Goal: Task Accomplishment & Management: Manage account settings

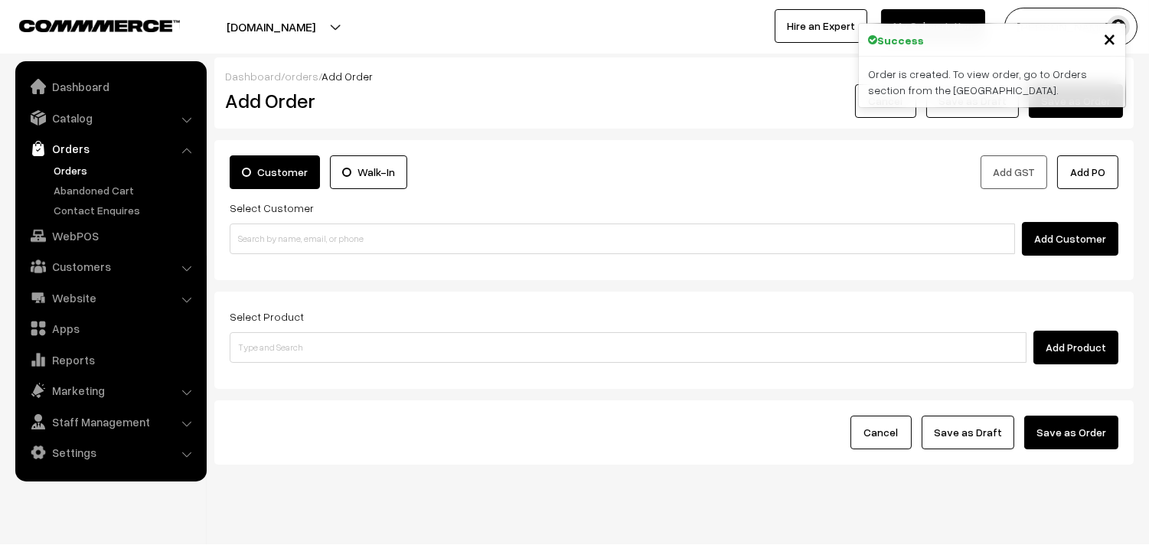
click at [73, 164] on link "Orders" at bounding box center [126, 170] width 152 height 16
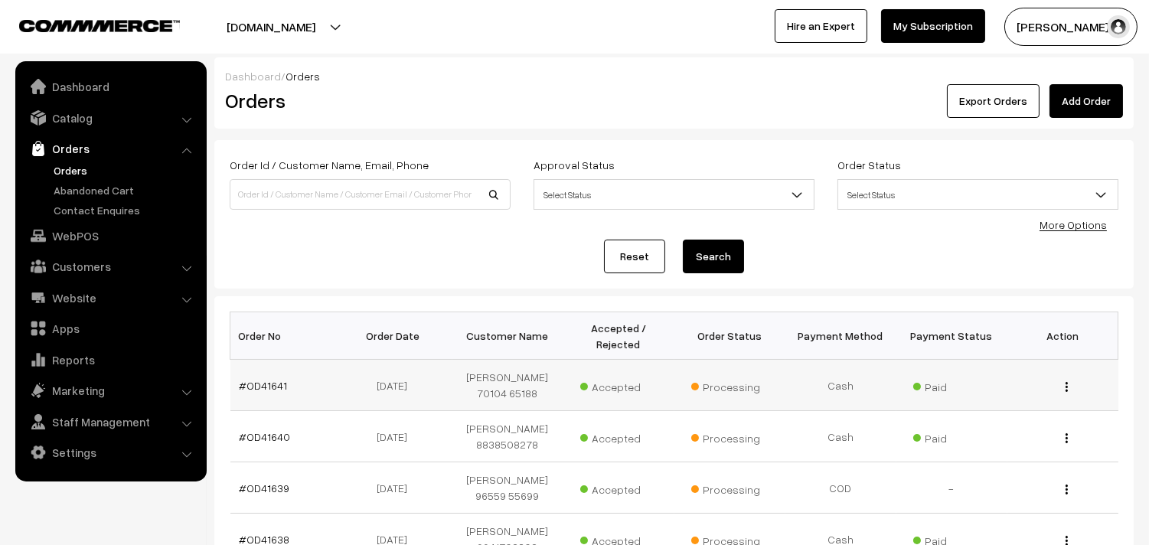
click at [259, 393] on td "#OD41641" at bounding box center [285, 385] width 111 height 51
click at [256, 385] on link "#OD41641" at bounding box center [264, 385] width 48 height 13
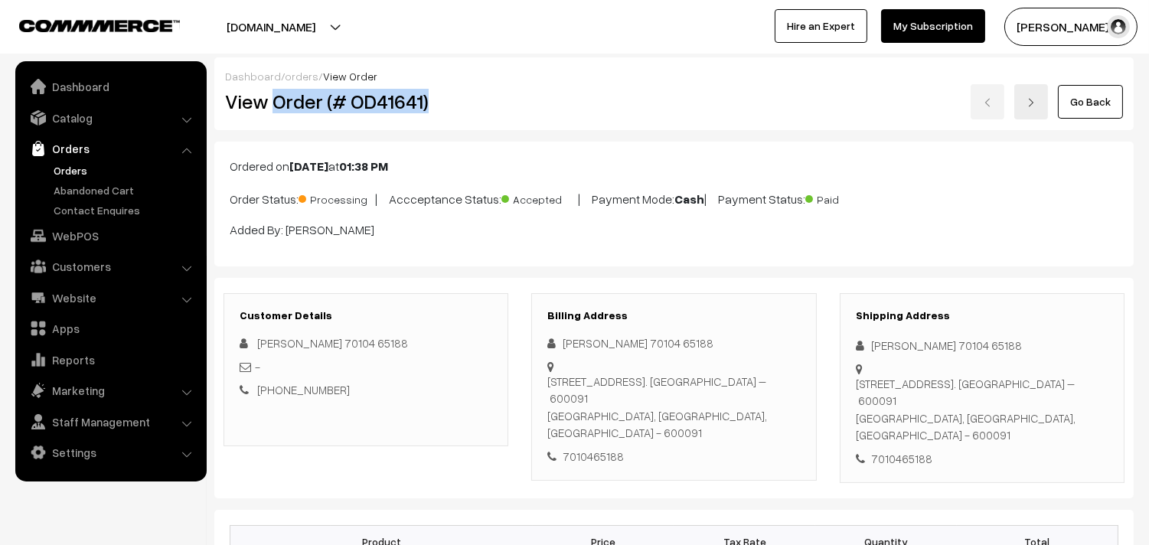
drag, startPoint x: 277, startPoint y: 101, endPoint x: 469, endPoint y: 105, distance: 192.1
click at [469, 105] on h2 "View Order (# OD41641)" at bounding box center [367, 102] width 284 height 24
copy h2 "Order (# OD41641)"
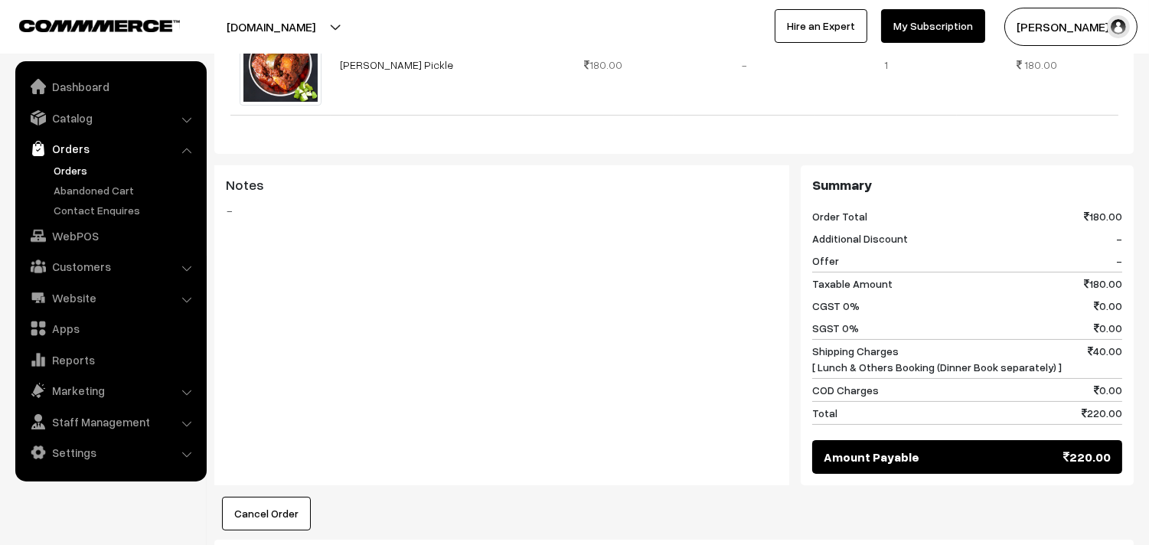
scroll to position [765, 0]
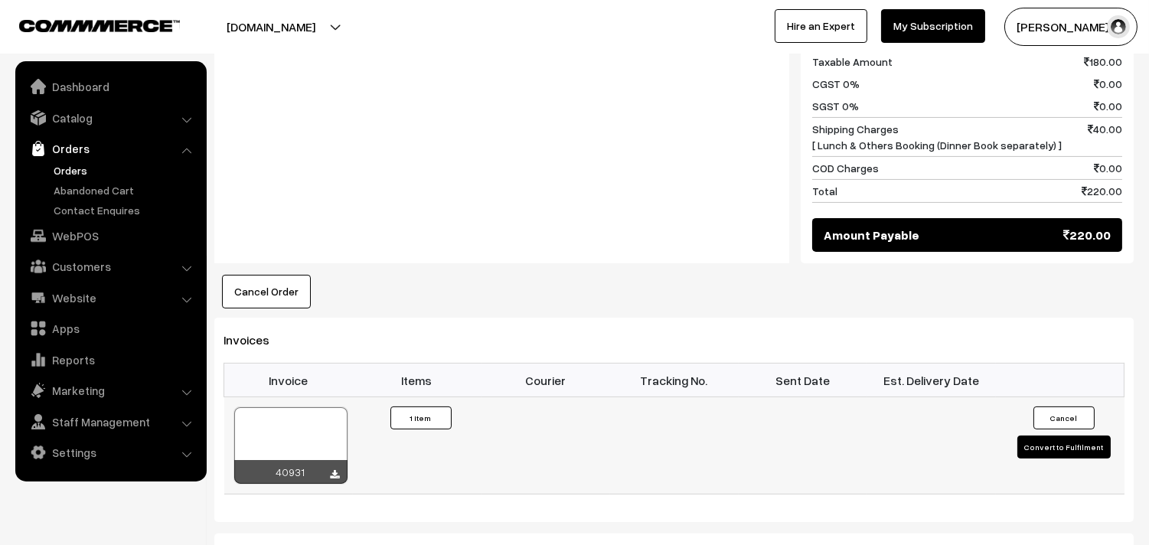
click at [294, 430] on div at bounding box center [290, 445] width 113 height 77
click at [67, 239] on link "WebPOS" at bounding box center [110, 236] width 182 height 28
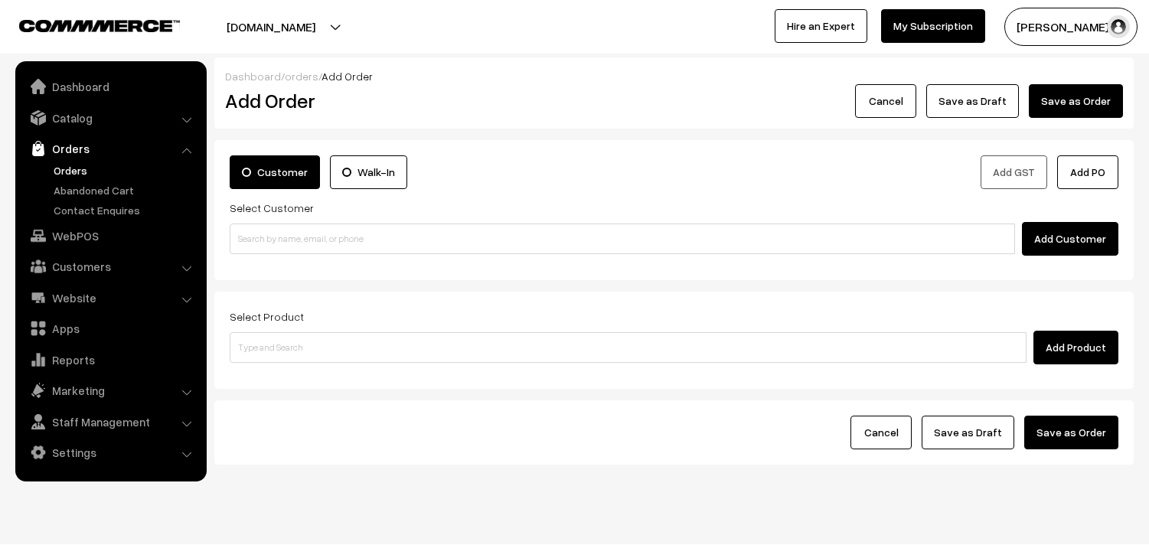
click at [269, 268] on div "Customer Walk-In Add GST Add PO Select Customer Add Customer" at bounding box center [673, 210] width 919 height 140
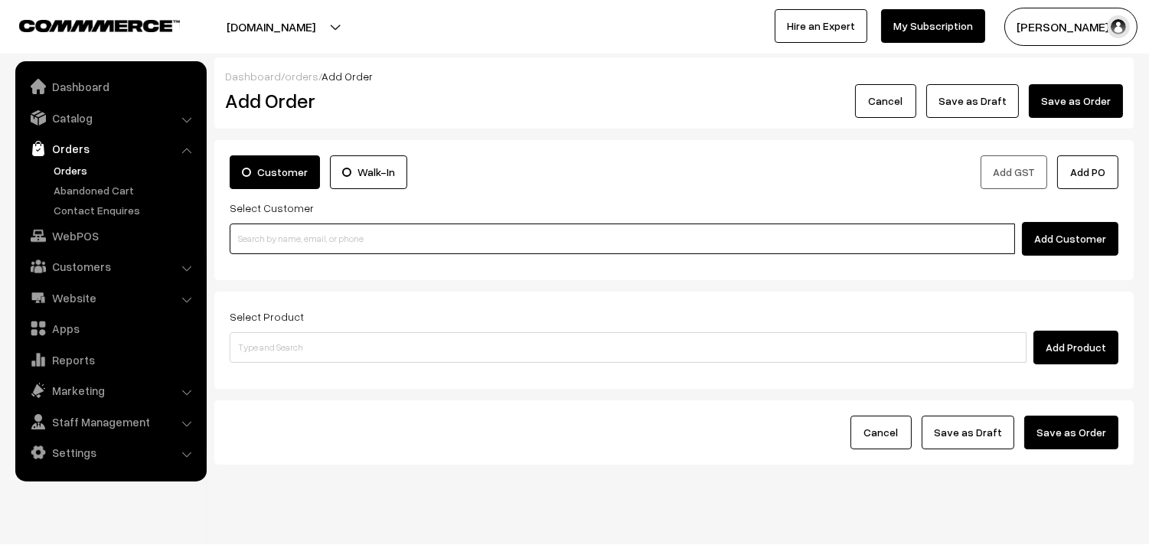
paste input "70100 49006"
click at [269, 241] on input "70100 49006" at bounding box center [622, 238] width 785 height 31
click at [255, 233] on input "70100 49006" at bounding box center [622, 238] width 785 height 31
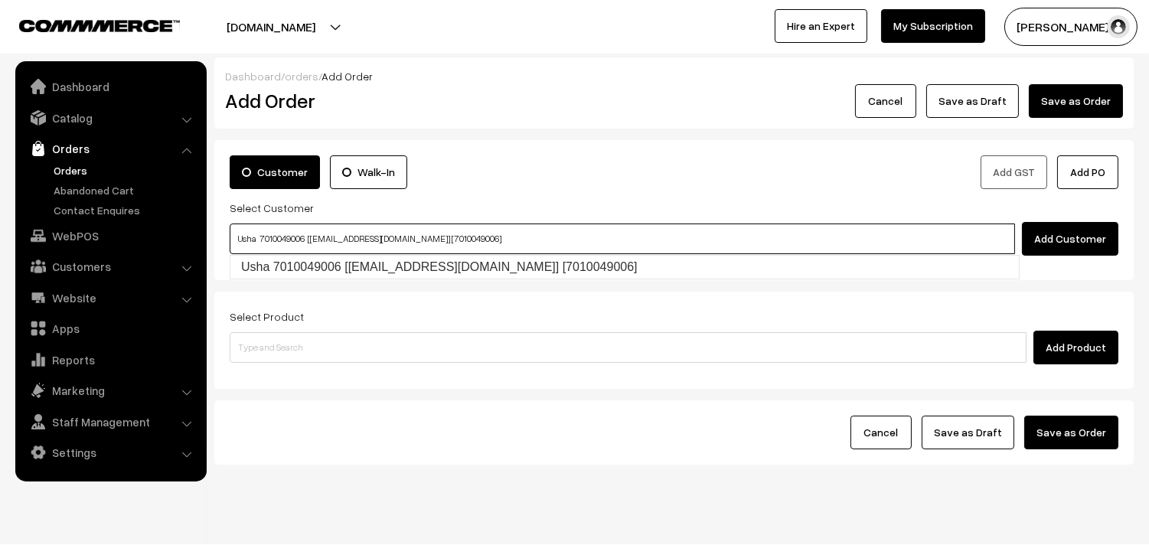
type input "Usha 7010049006 [Anna06@gmail.com] [7010049006]"
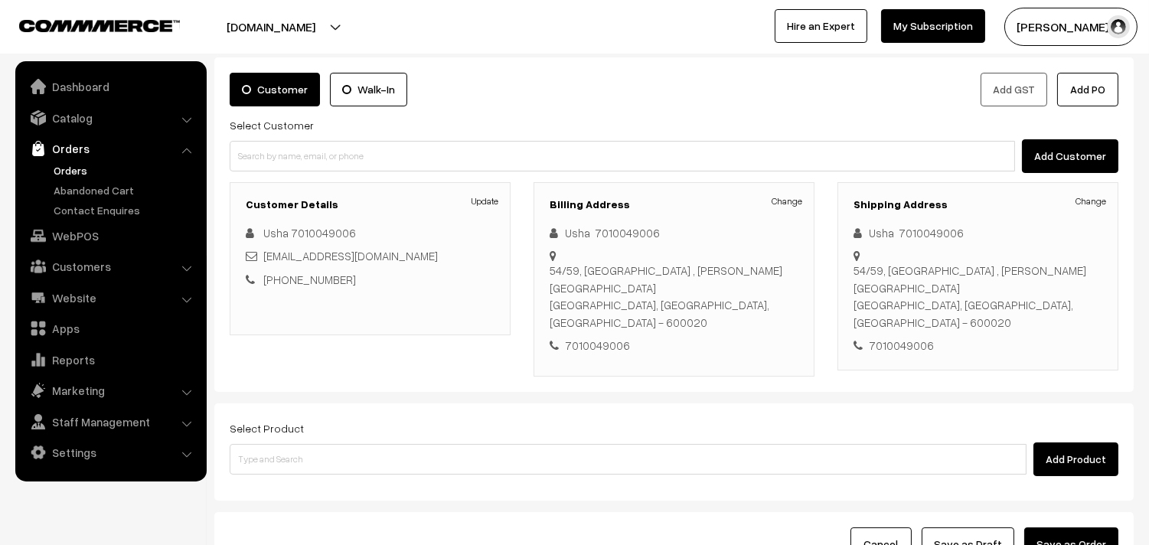
scroll to position [85, 0]
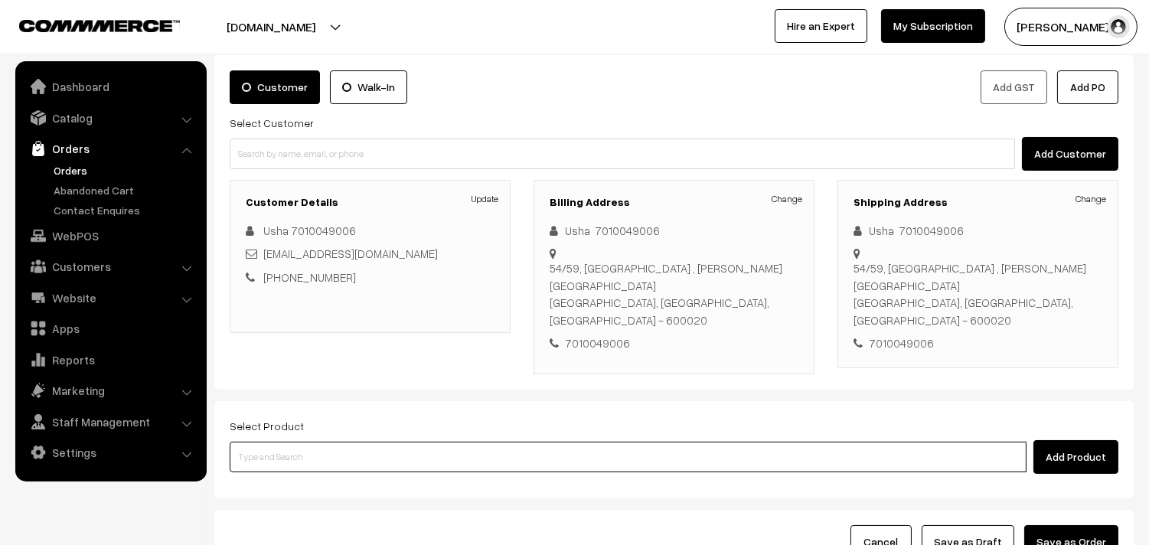
click at [432, 442] on input at bounding box center [628, 457] width 797 height 31
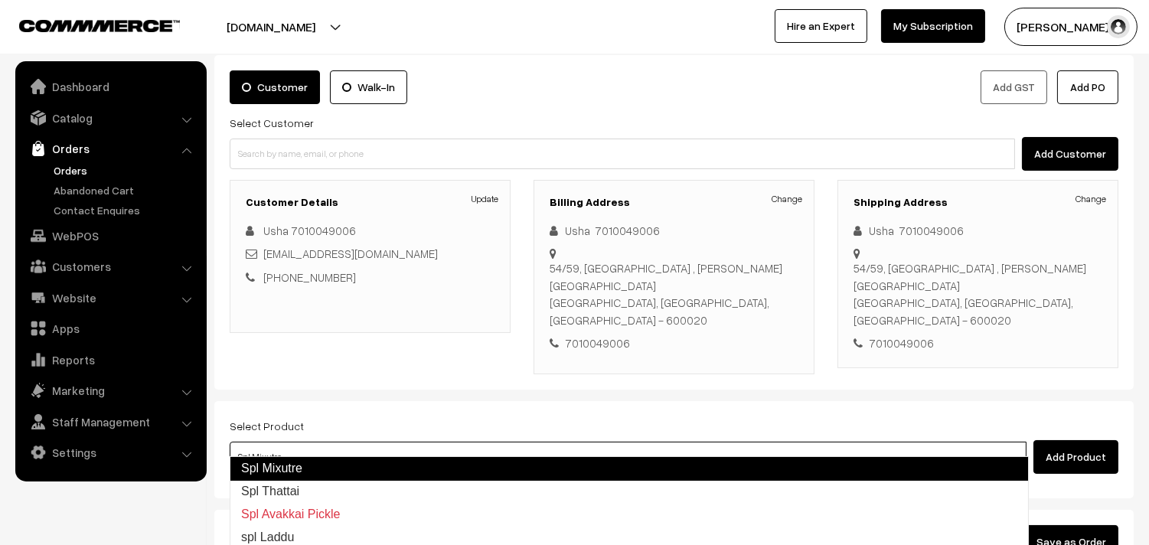
type input "Spl Thattai"
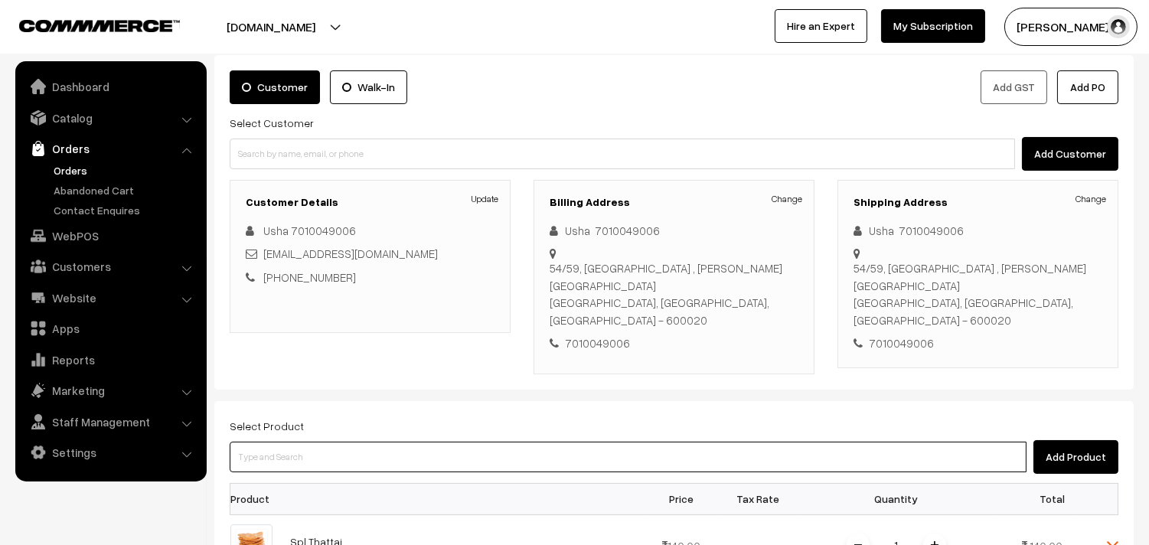
click at [427, 451] on input at bounding box center [628, 457] width 797 height 31
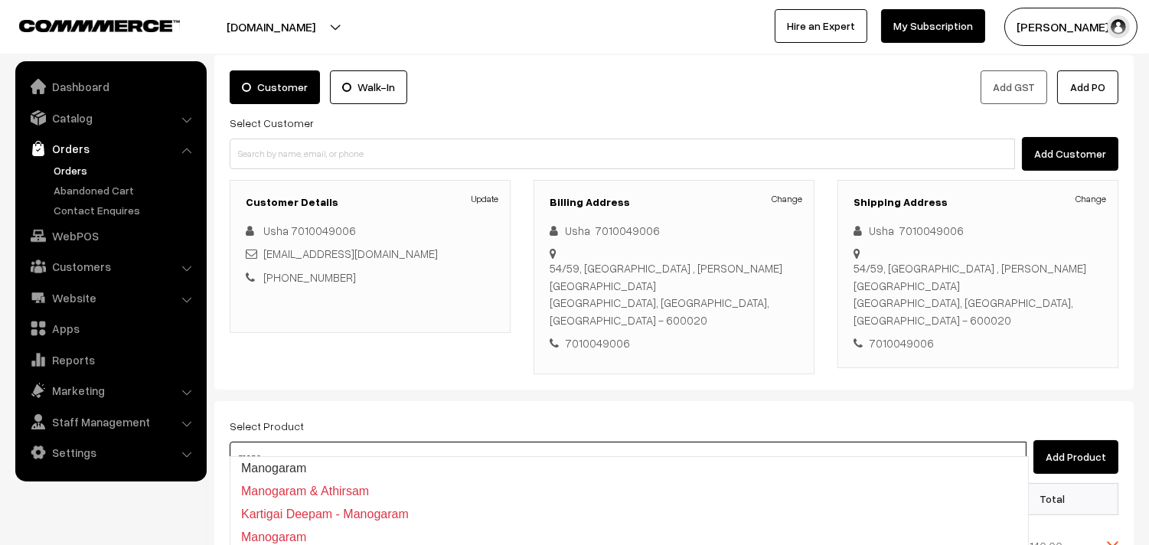
type input "Manogaram"
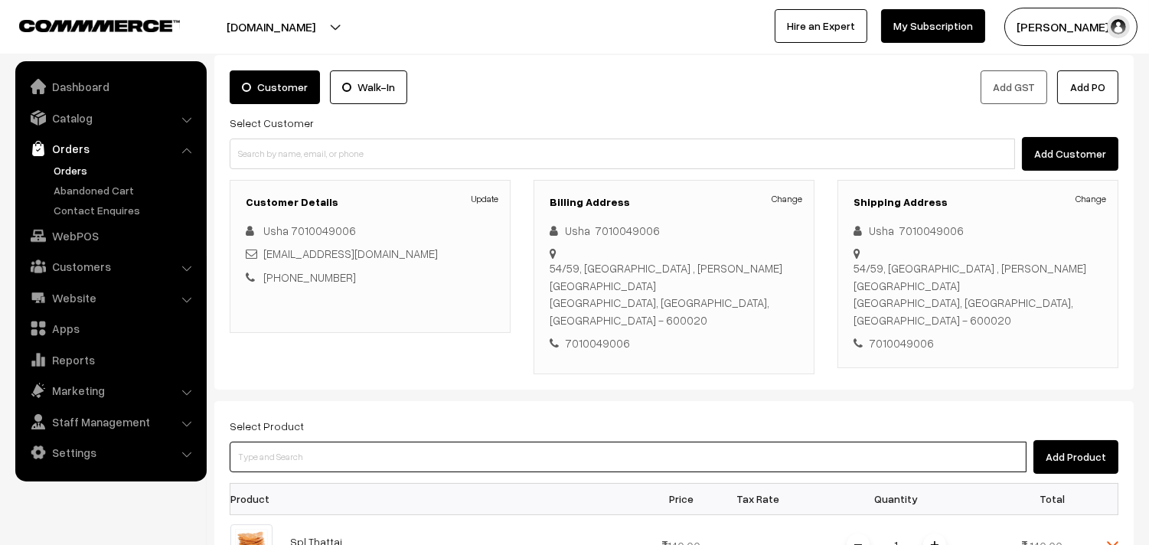
click at [441, 444] on input at bounding box center [628, 457] width 797 height 31
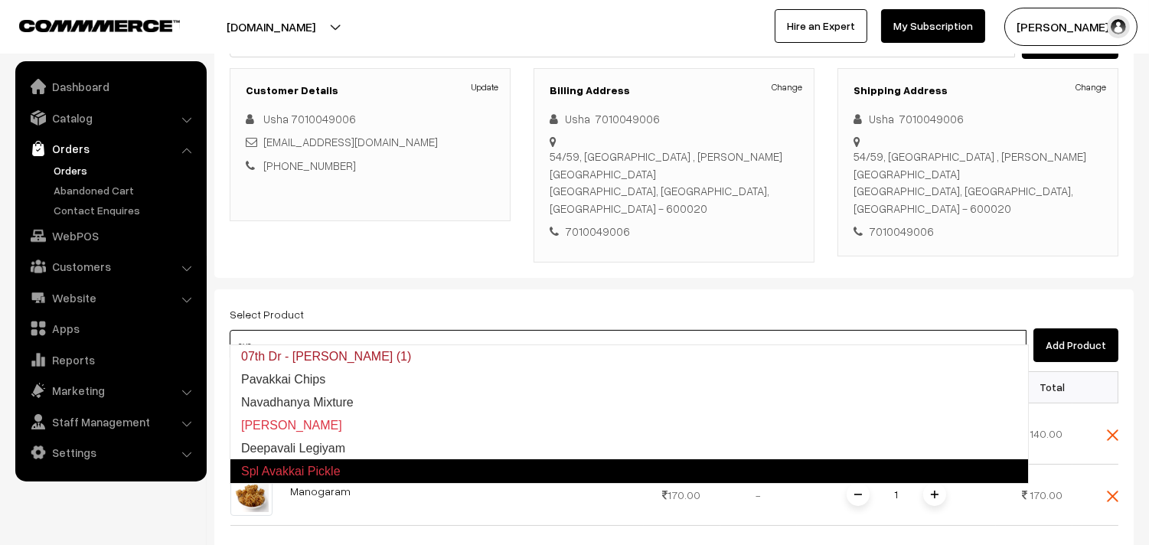
scroll to position [425, 0]
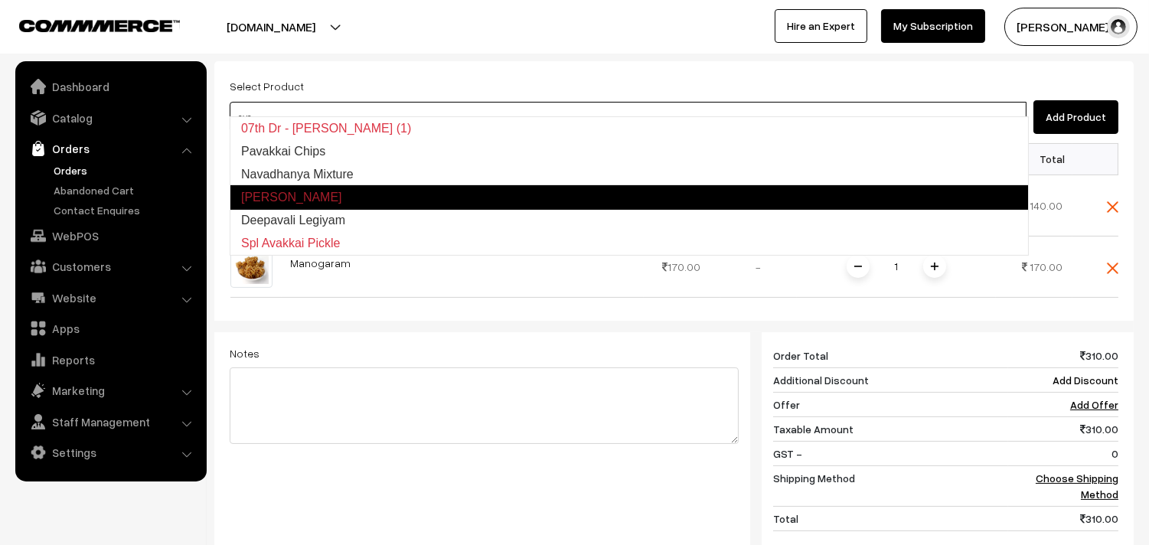
type input "avak"
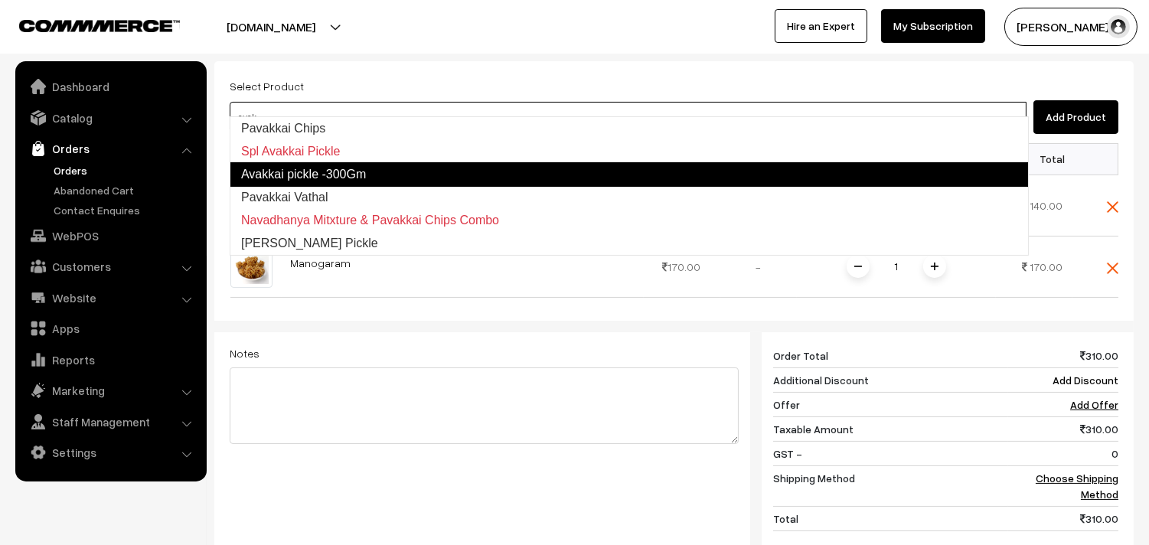
click at [354, 174] on link "Avakkai pickle -300Gm" at bounding box center [629, 174] width 799 height 24
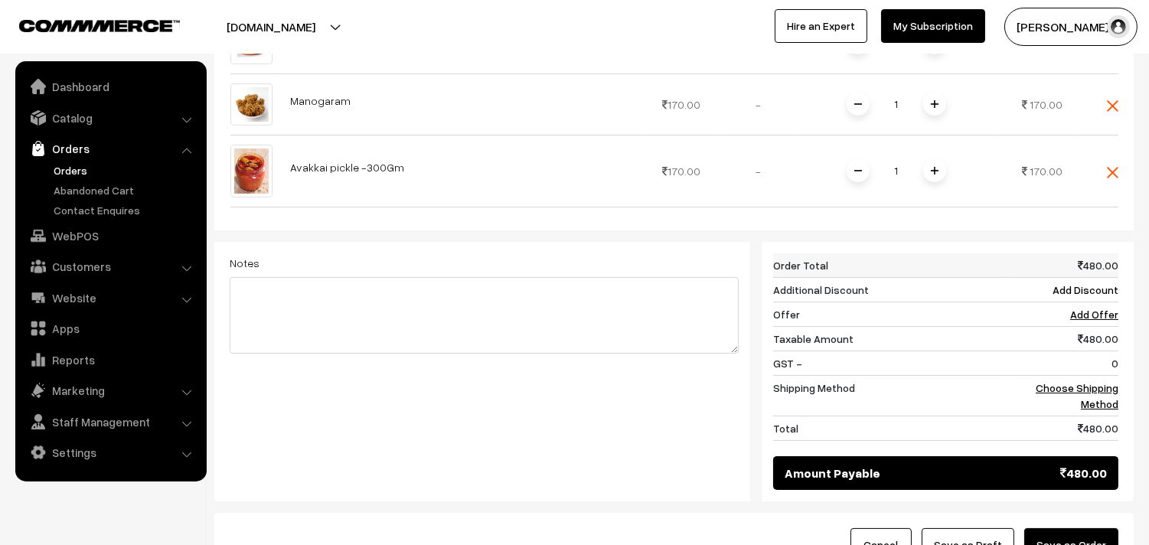
scroll to position [595, 0]
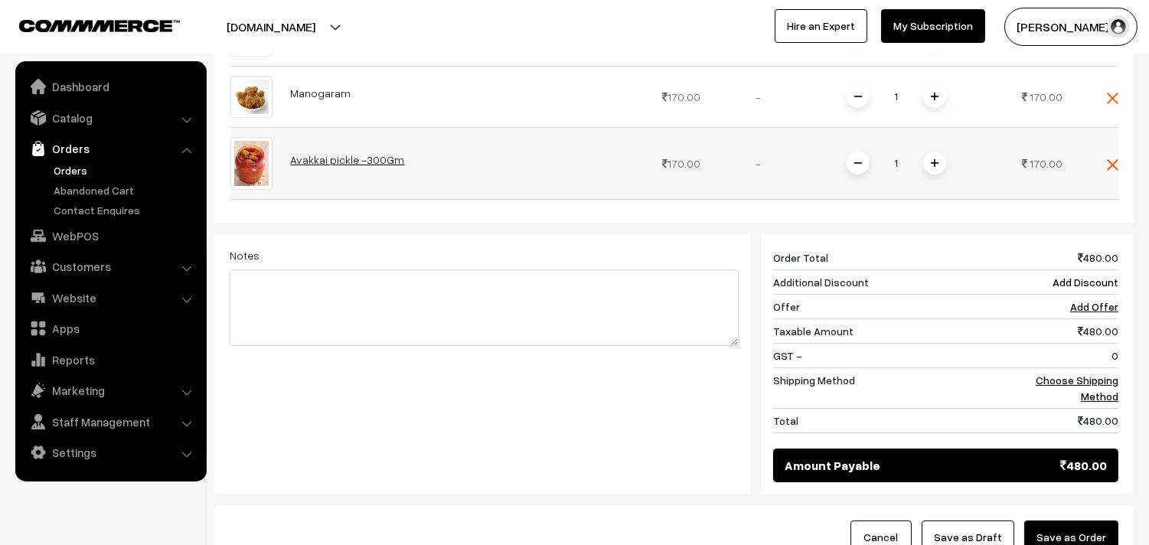
click at [331, 153] on link "Avakkai pickle -300Gm" at bounding box center [348, 159] width 114 height 13
click at [935, 159] on img at bounding box center [935, 163] width 8 height 8
click at [859, 159] on img at bounding box center [858, 163] width 8 height 8
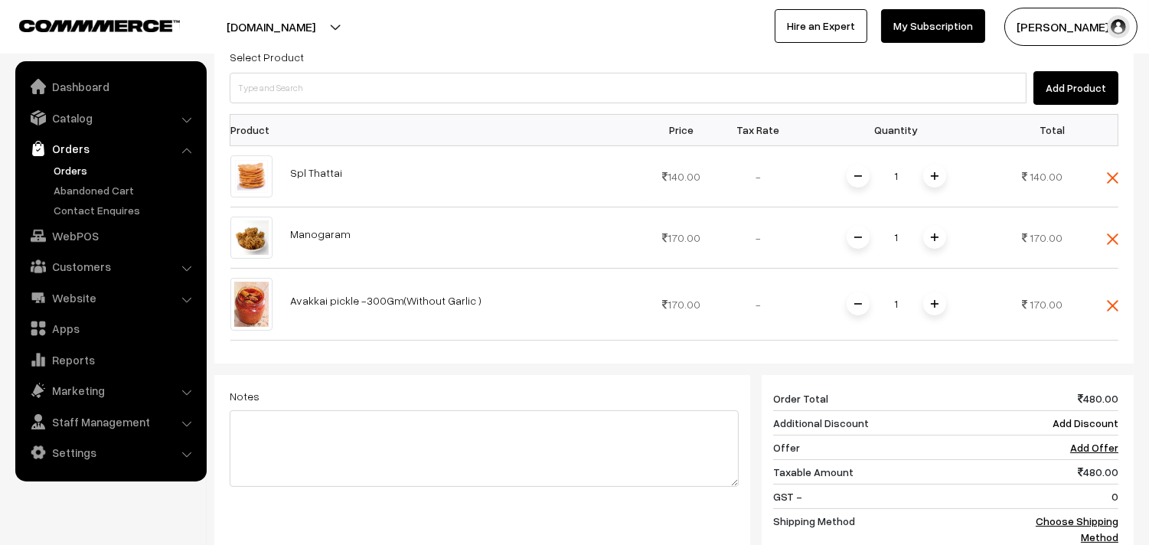
scroll to position [255, 0]
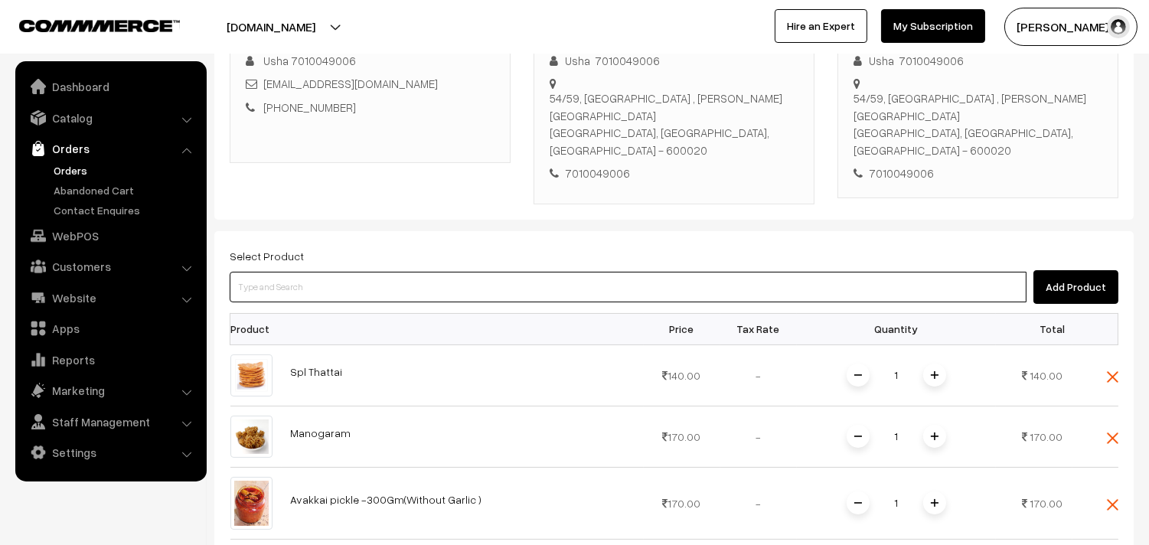
click at [370, 272] on input at bounding box center [628, 287] width 797 height 31
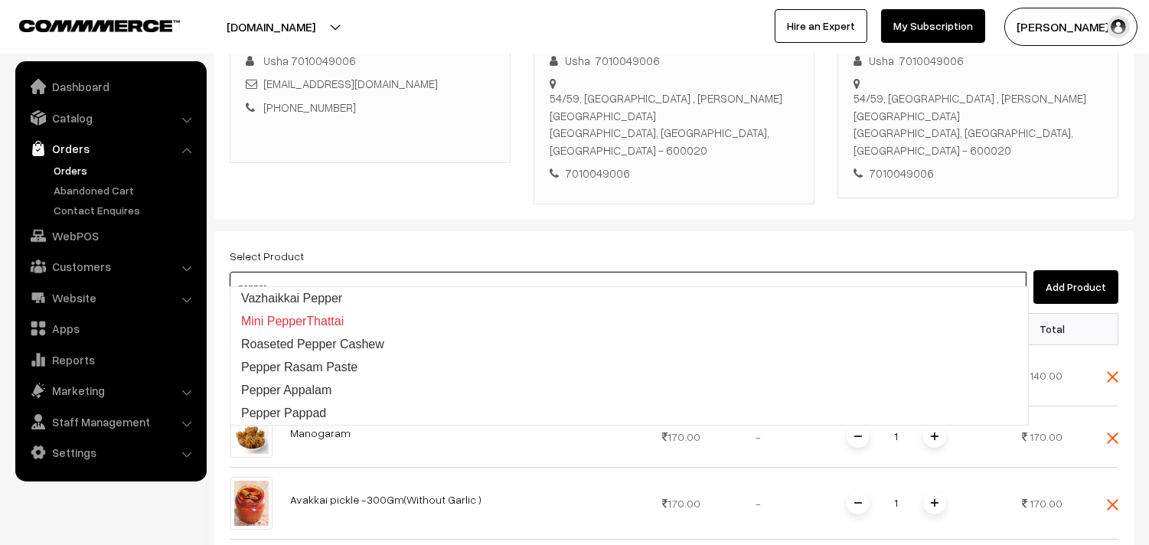
type input "Vazhaikkai Pepper"
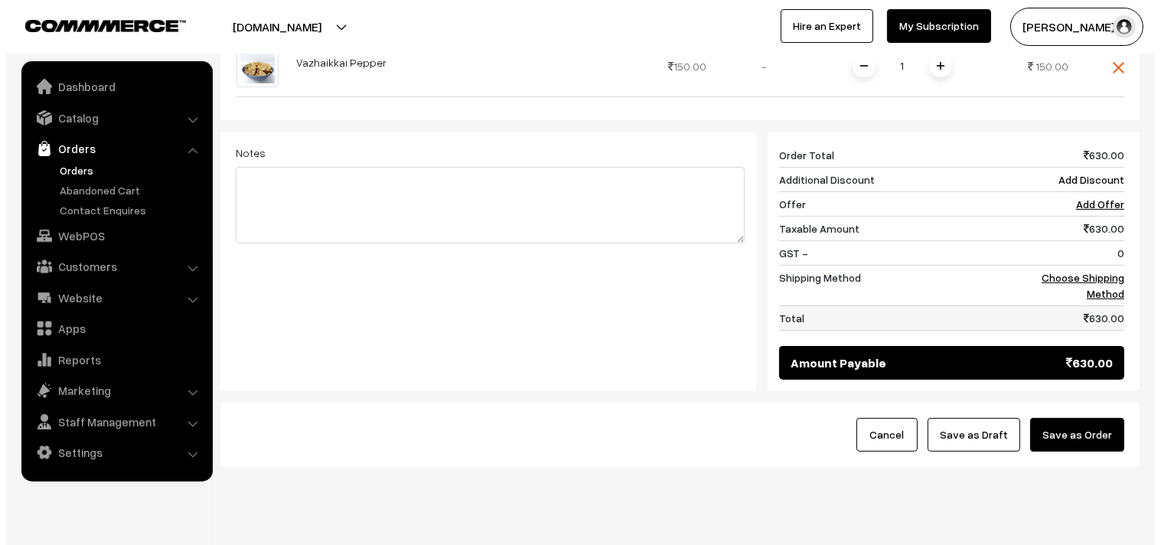
scroll to position [776, 0]
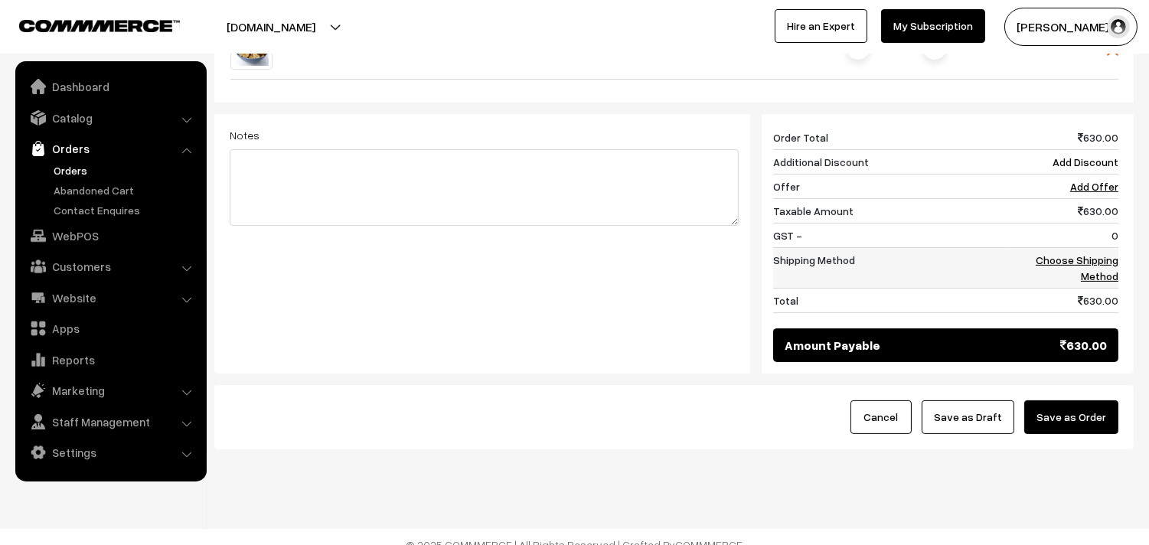
click at [1098, 253] on link "Choose Shipping Method" at bounding box center [1076, 267] width 83 height 29
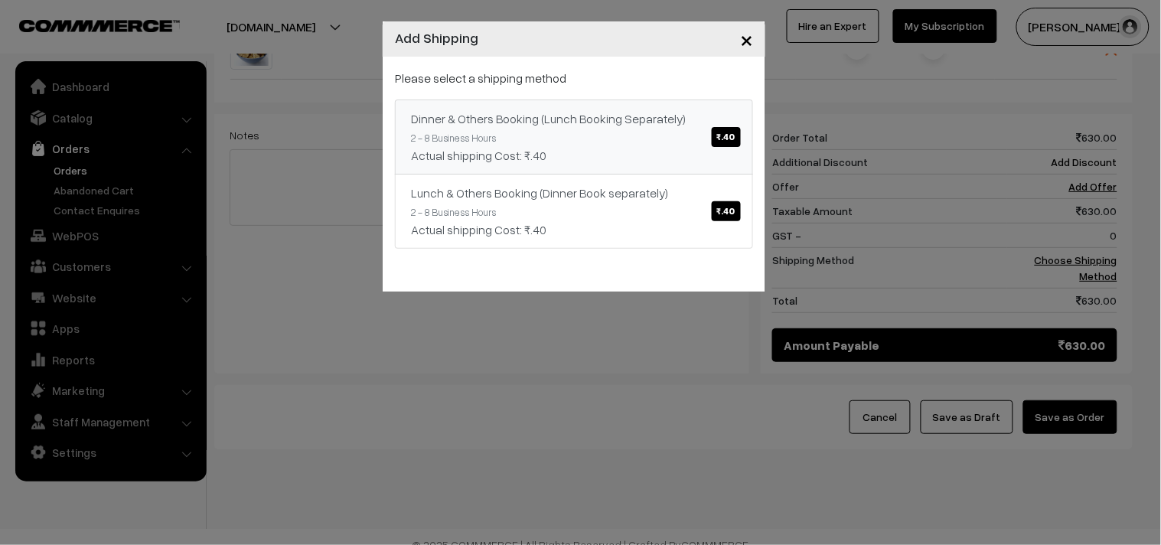
click at [660, 146] on div "Actual shipping Cost: ₹.40" at bounding box center [574, 155] width 326 height 18
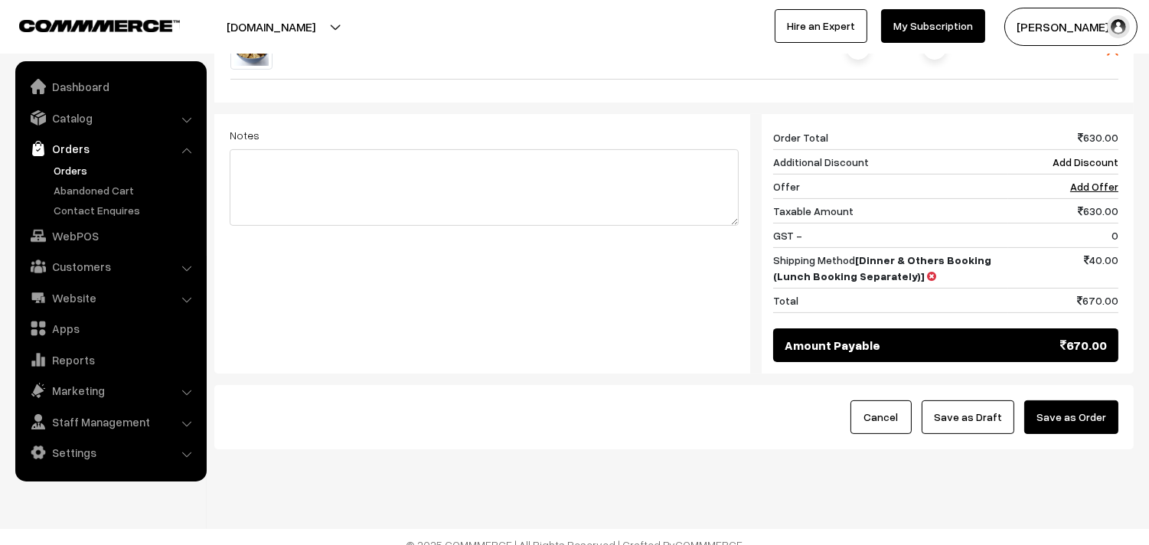
click at [1111, 400] on button "Save as Order" at bounding box center [1071, 417] width 94 height 34
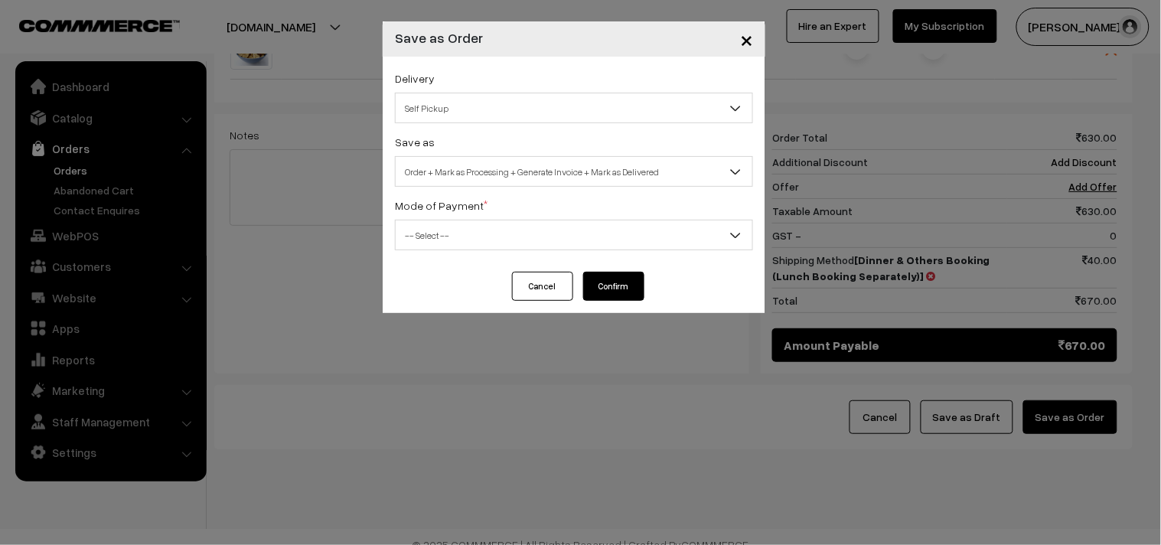
click at [603, 182] on span "Order + Mark as Processing + Generate Invoice + Mark as Delivered" at bounding box center [574, 171] width 357 height 27
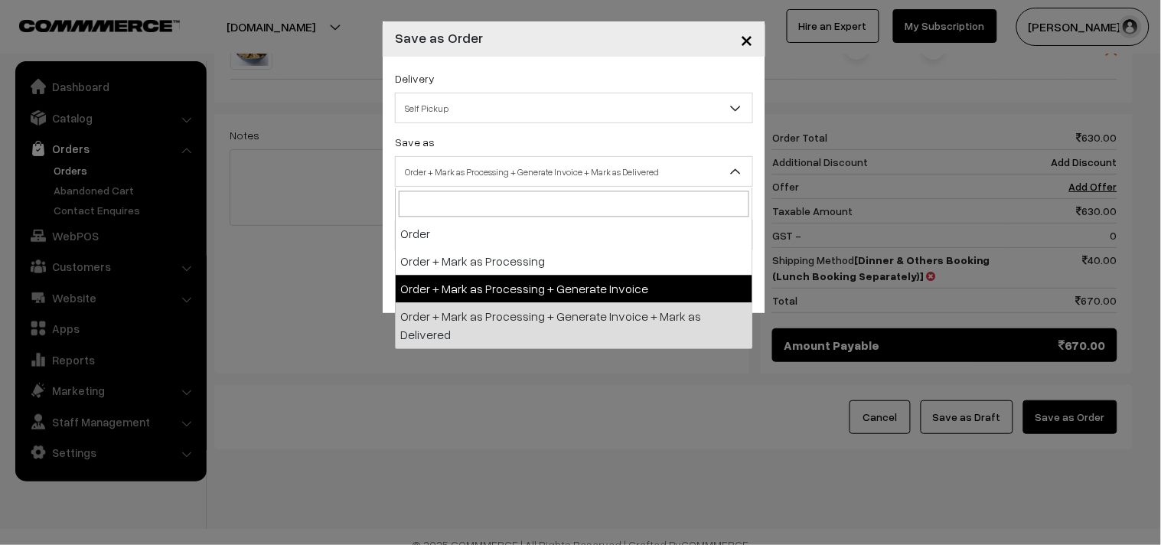
select select "3"
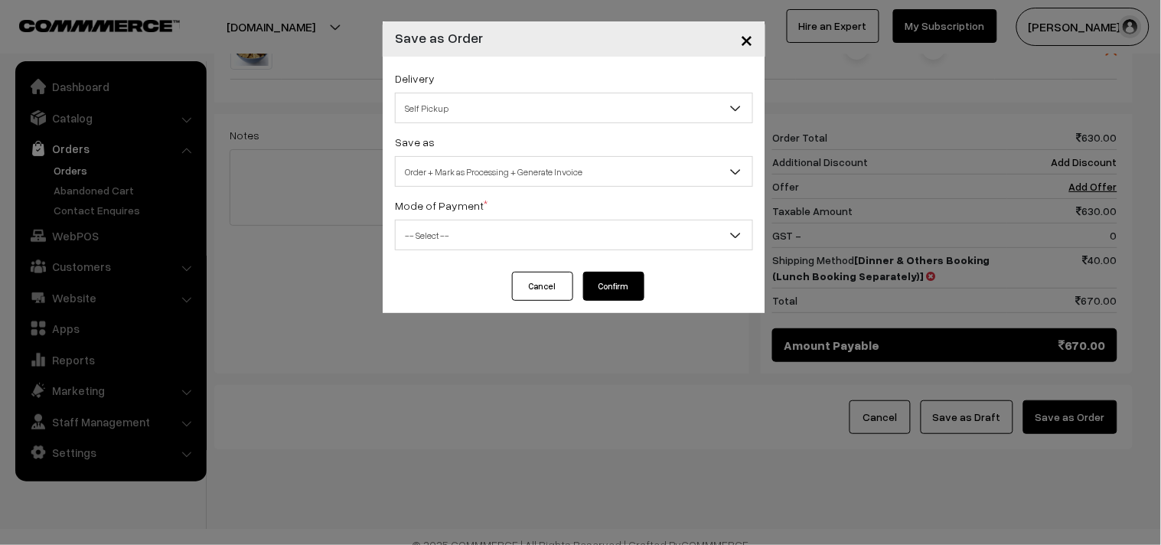
click at [516, 213] on div "Mode of Payment * -- Select -- COD Cash Cheque NEFT Online Payment DD Others --…" at bounding box center [574, 223] width 358 height 54
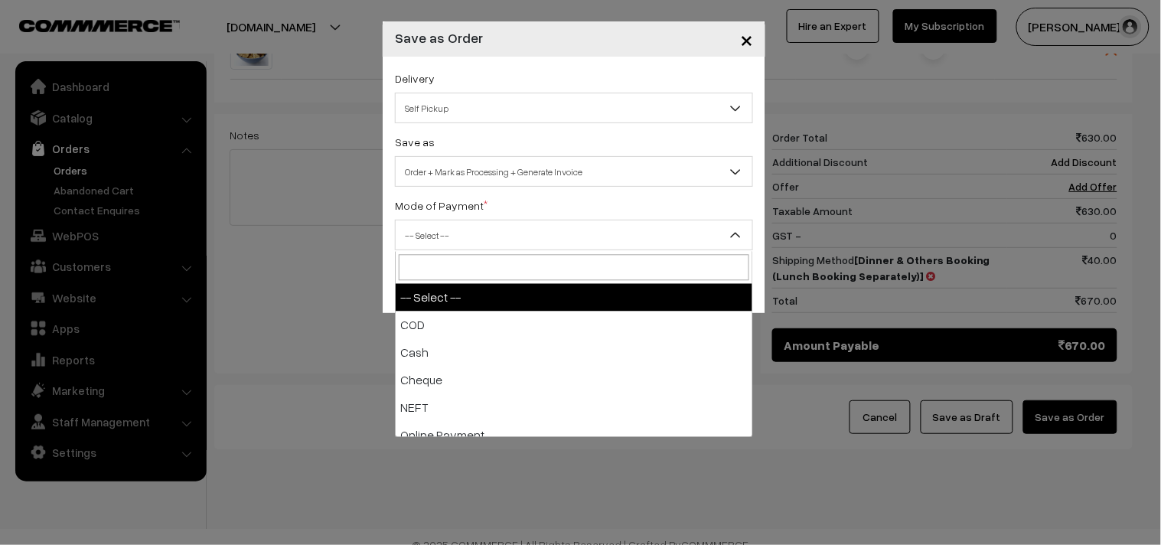
click at [500, 243] on span "-- Select --" at bounding box center [574, 235] width 357 height 27
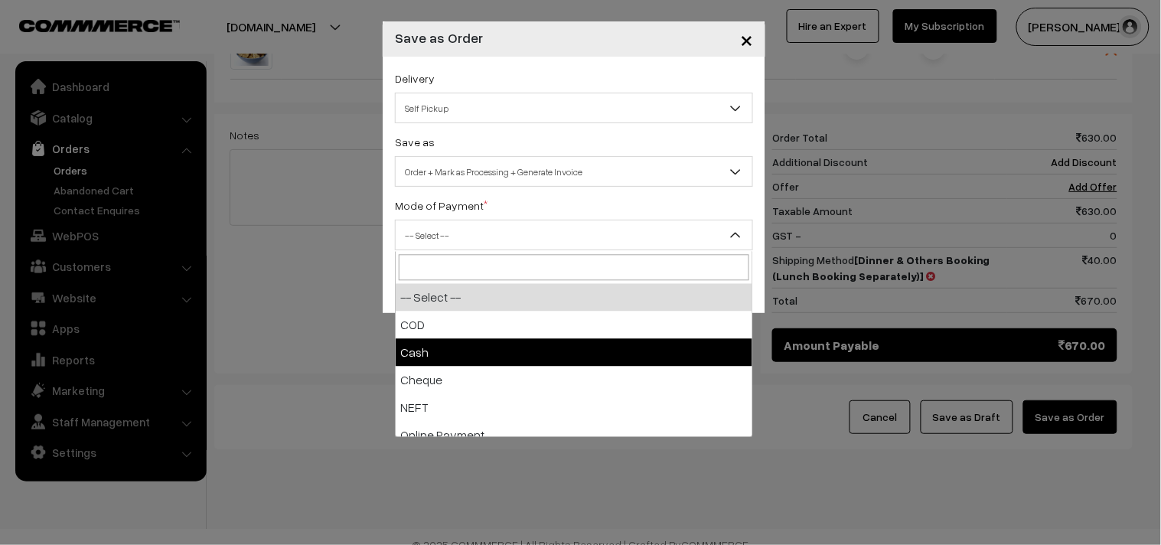
select select "2"
checkbox input "true"
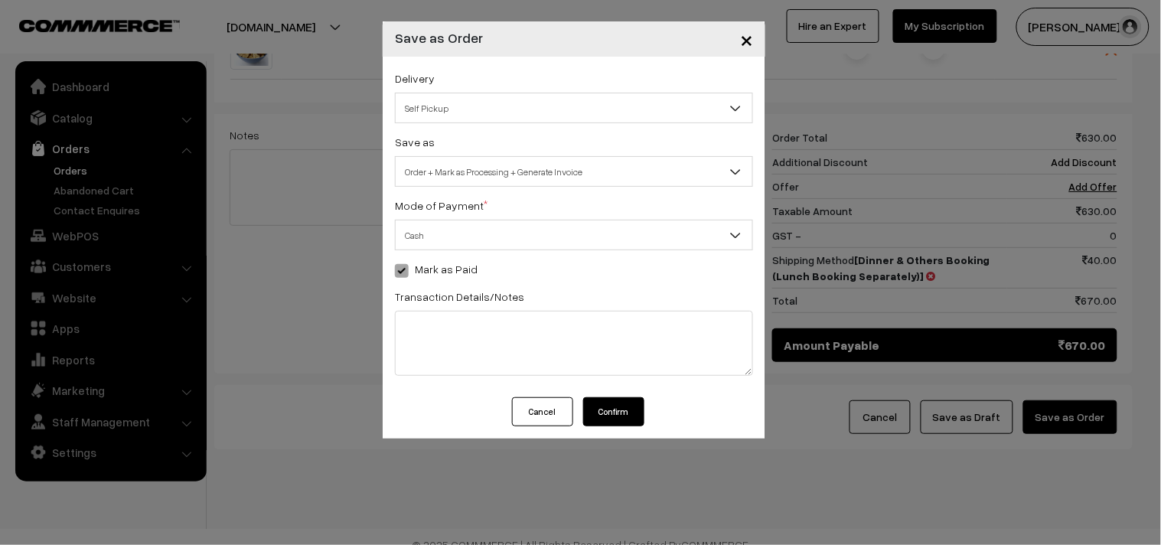
click at [614, 409] on button "Confirm" at bounding box center [613, 411] width 61 height 29
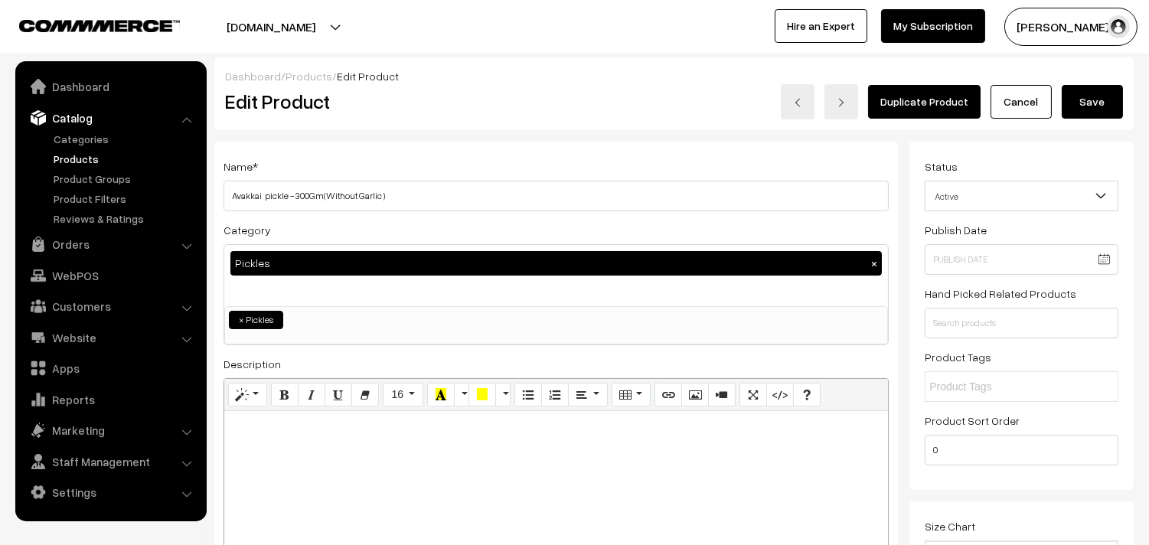
type input "Avakkai pickle -300Gm(Without Garlic )"
click at [1098, 96] on button "Save" at bounding box center [1091, 102] width 61 height 34
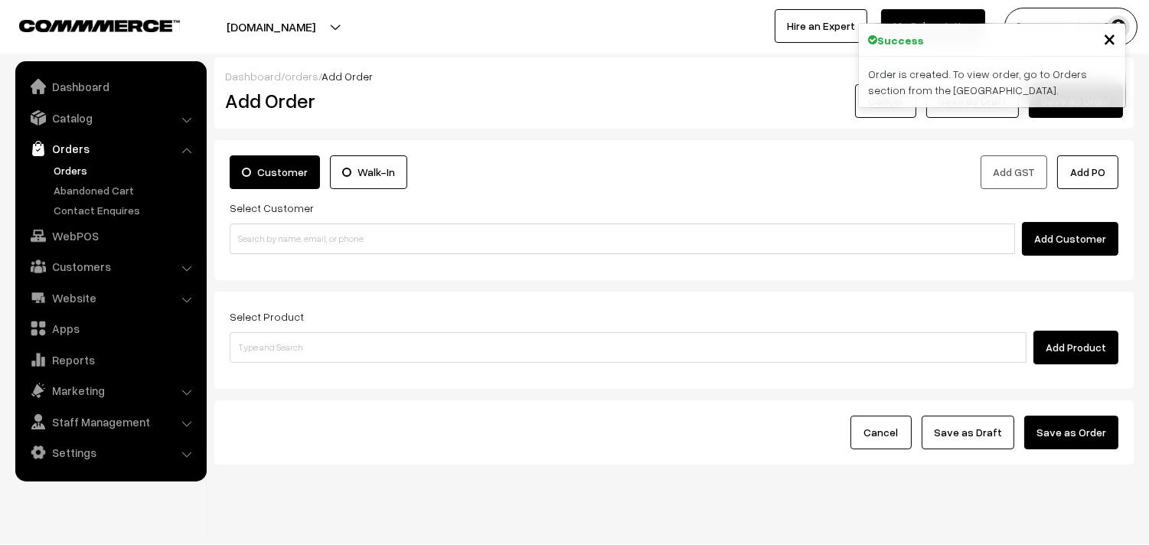
click at [86, 171] on link "Orders" at bounding box center [126, 170] width 152 height 16
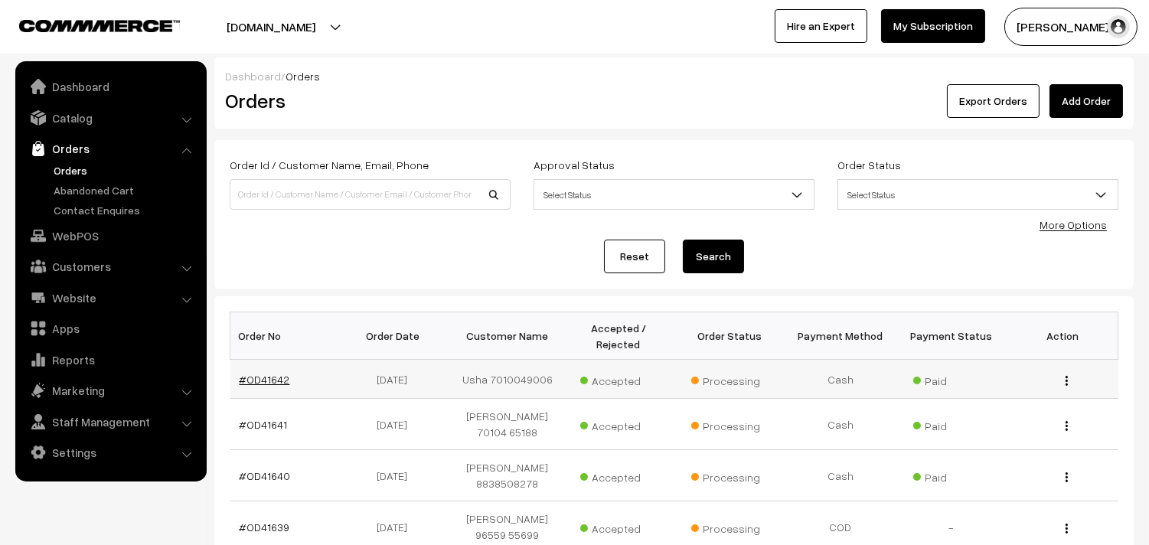
click at [276, 375] on link "#OD41642" at bounding box center [265, 379] width 51 height 13
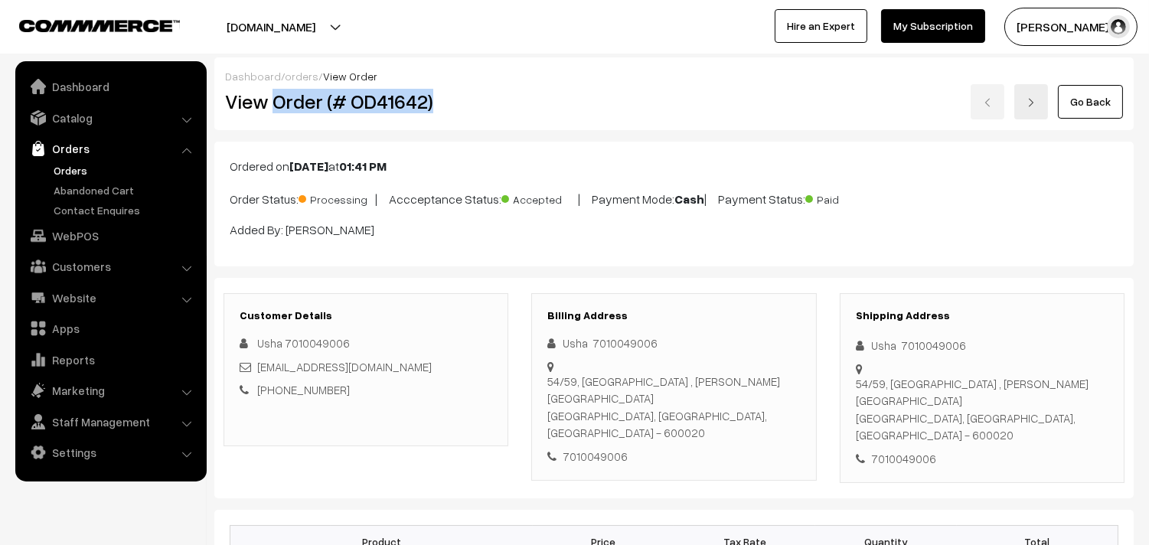
drag, startPoint x: 309, startPoint y: 95, endPoint x: 485, endPoint y: 94, distance: 176.0
click at [486, 93] on h2 "View Order (# OD41642)" at bounding box center [367, 102] width 284 height 24
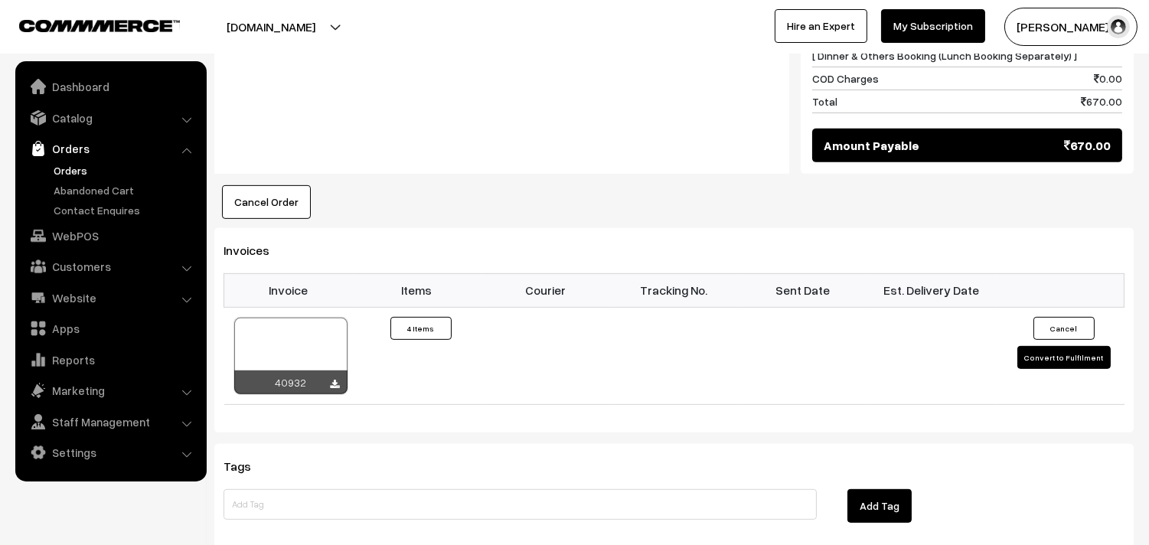
scroll to position [1190, 0]
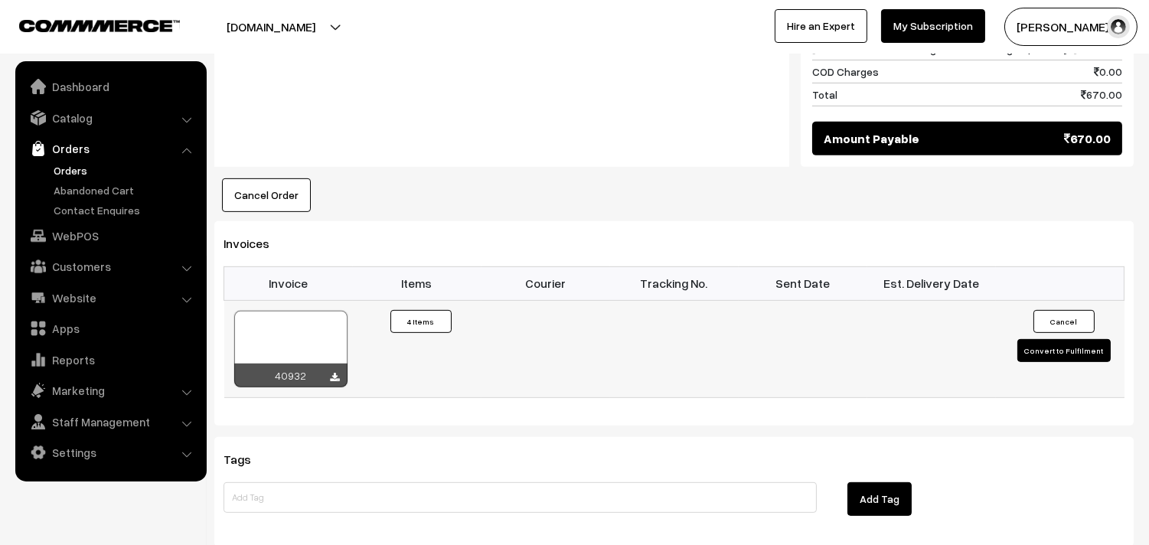
click at [301, 322] on div at bounding box center [290, 349] width 113 height 77
click at [85, 159] on link "Orders" at bounding box center [110, 149] width 182 height 28
click at [82, 162] on link "Orders" at bounding box center [126, 170] width 152 height 16
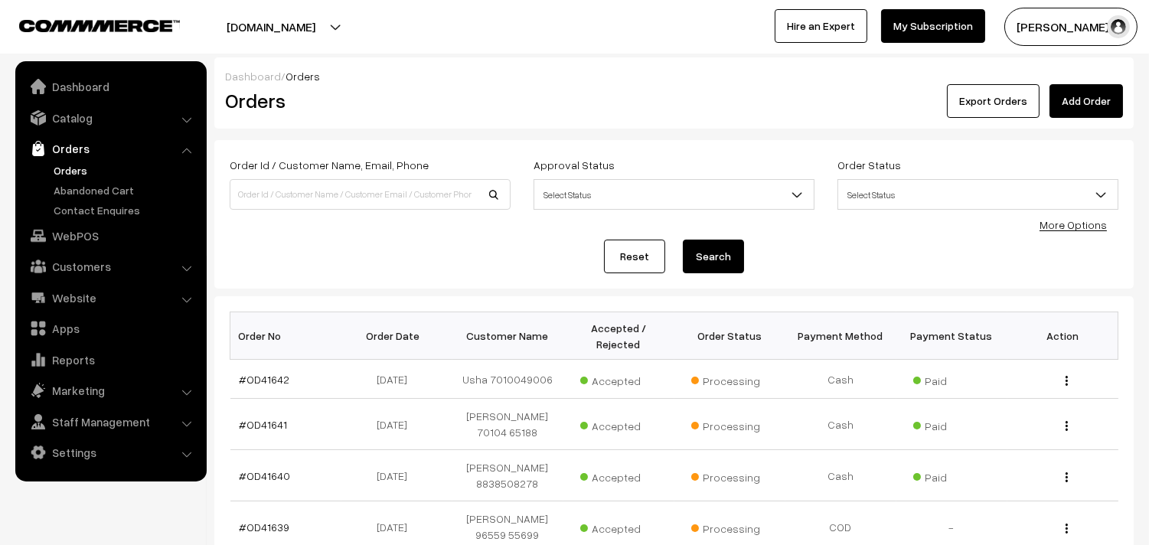
click at [78, 165] on link "Orders" at bounding box center [126, 170] width 152 height 16
click at [77, 239] on link "WebPOS" at bounding box center [110, 236] width 182 height 28
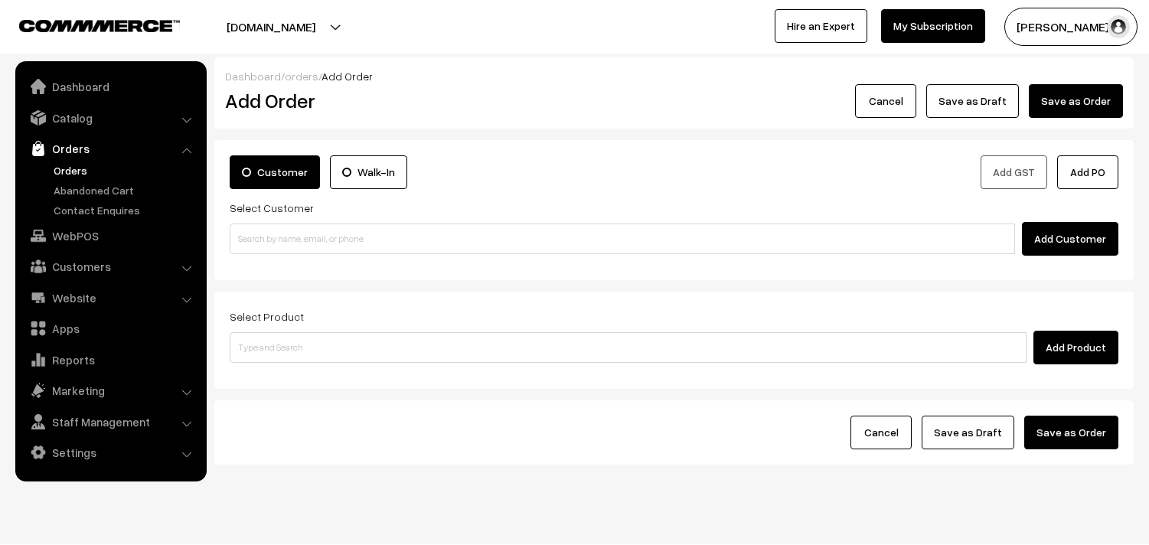
click at [328, 346] on input at bounding box center [628, 347] width 797 height 31
type input "putt"
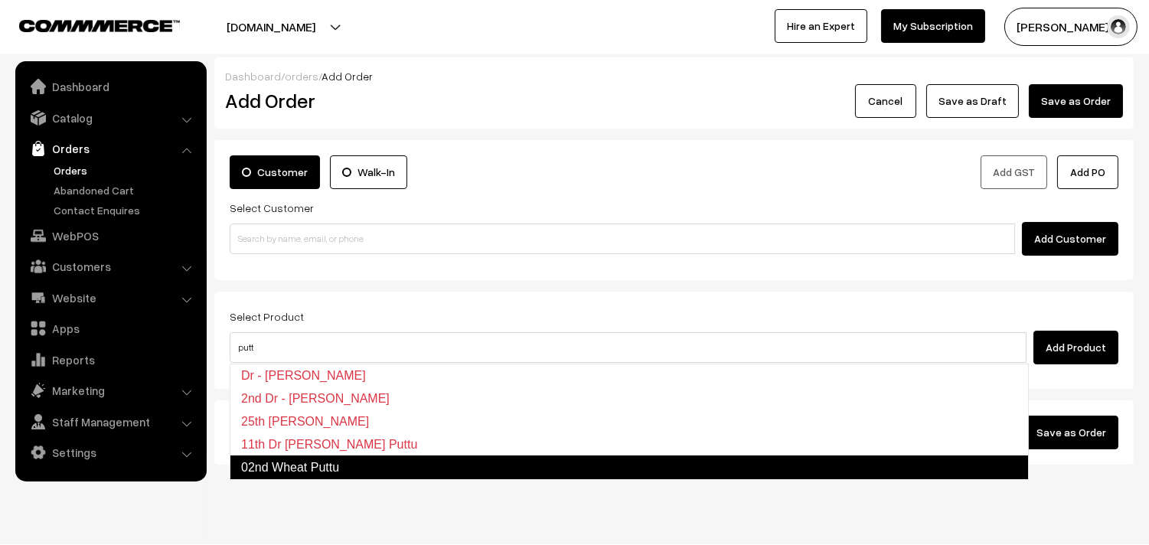
click at [329, 468] on link "02nd Wheat Puttu" at bounding box center [629, 467] width 799 height 24
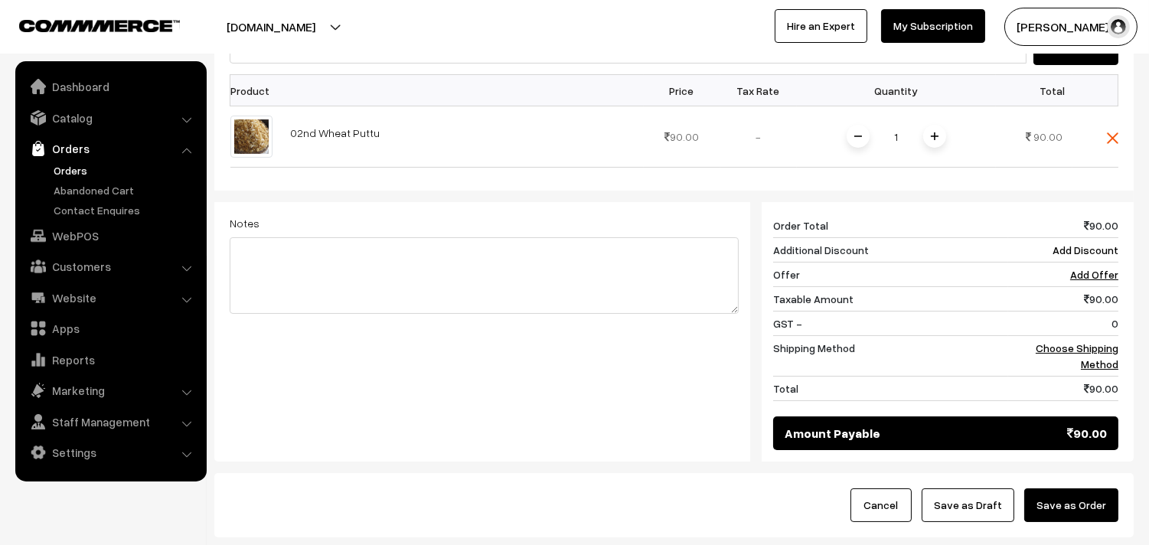
scroll to position [149, 0]
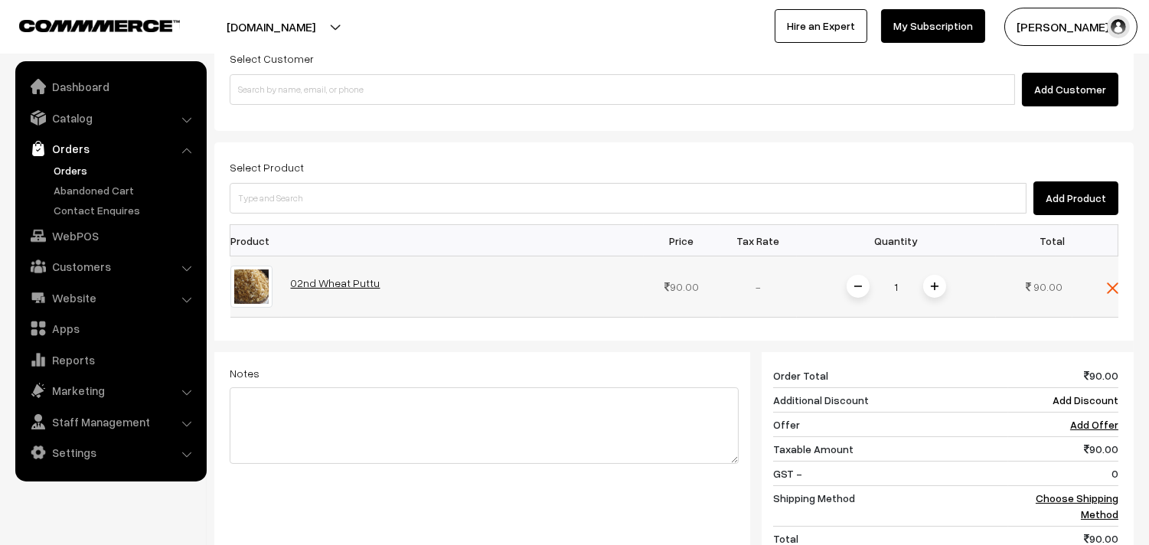
click at [350, 282] on link "02nd Wheat Puttu" at bounding box center [336, 282] width 90 height 13
click at [931, 286] on img at bounding box center [935, 286] width 8 height 8
click at [856, 292] on span at bounding box center [857, 286] width 23 height 23
click at [1110, 281] on span at bounding box center [1112, 286] width 11 height 13
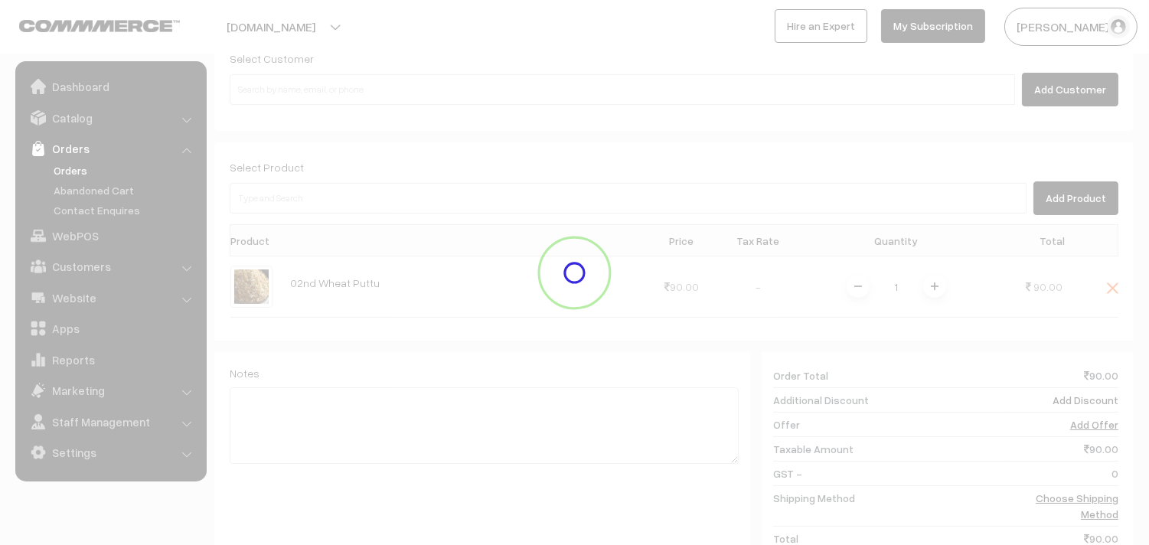
scroll to position [31, 0]
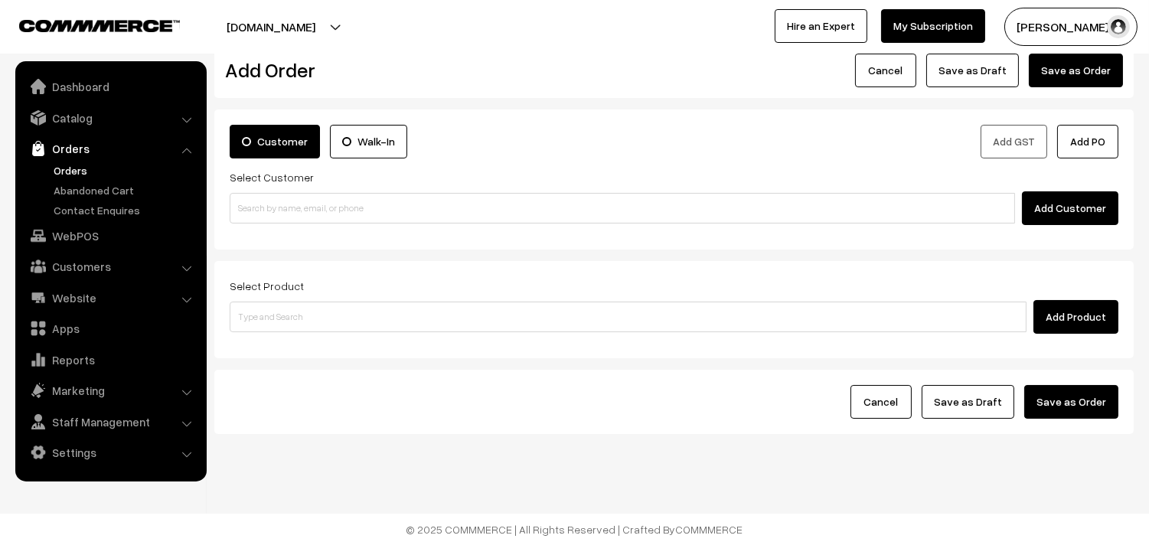
click at [584, 158] on div "Customer Walk-In" at bounding box center [446, 146] width 456 height 43
click at [64, 168] on link "Orders" at bounding box center [126, 170] width 152 height 16
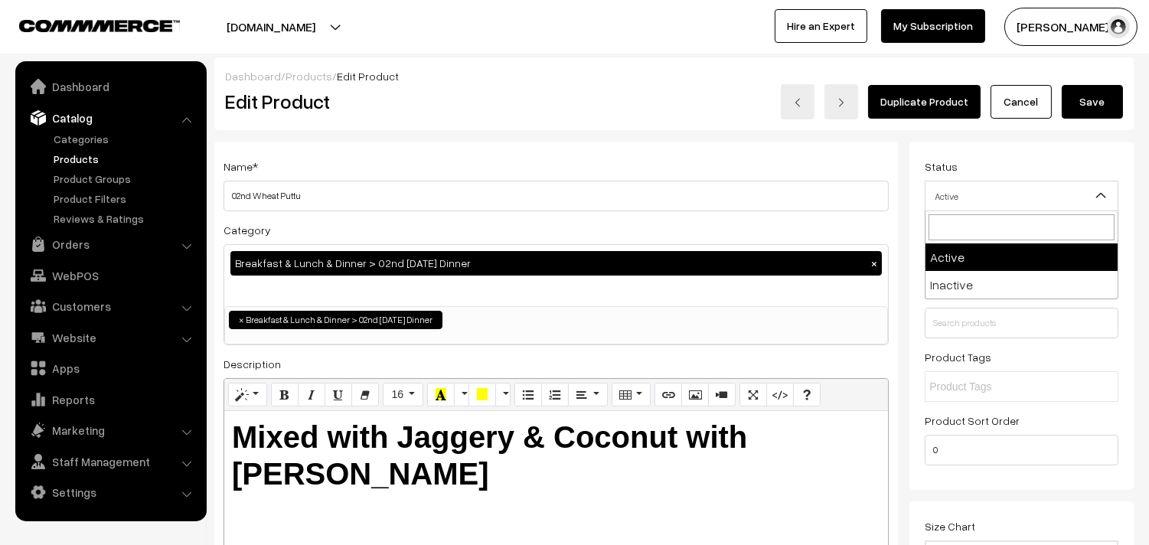
click at [668, 171] on div "Name * 02nd Wheat Puttu" at bounding box center [555, 184] width 665 height 54
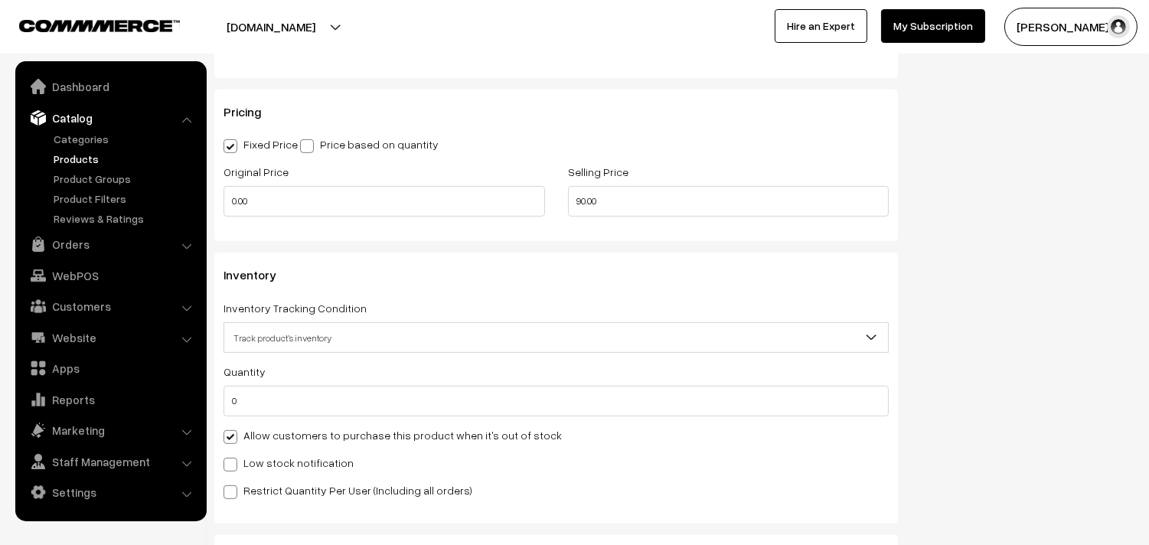
scroll to position [1360, 0]
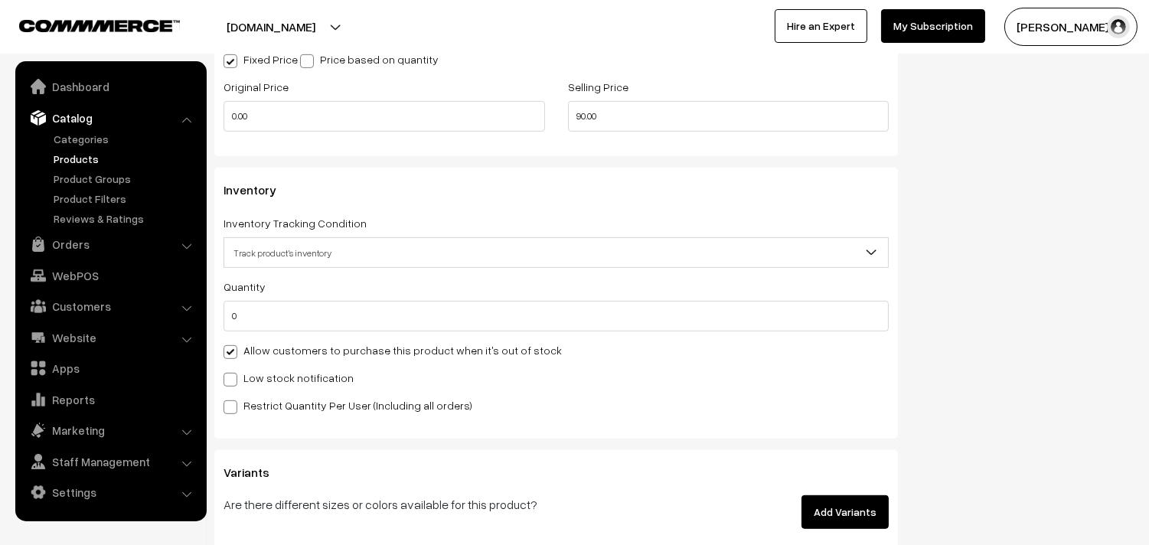
click at [245, 347] on label "Allow customers to purchase this product when it's out of stock" at bounding box center [392, 350] width 338 height 16
click at [233, 347] on input "Allow customers to purchase this product when it's out of stock" at bounding box center [228, 349] width 10 height 10
checkbox input "false"
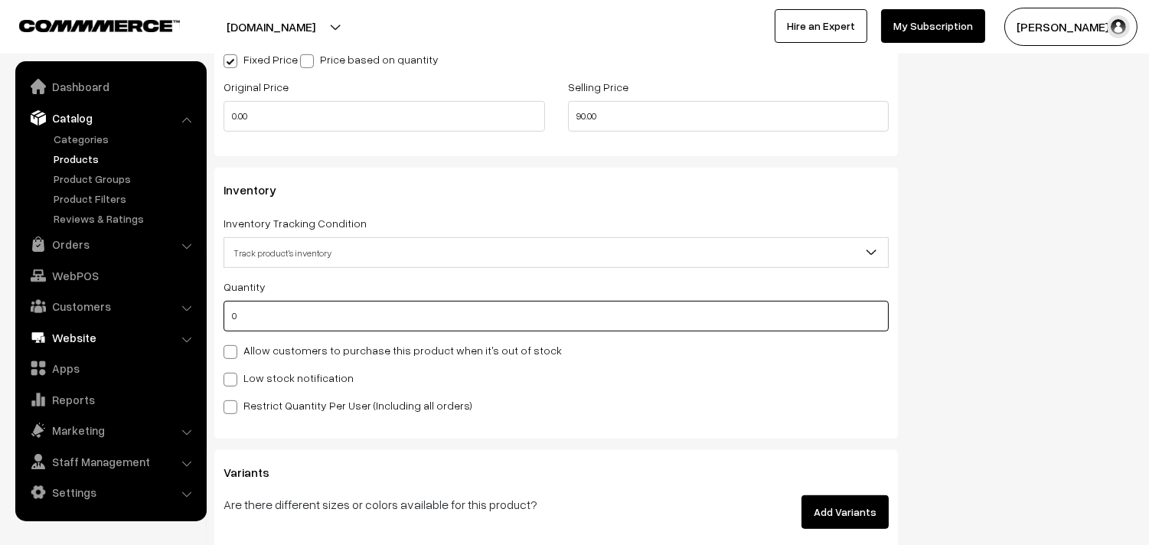
click at [150, 323] on body "Thank you for showing interest. Our team will call you shortly. Close annamfood…" at bounding box center [574, 16] width 1149 height 2753
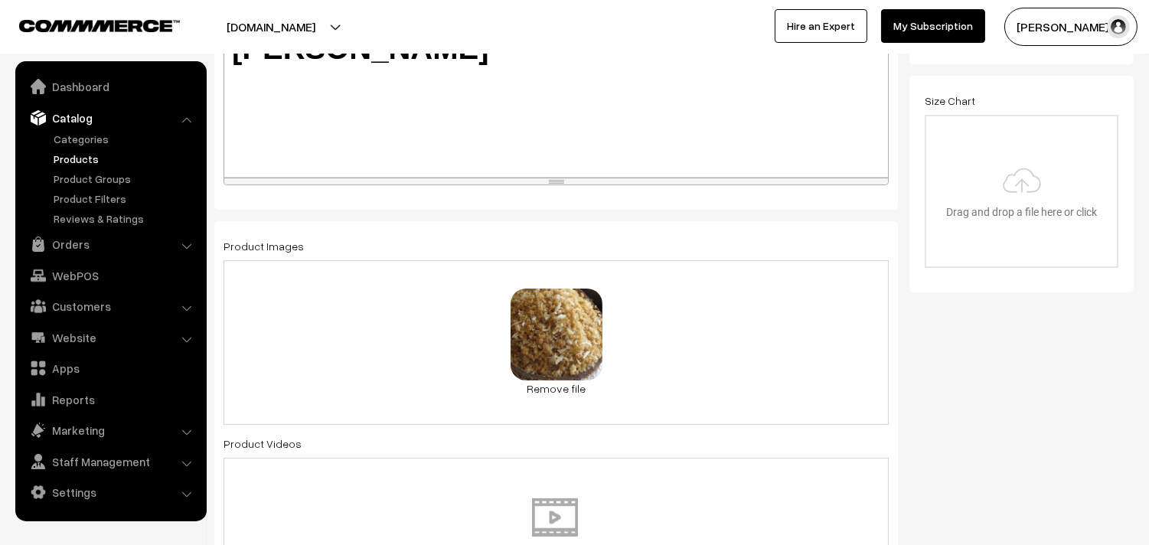
scroll to position [0, 0]
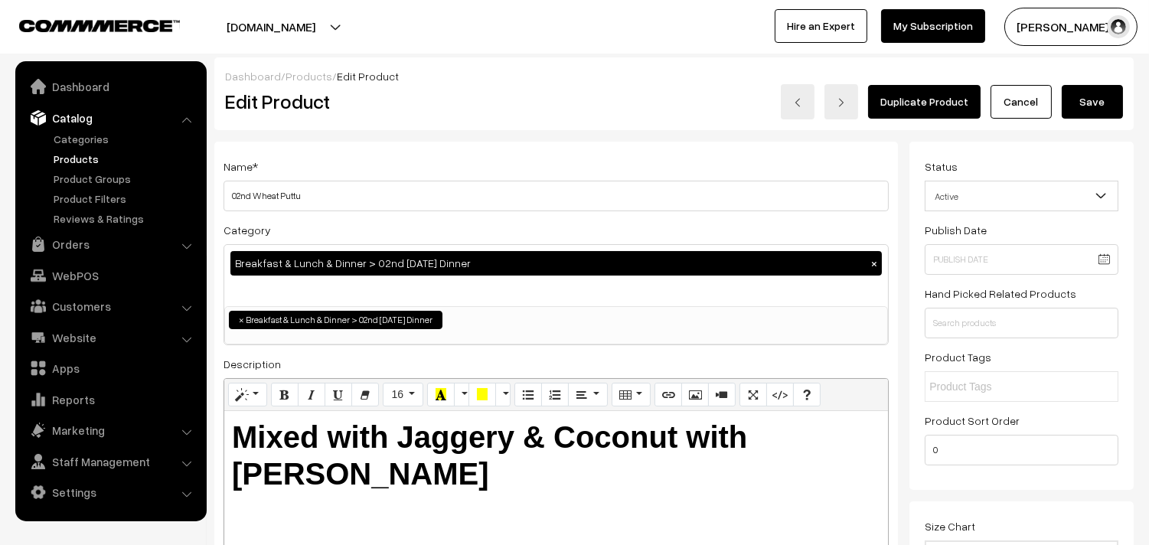
type input "1"
click at [1081, 97] on button "Save" at bounding box center [1091, 102] width 61 height 34
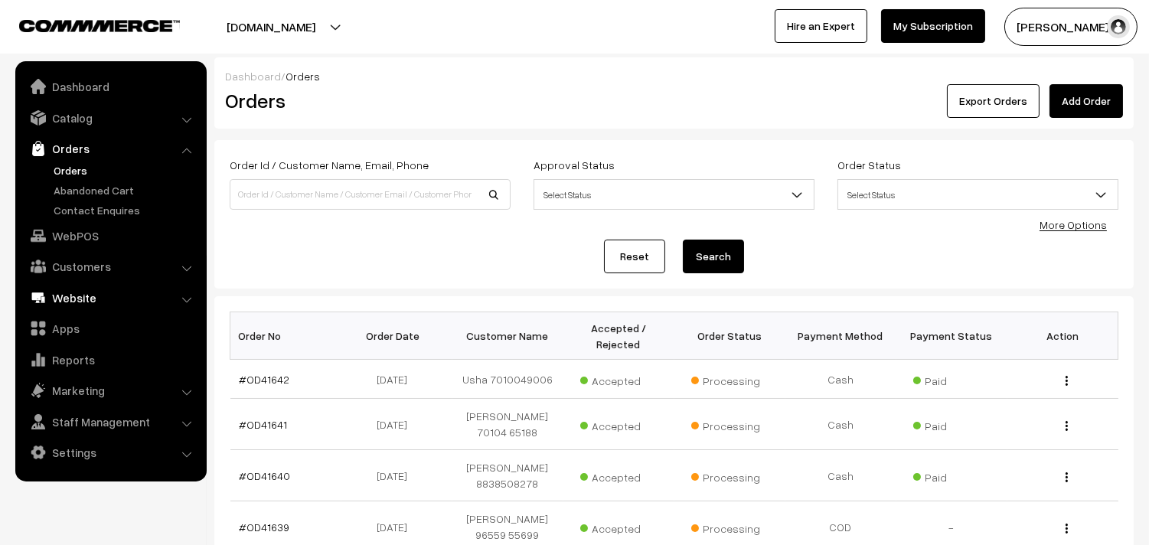
click at [55, 231] on link "WebPOS" at bounding box center [110, 236] width 182 height 28
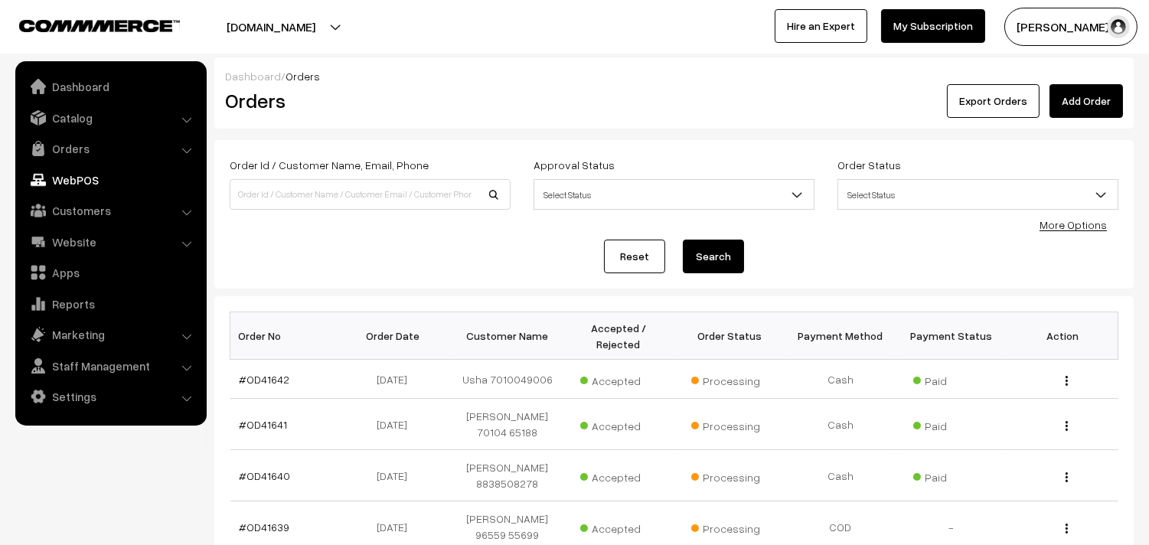
click at [321, 250] on div "Reset Search" at bounding box center [674, 257] width 888 height 34
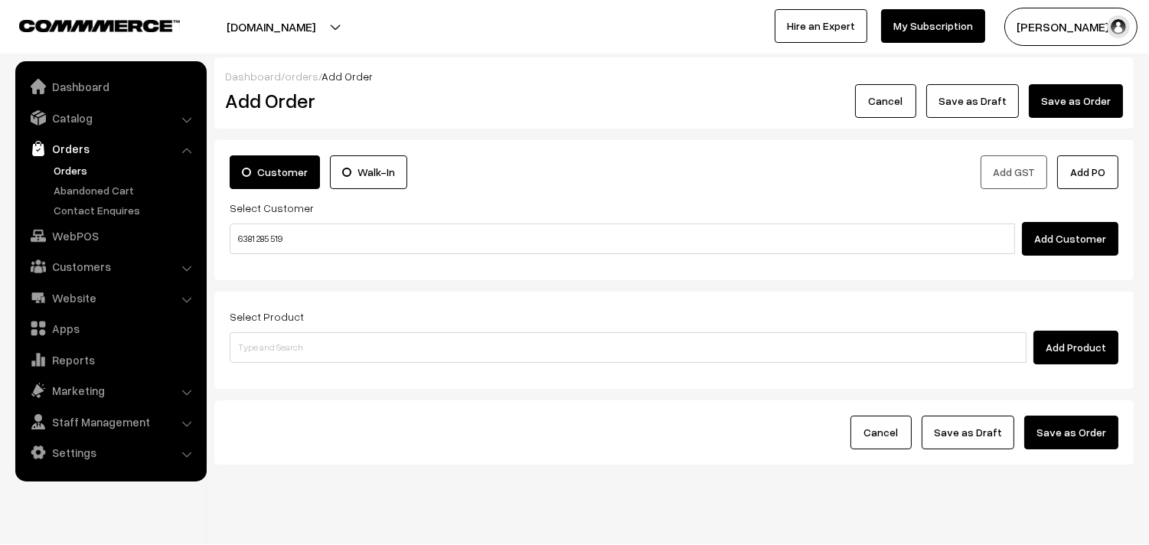
click at [271, 233] on input "6381 285 519" at bounding box center [622, 238] width 785 height 31
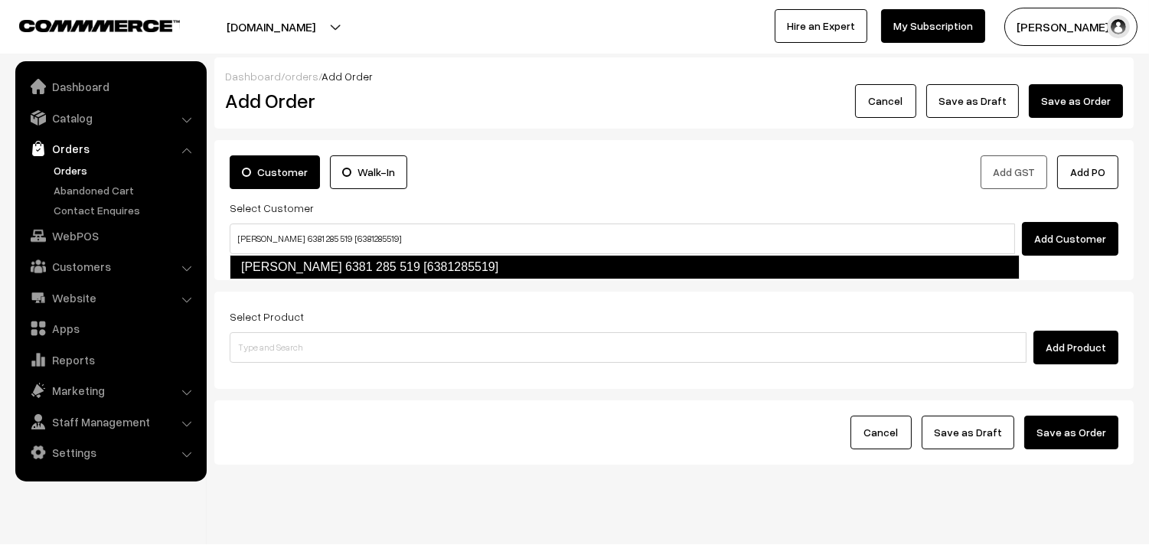
type input "Sripriya 6381 285 519 [6381285519]"
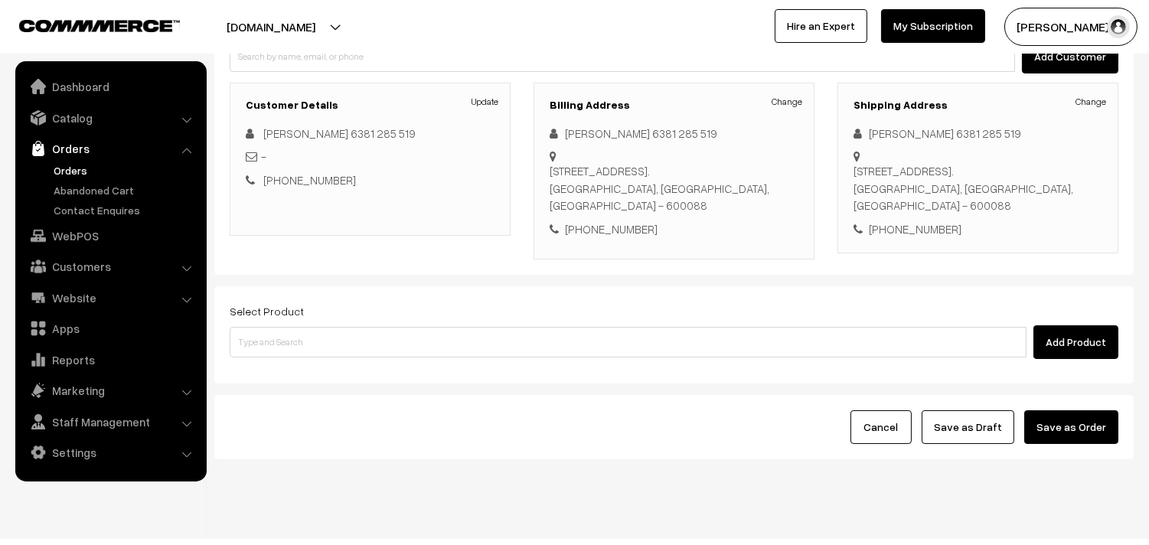
scroll to position [208, 0]
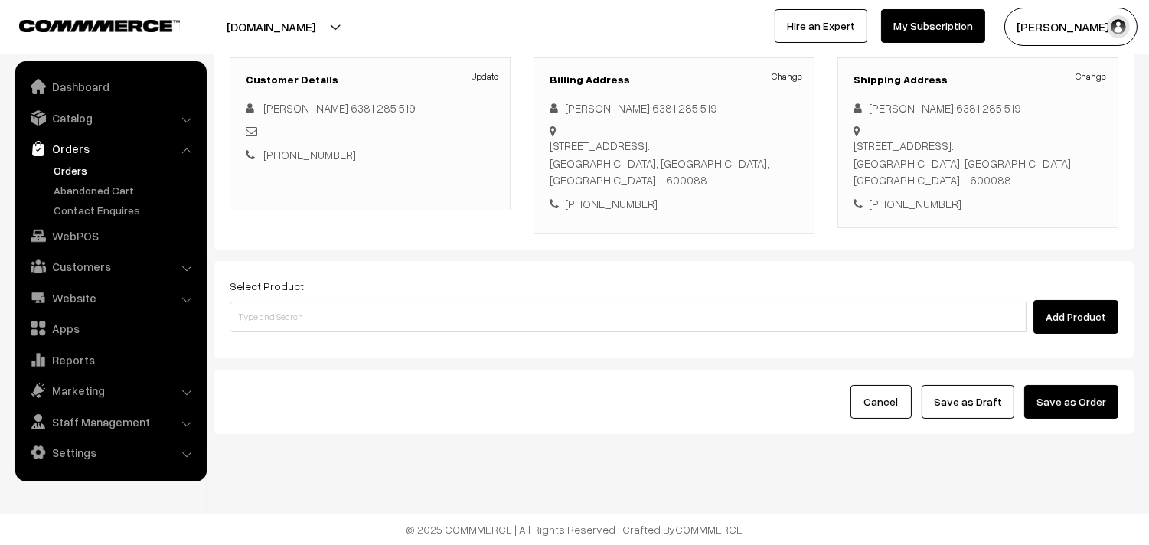
click at [383, 298] on div "Select Product Add Product" at bounding box center [674, 304] width 888 height 57
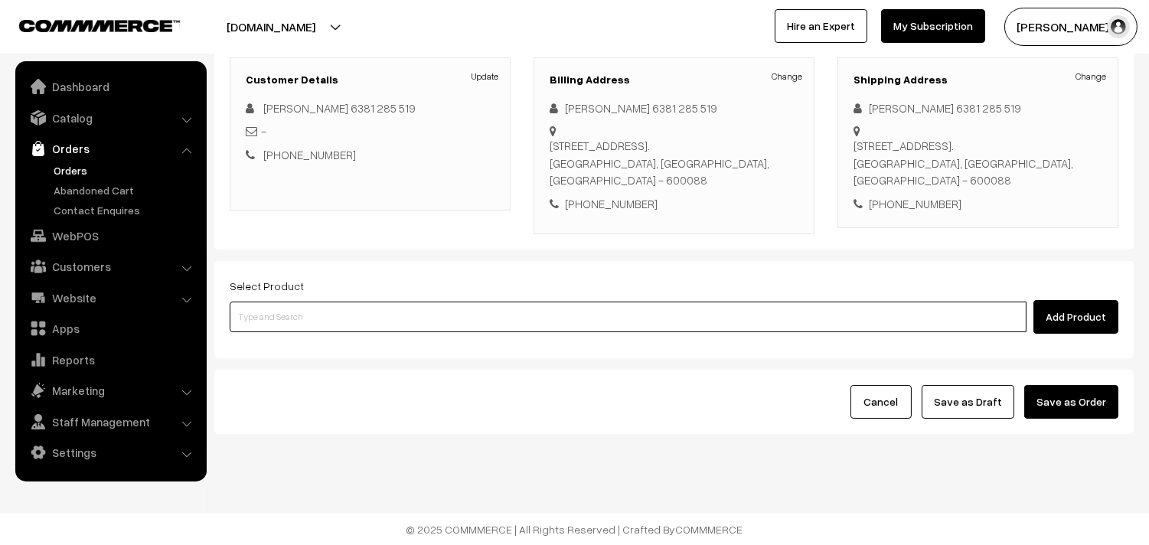
click at [379, 323] on input at bounding box center [628, 317] width 797 height 31
type input "Cow Ghee - 500gm"
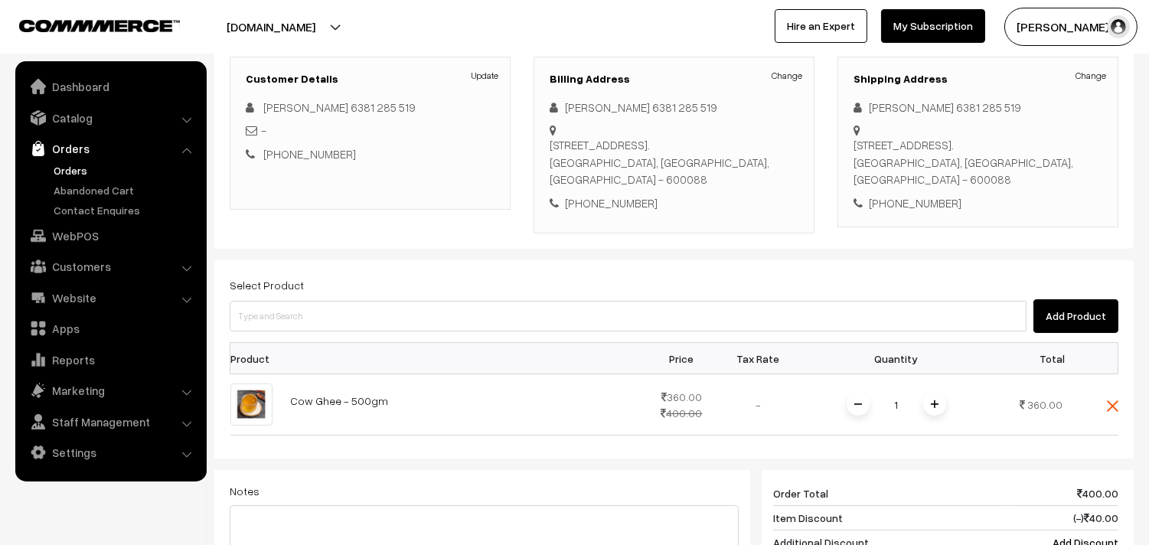
click at [379, 288] on div "Select Product Add Product" at bounding box center [674, 303] width 888 height 57
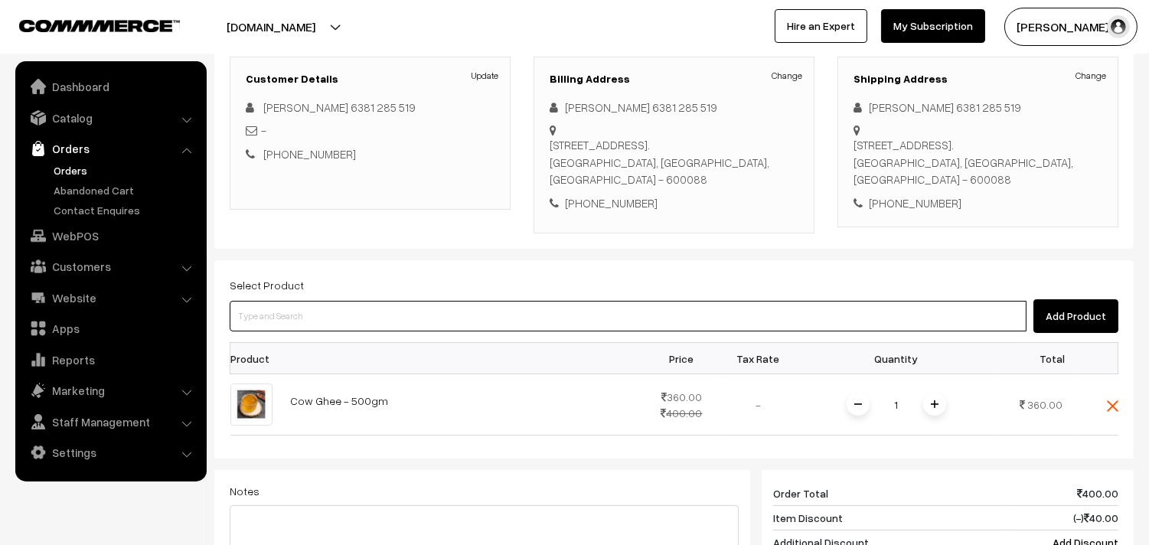
click at [383, 308] on input at bounding box center [628, 316] width 797 height 31
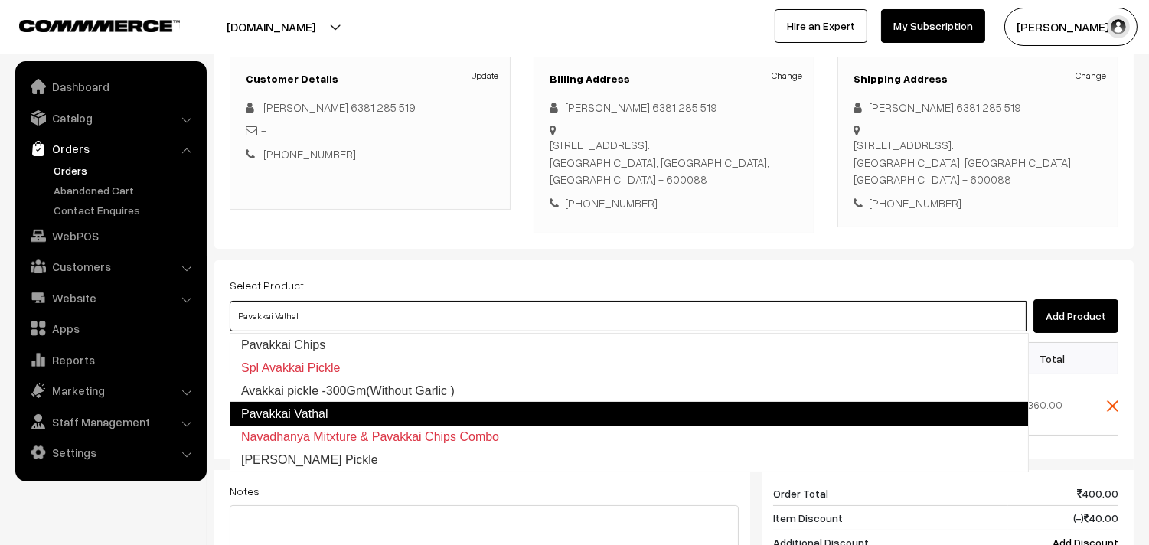
type input "Avakkai pickle -300Gm(Without Garlic )"
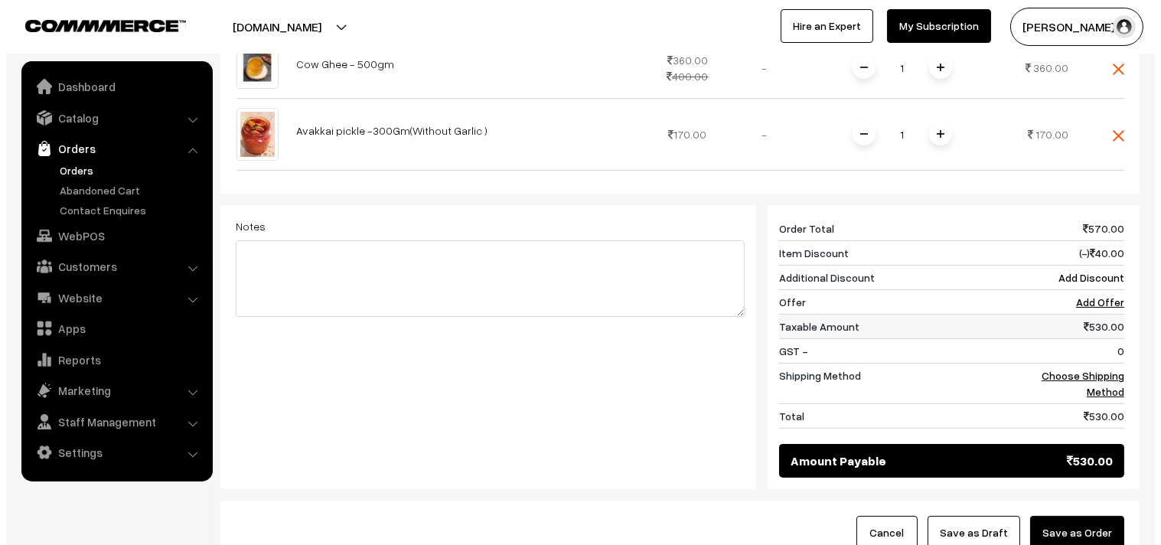
scroll to position [633, 0]
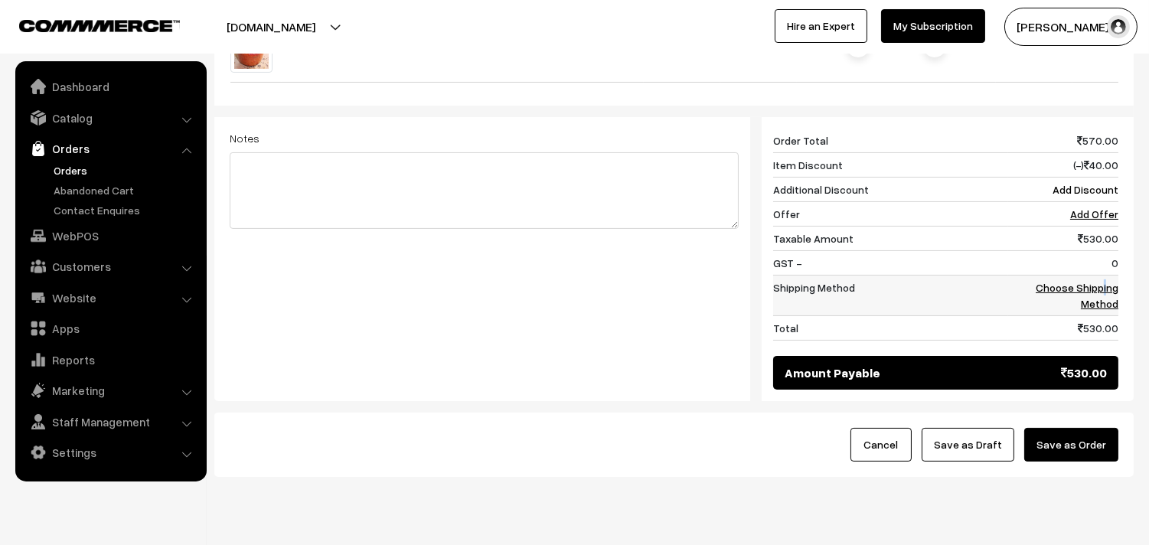
click at [1106, 280] on td "Choose Shipping Method" at bounding box center [1063, 295] width 110 height 41
click at [1110, 286] on link "Choose Shipping Method" at bounding box center [1076, 295] width 83 height 29
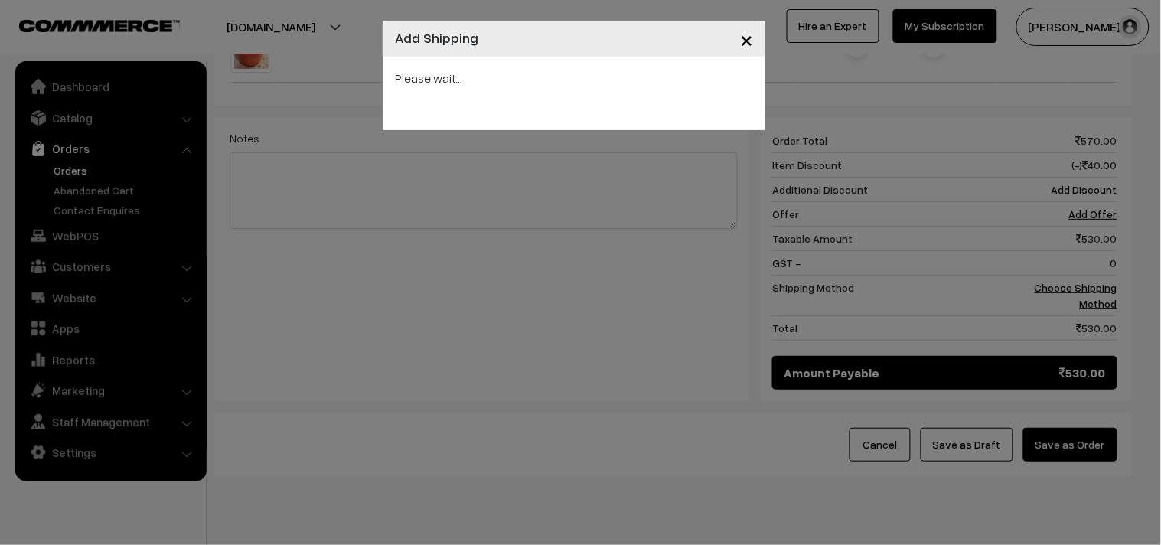
click at [601, 87] on div "Please wait..." at bounding box center [574, 78] width 358 height 18
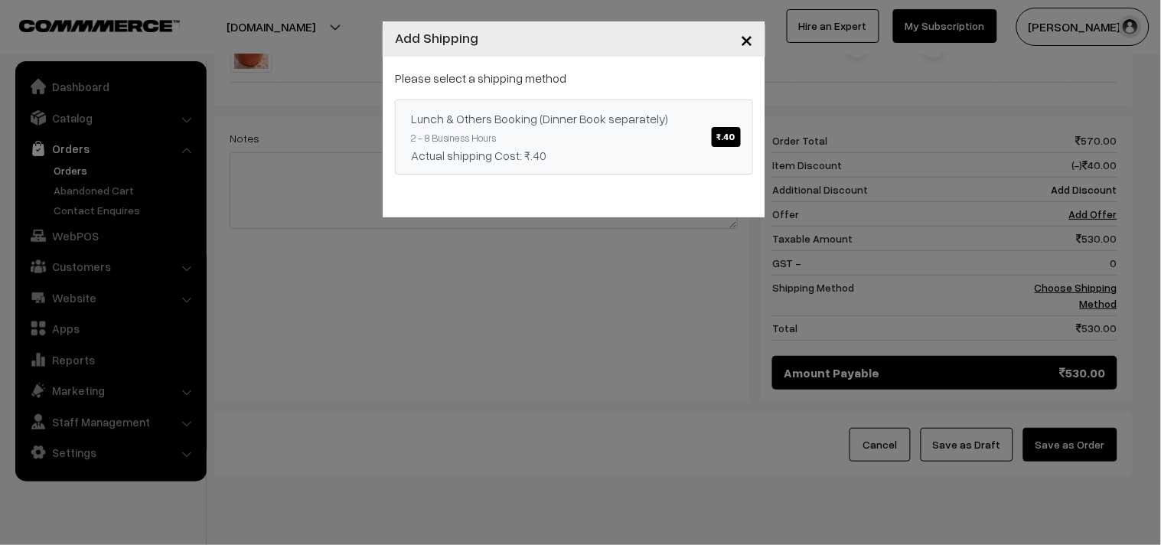
click at [677, 143] on link "Lunch & Others Booking (Dinner Book separately) ₹.40 2 - 8 Business Hours Actua…" at bounding box center [574, 136] width 358 height 75
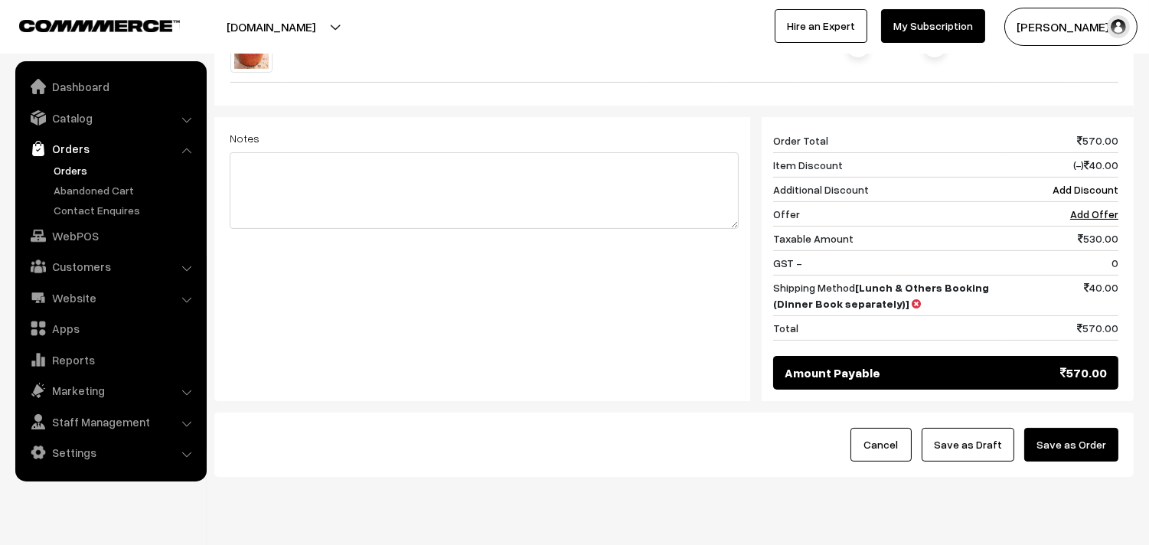
click at [1103, 434] on button "Save as Order" at bounding box center [1071, 445] width 94 height 34
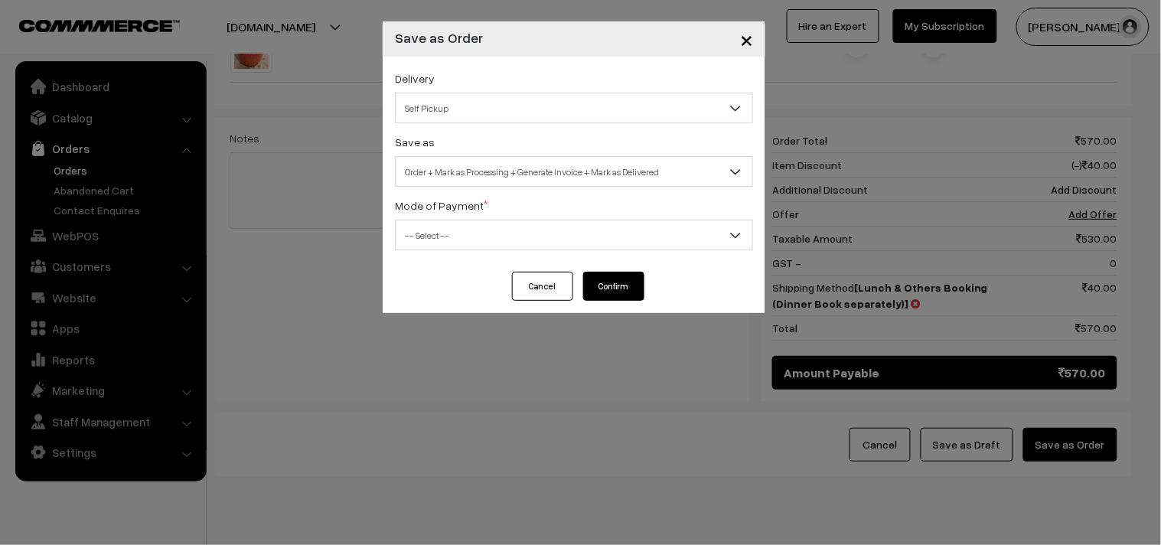
click at [520, 173] on span "Order + Mark as Processing + Generate Invoice + Mark as Delivered" at bounding box center [574, 171] width 357 height 27
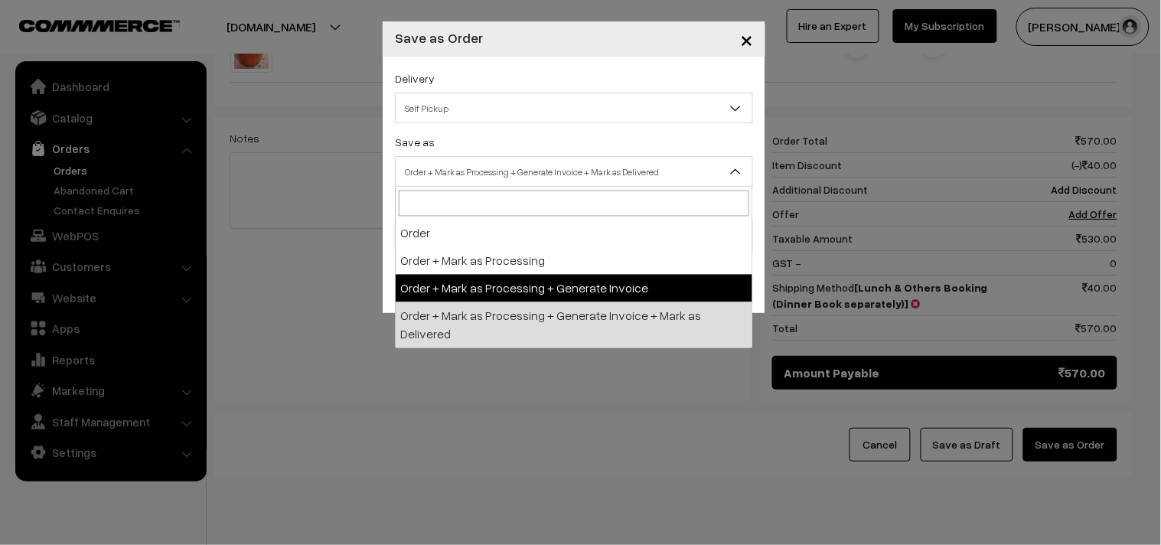
select select "3"
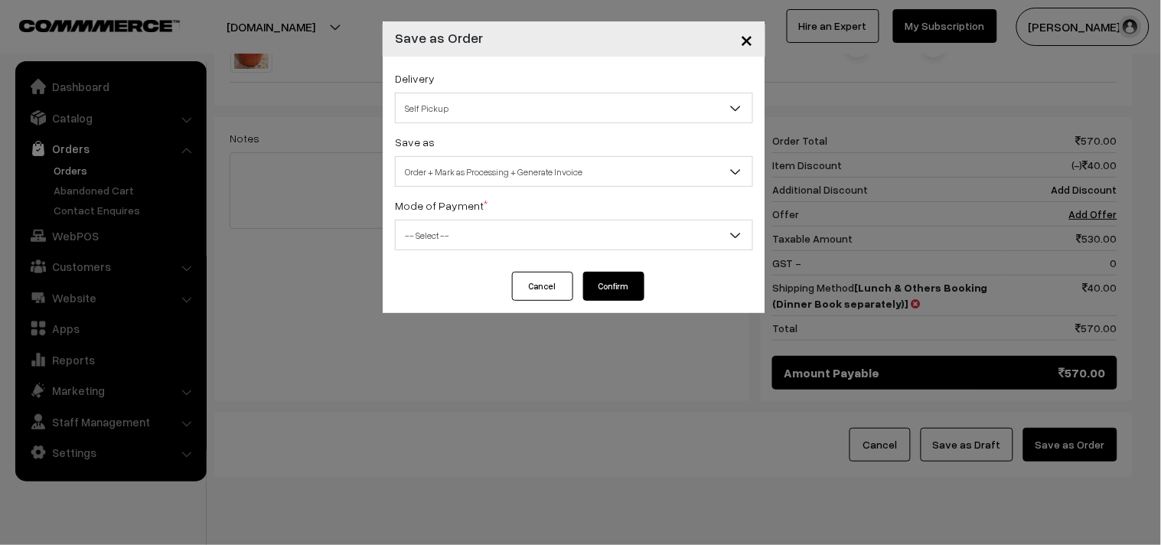
click at [483, 240] on span "-- Select --" at bounding box center [574, 235] width 357 height 27
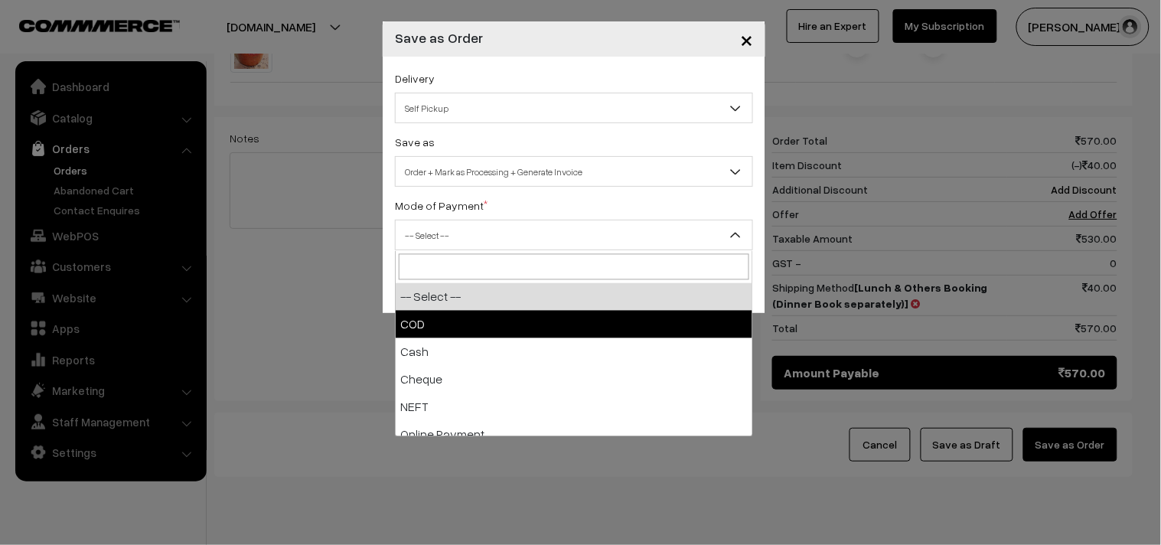
select select "1"
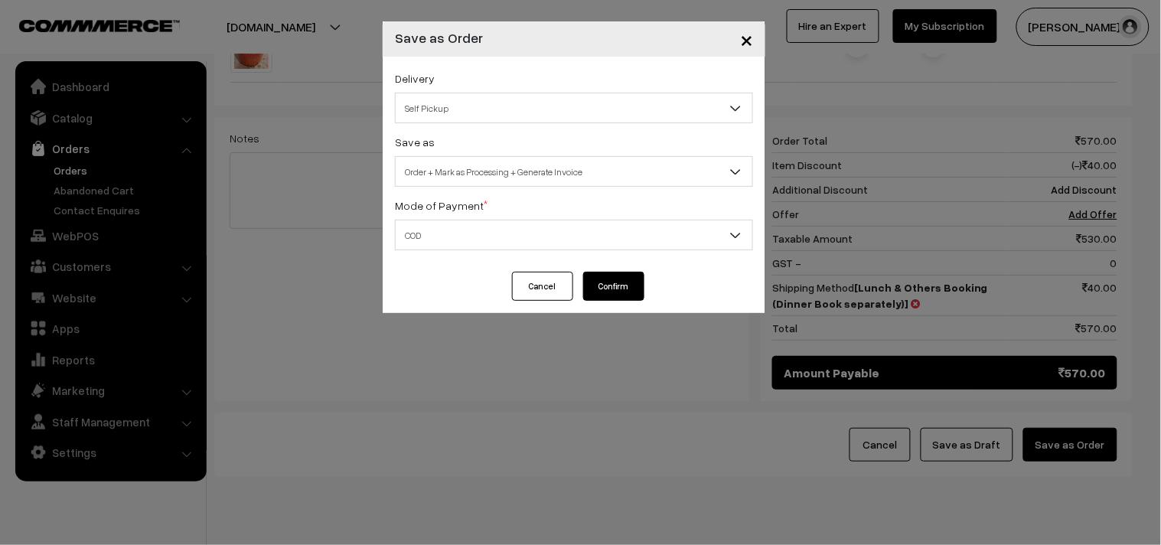
click at [612, 288] on button "Confirm" at bounding box center [613, 286] width 61 height 29
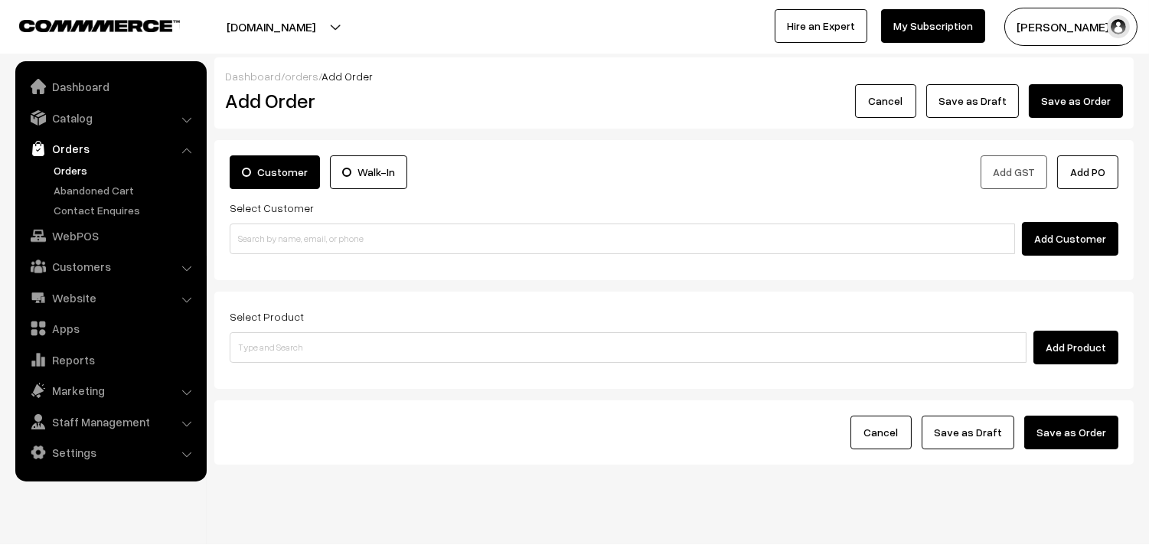
click at [90, 165] on link "Orders" at bounding box center [126, 170] width 152 height 16
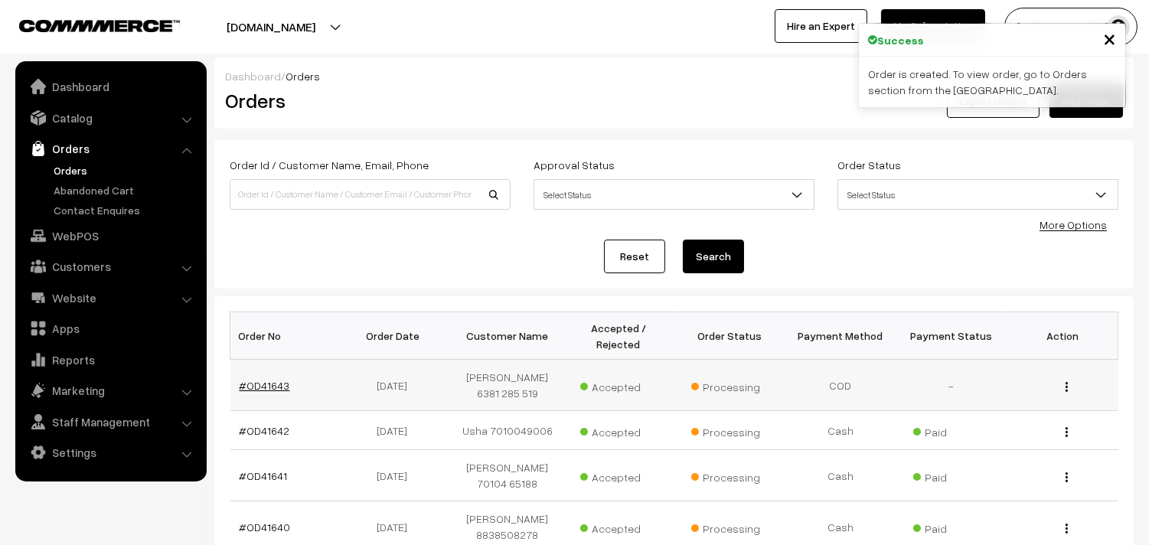
click at [264, 379] on link "#OD41643" at bounding box center [265, 385] width 51 height 13
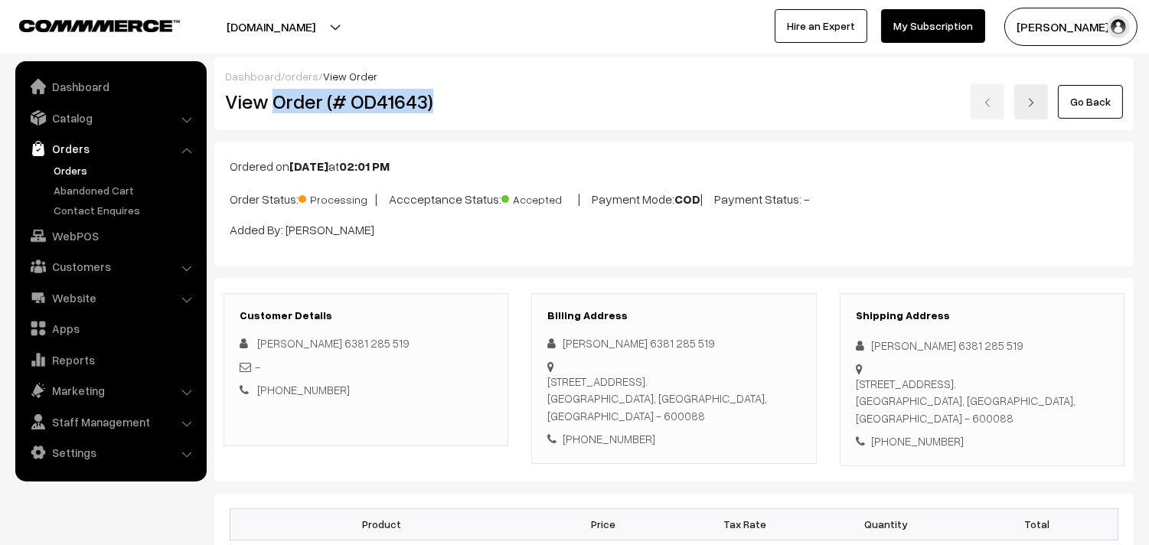
copy h2 "Order (# OD41643)"
drag, startPoint x: 274, startPoint y: 95, endPoint x: 444, endPoint y: 95, distance: 169.9
click at [442, 95] on h2 "View Order (# OD41643)" at bounding box center [367, 102] width 284 height 24
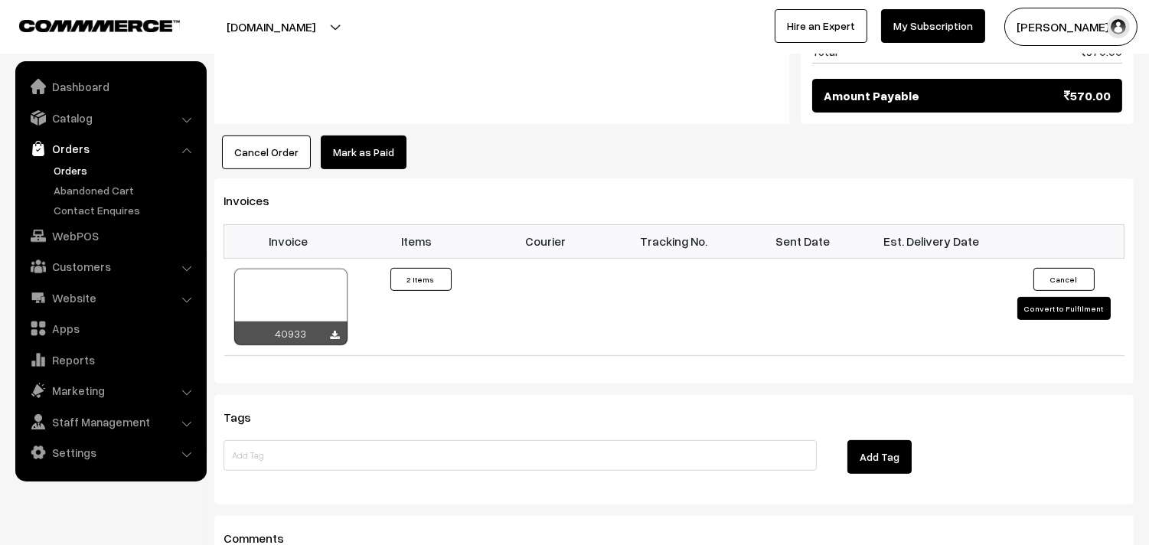
scroll to position [935, 0]
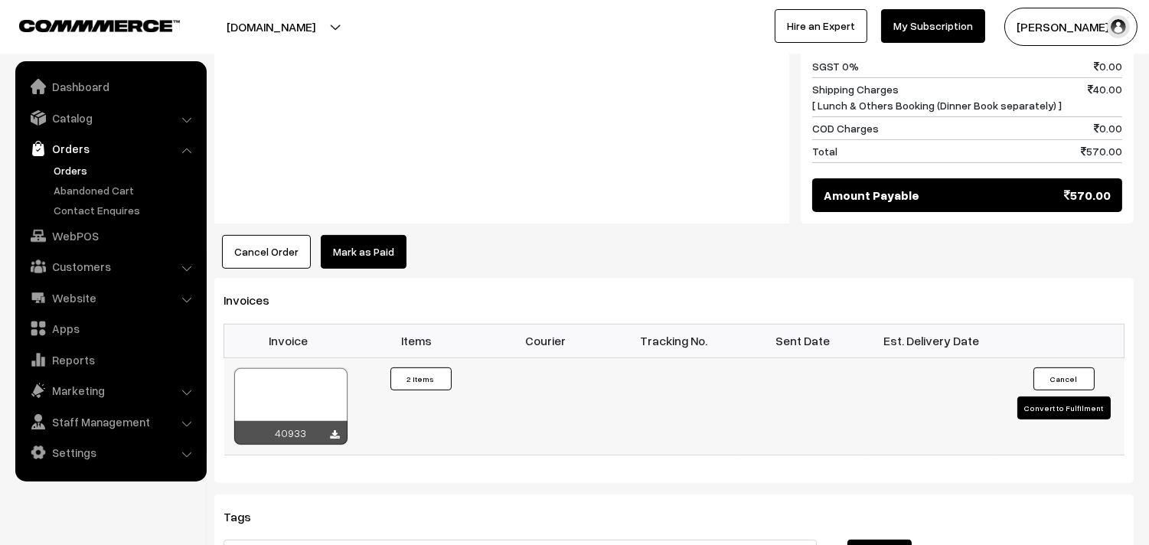
click at [323, 394] on div at bounding box center [290, 406] width 113 height 77
click at [59, 165] on link "Orders" at bounding box center [126, 170] width 152 height 16
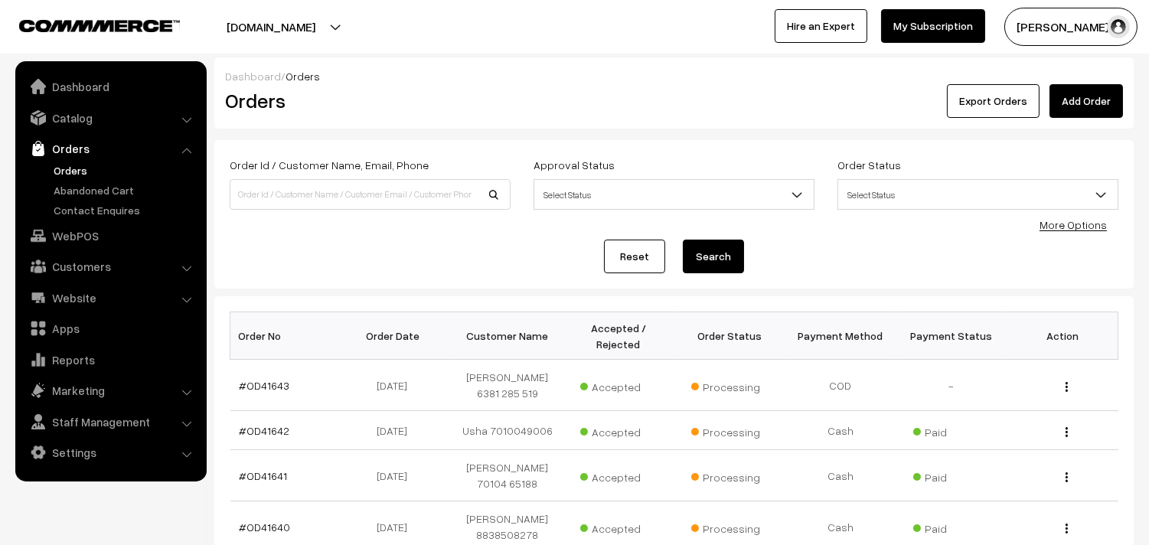
click at [89, 167] on link "Orders" at bounding box center [126, 170] width 152 height 16
click at [70, 164] on link "Orders" at bounding box center [126, 170] width 152 height 16
click at [97, 124] on link "Catalog" at bounding box center [110, 118] width 182 height 28
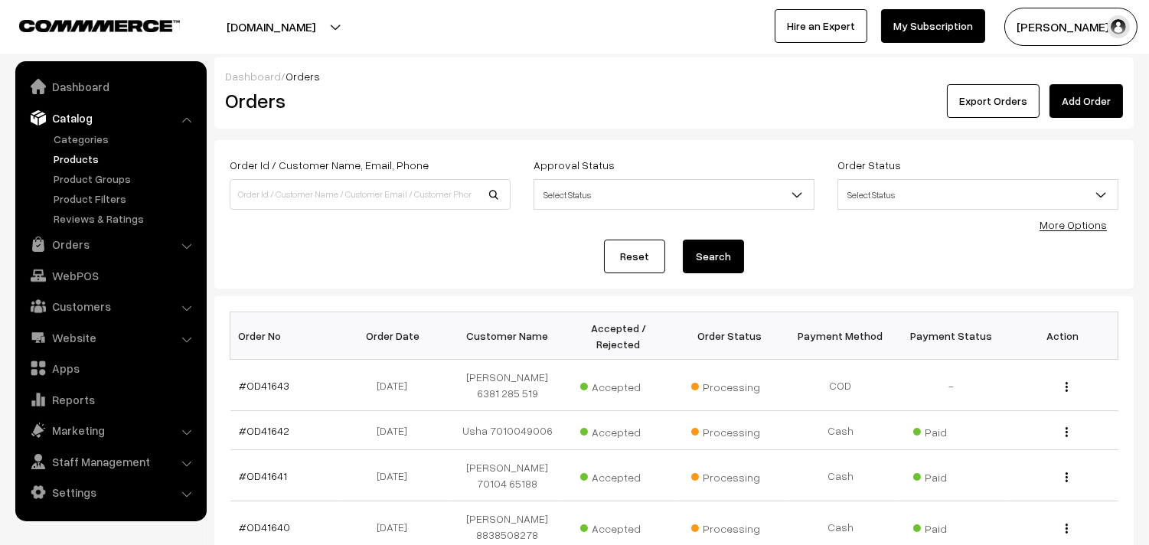
click at [88, 165] on link "Products" at bounding box center [126, 159] width 152 height 16
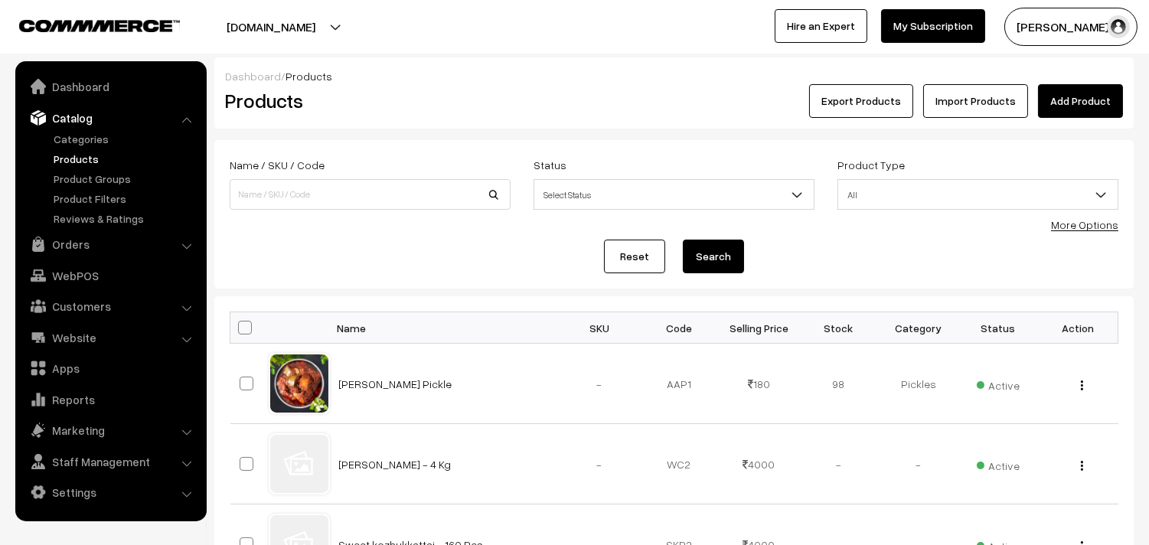
click at [1085, 223] on link "More Options" at bounding box center [1084, 224] width 67 height 13
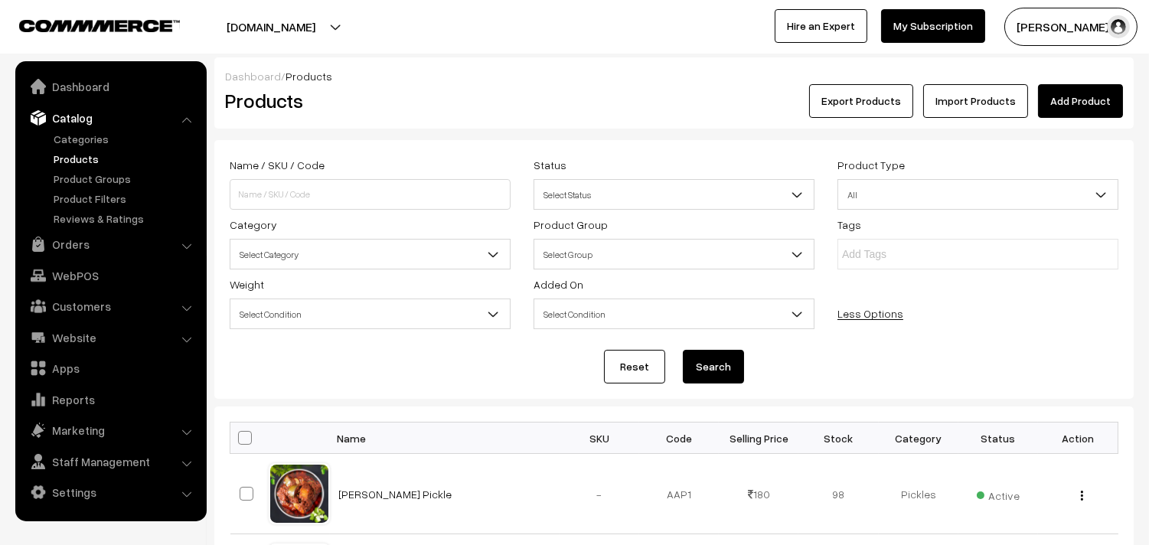
click at [360, 230] on div "Category Select Category Breakfast & Lunch & Dinner Breakfast & Lunch & Dinner …" at bounding box center [370, 242] width 304 height 54
click at [325, 271] on div "Name / SKU / Code Status Select Status Active Inactive Select Status Product Ty…" at bounding box center [673, 244] width 911 height 179
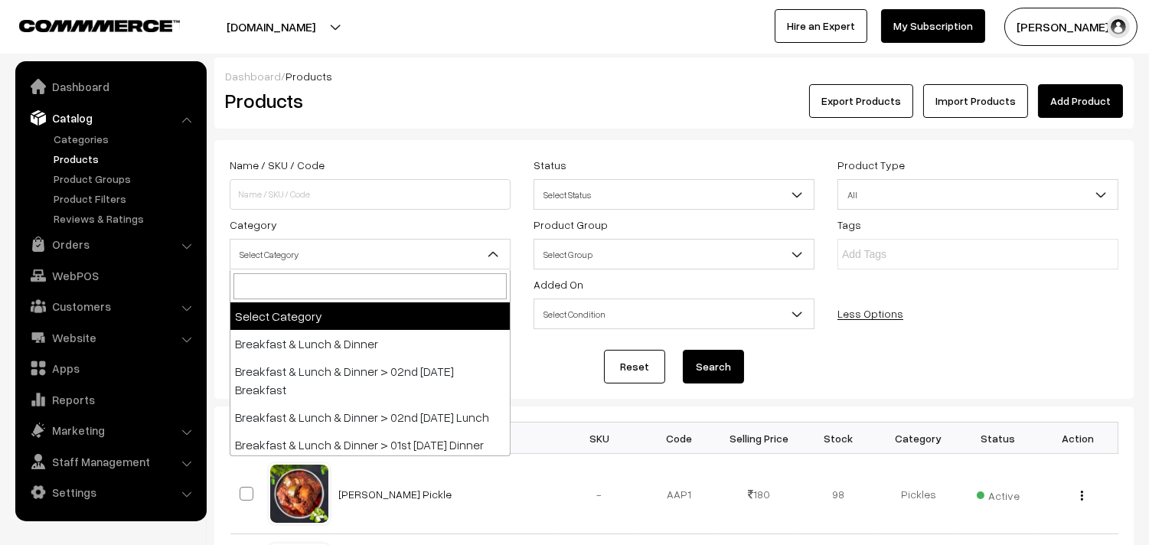
click at [302, 256] on span "Select Category" at bounding box center [369, 254] width 279 height 27
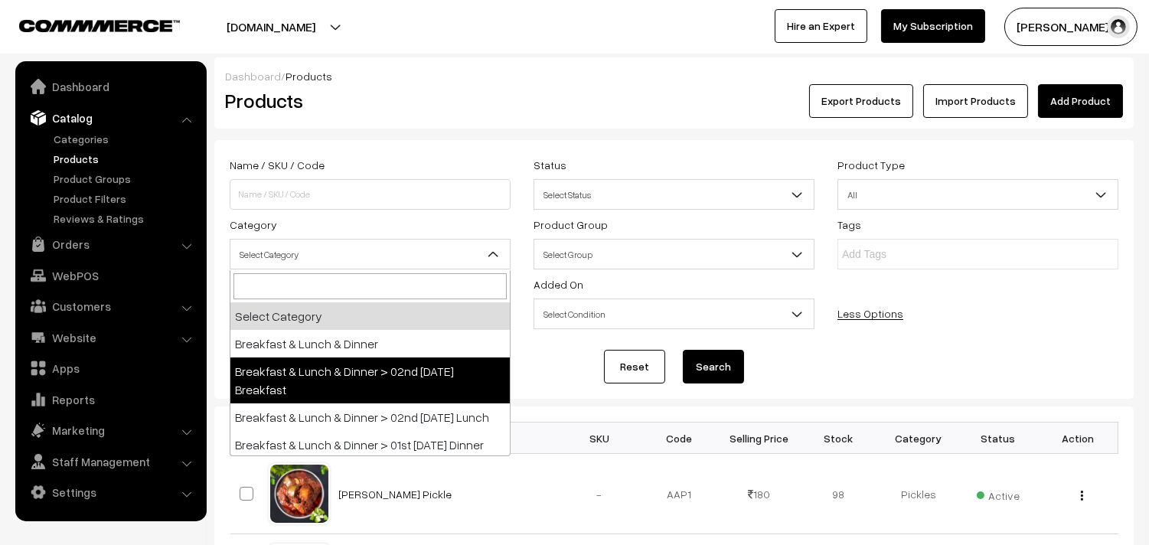
scroll to position [85, 0]
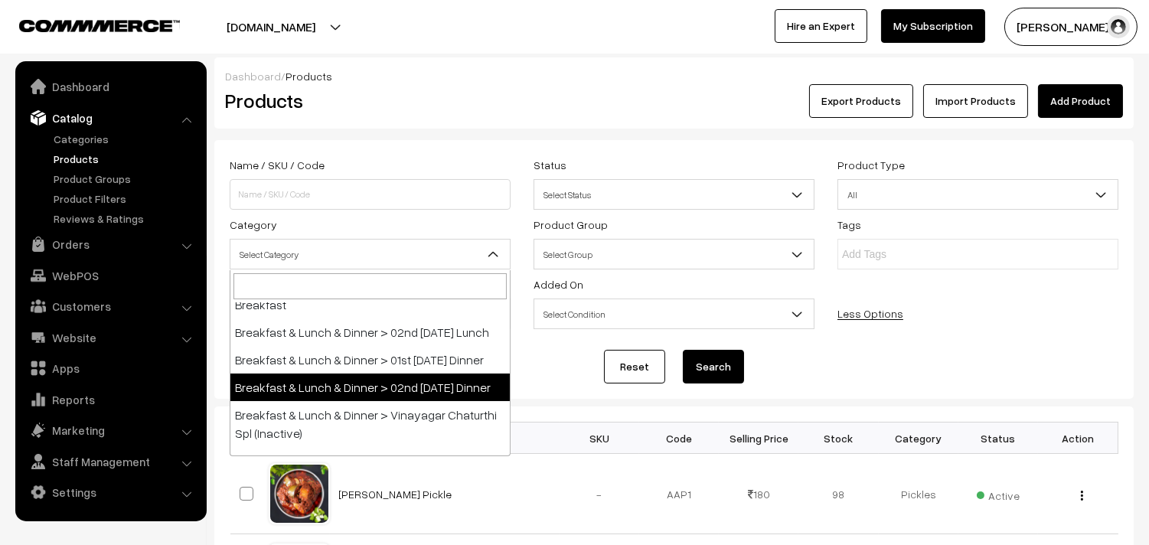
select select "96"
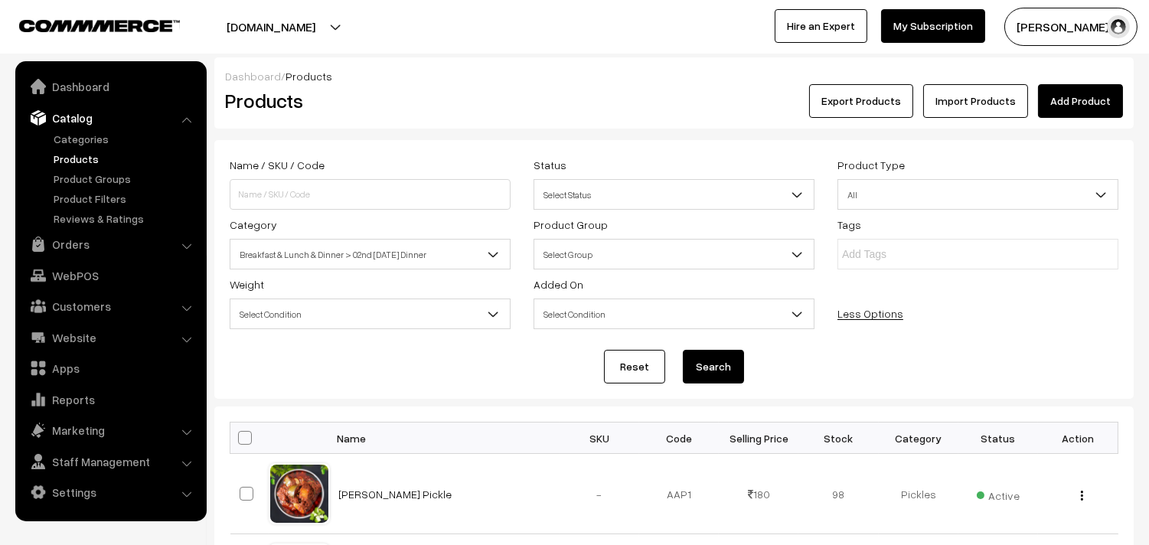
click at [699, 368] on button "Search" at bounding box center [713, 367] width 61 height 34
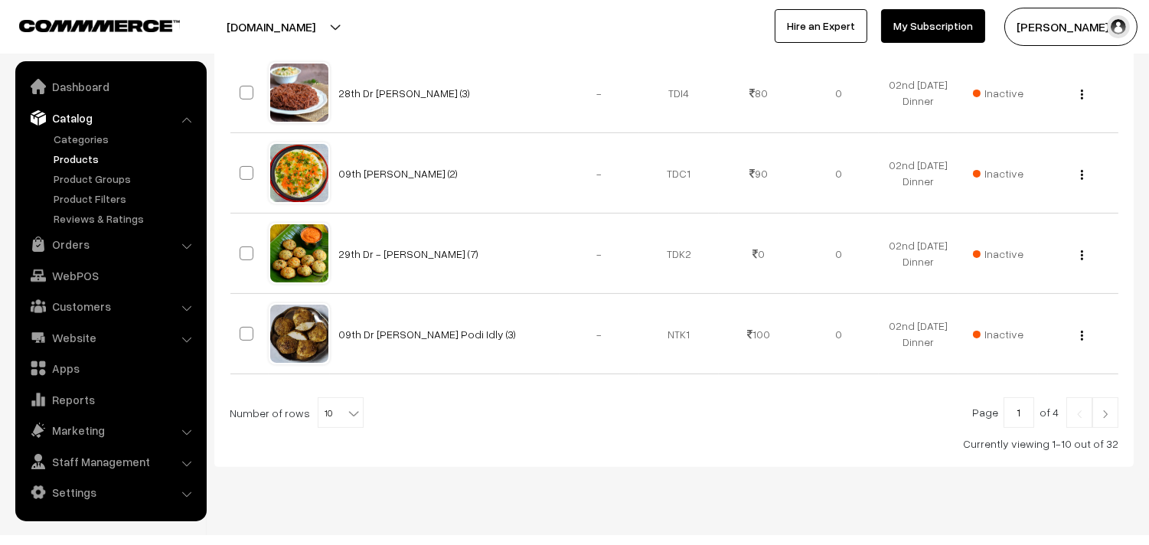
scroll to position [906, 0]
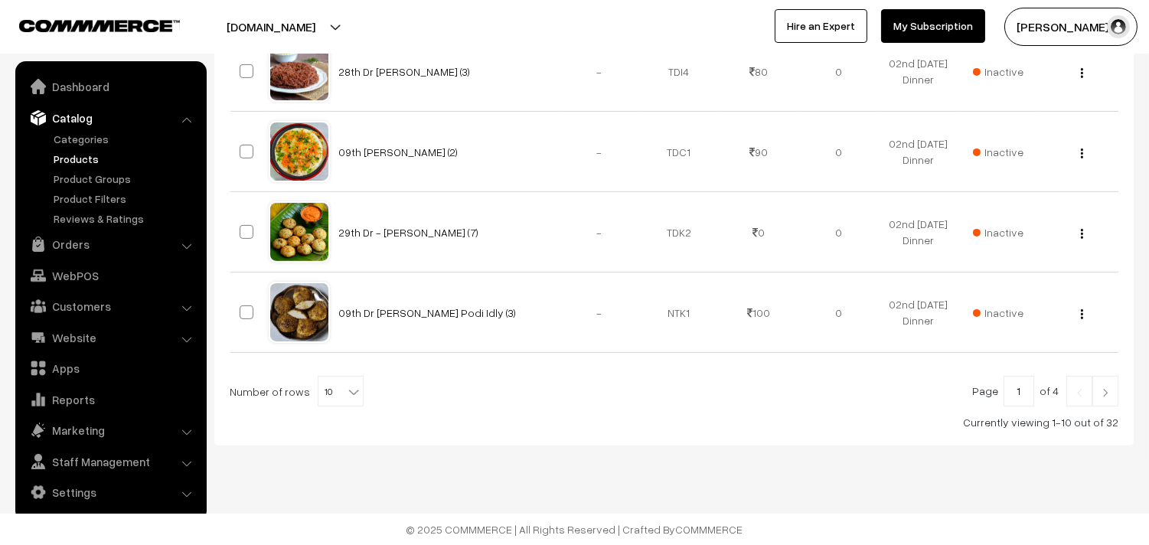
click at [341, 410] on div "Page 1 of 4 Number of rows 10 20 30 40 50 60 70 80 90 100 10 Currently viewing …" at bounding box center [674, 403] width 888 height 54
click at [326, 379] on span "10" at bounding box center [340, 392] width 44 height 31
drag, startPoint x: 327, startPoint y: 355, endPoint x: 317, endPoint y: 356, distance: 10.0
select select "100"
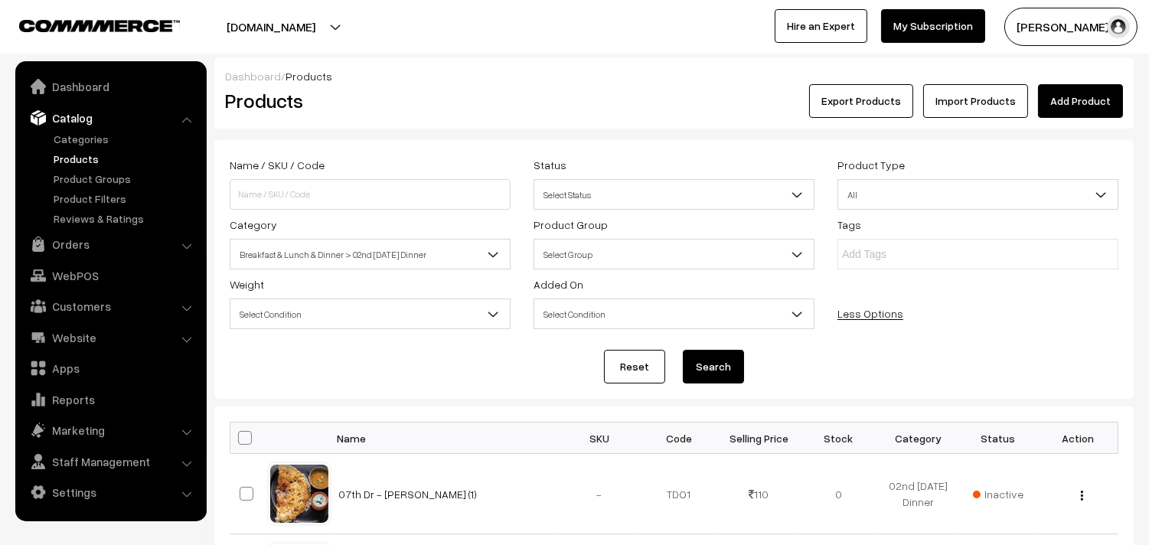
click at [242, 442] on span at bounding box center [245, 438] width 14 height 14
click at [240, 442] on input "checkbox" at bounding box center [235, 437] width 10 height 10
checkbox input "true"
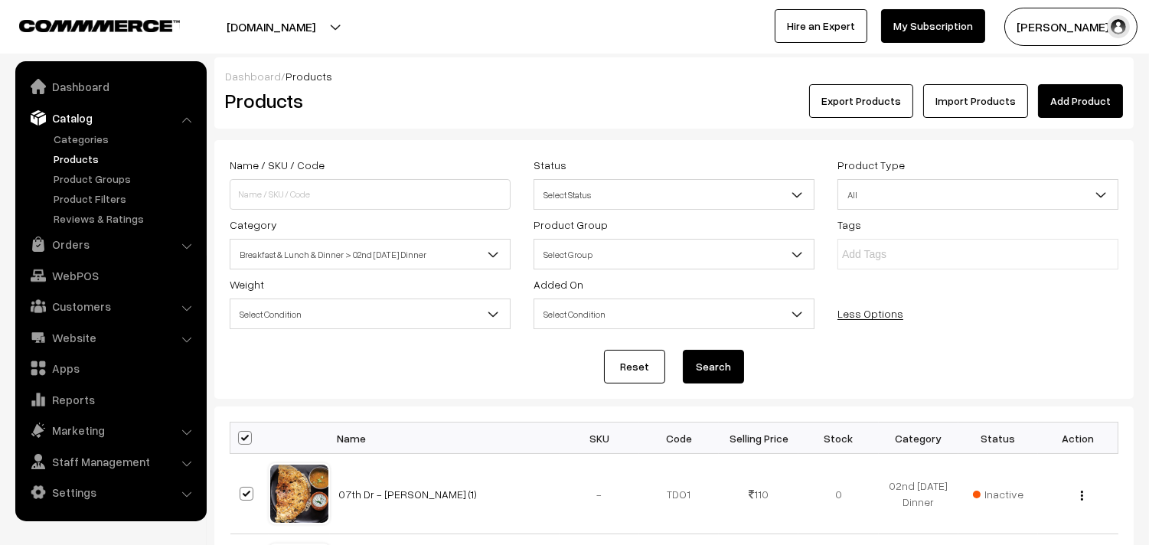
checkbox input "true"
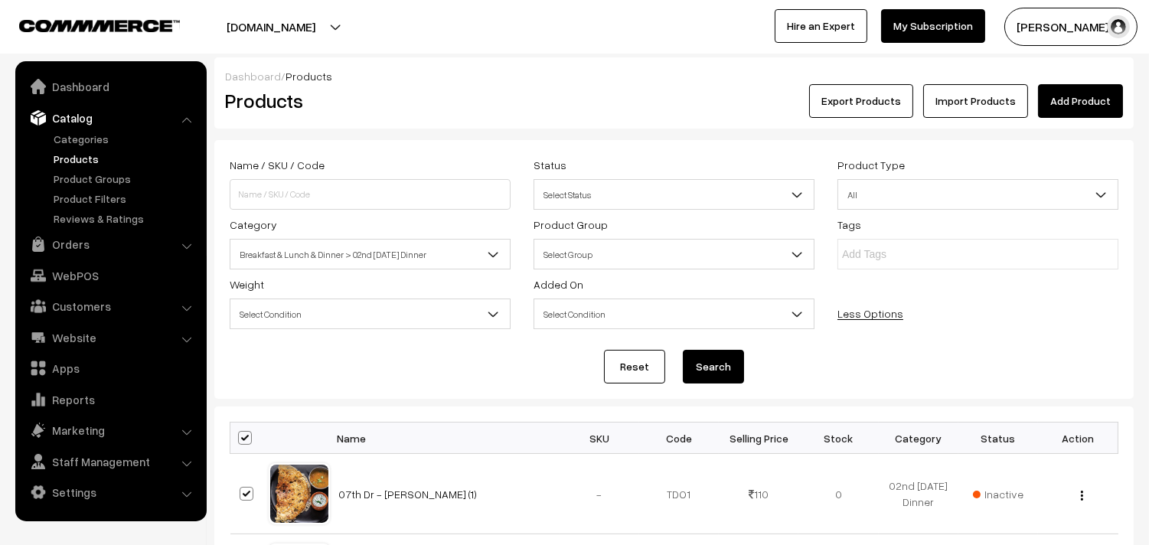
checkbox input "true"
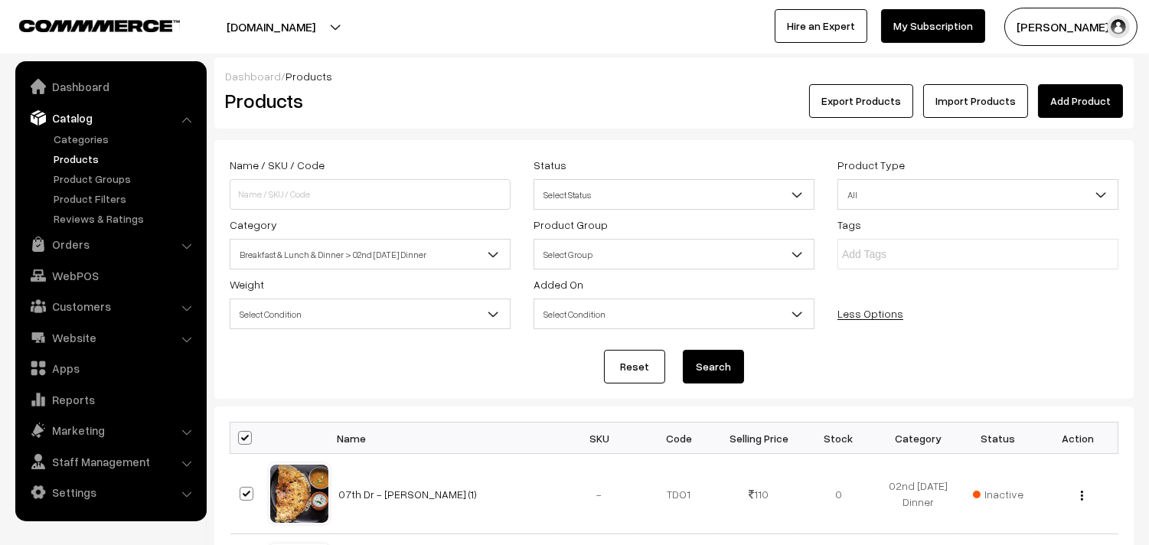
checkbox input "true"
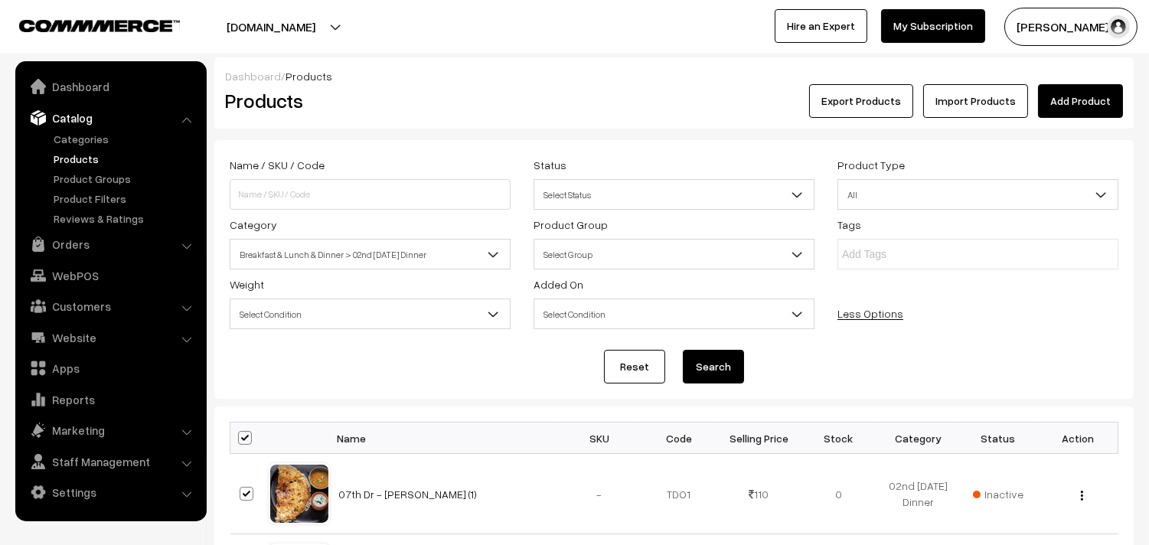
checkbox input "true"
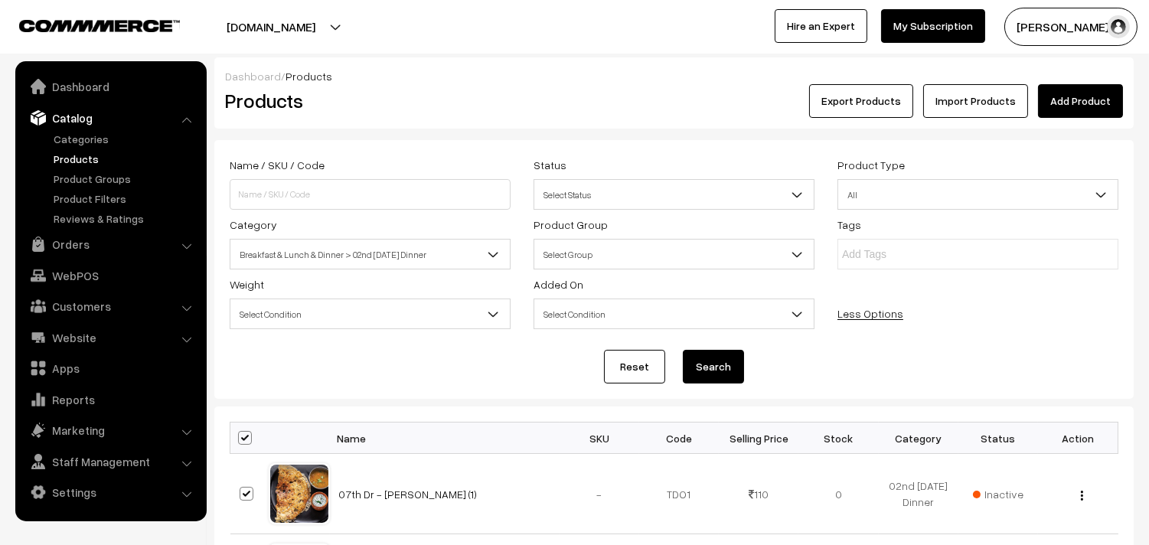
checkbox input "true"
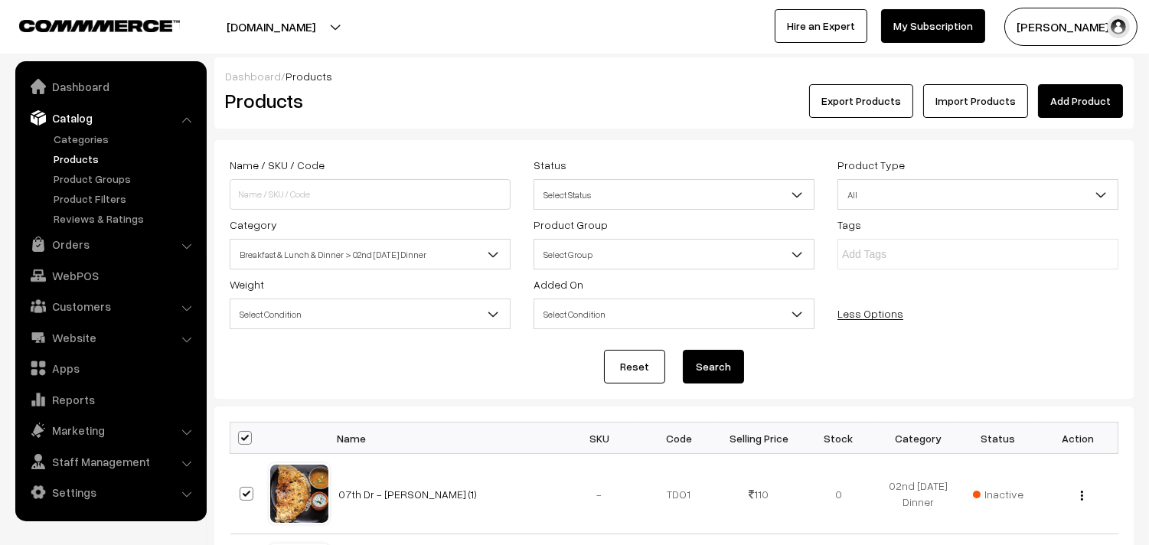
checkbox input "true"
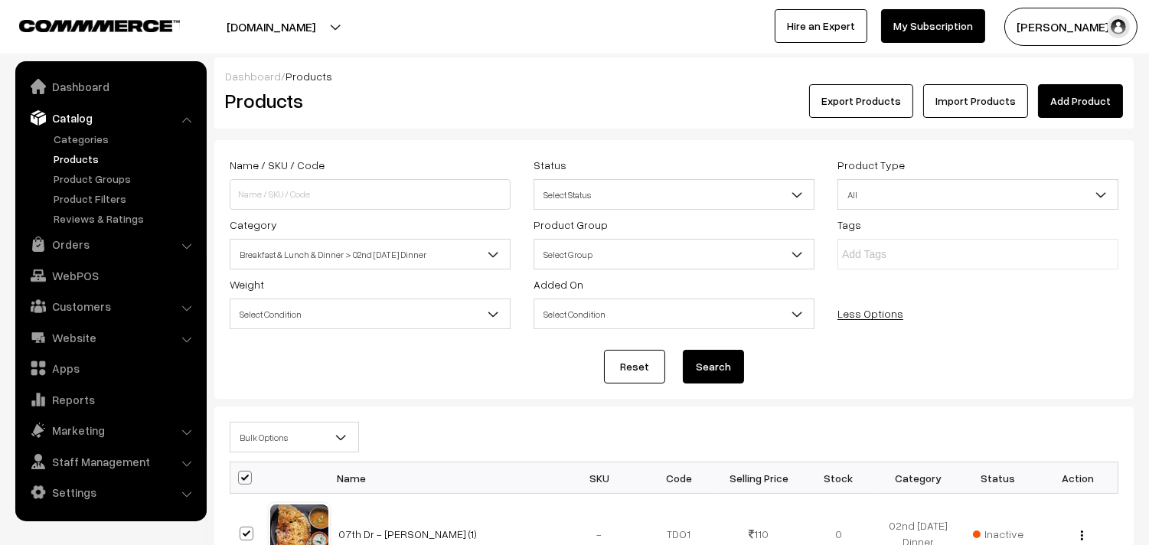
click at [262, 457] on div "Bulk Options Edit Products Update Inventory Make all Active Make all Inactive A…" at bounding box center [673, 442] width 911 height 40
click at [263, 439] on span "Bulk Options" at bounding box center [294, 437] width 128 height 27
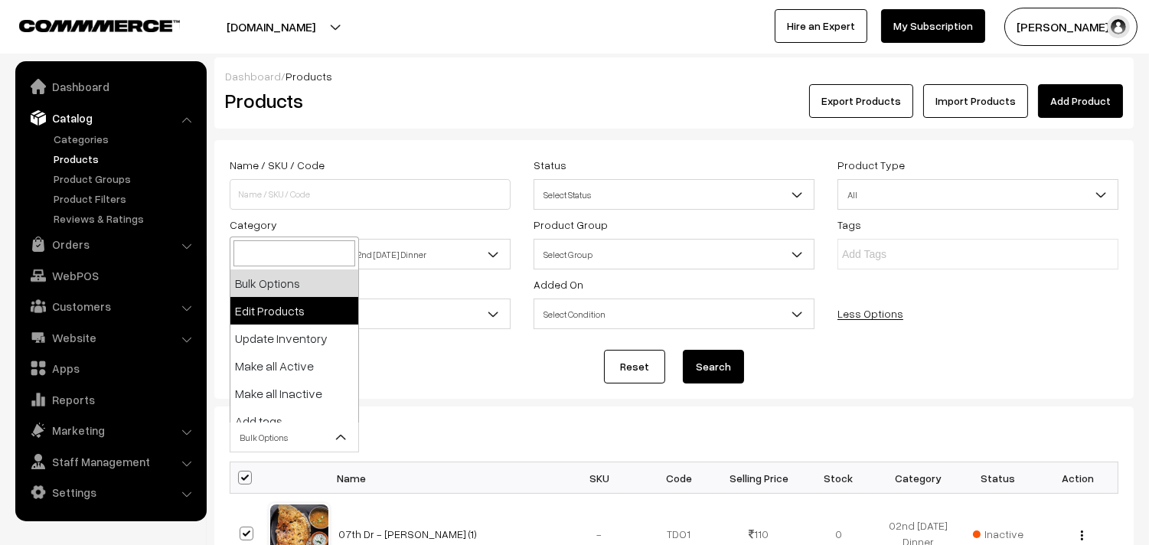
select select "editProduct"
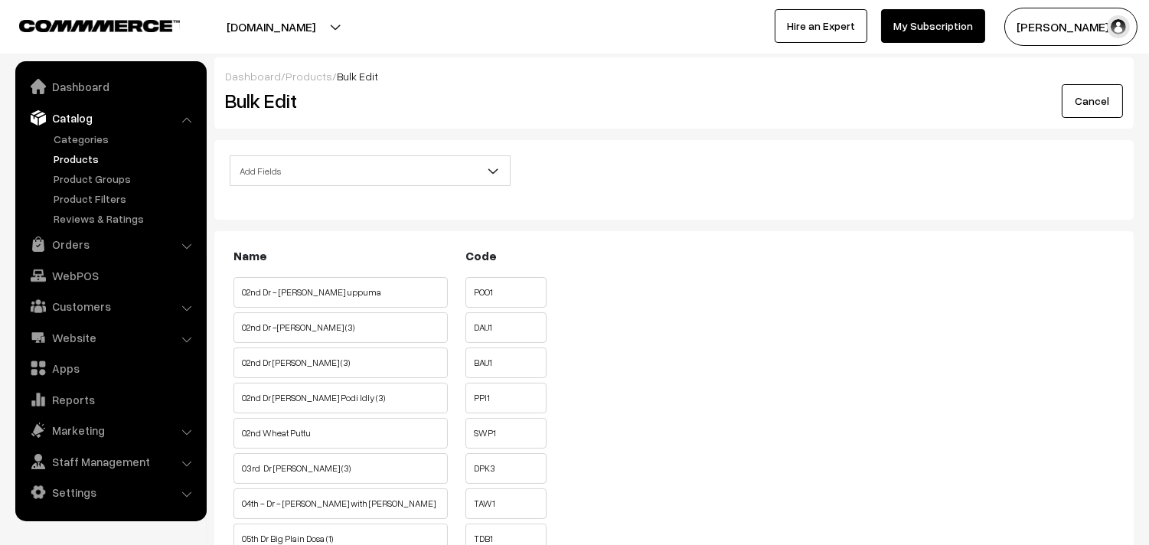
click at [284, 174] on span "Add Fields" at bounding box center [369, 171] width 279 height 27
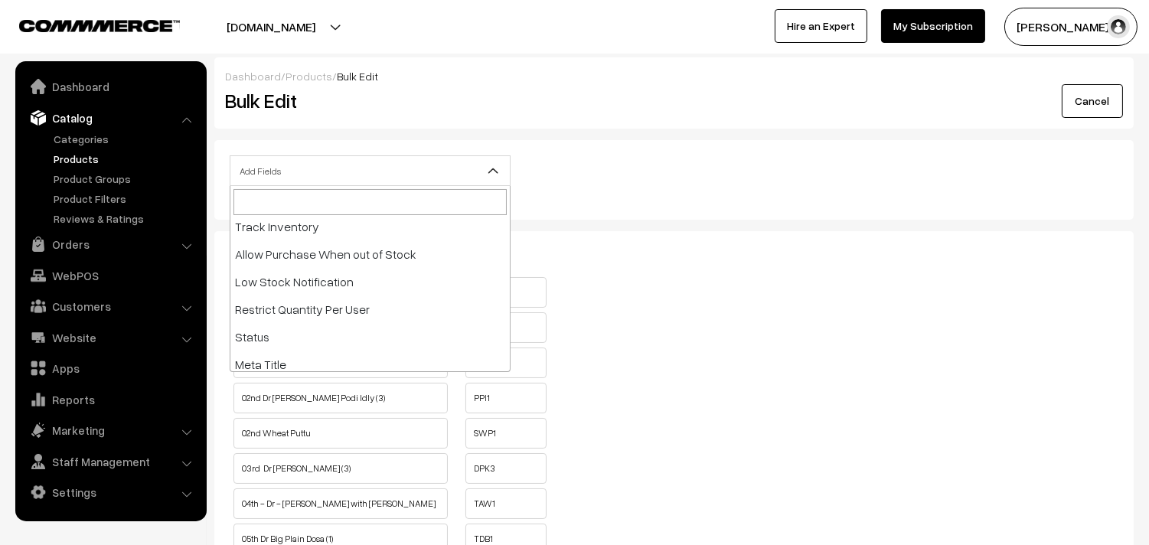
scroll to position [255, 0]
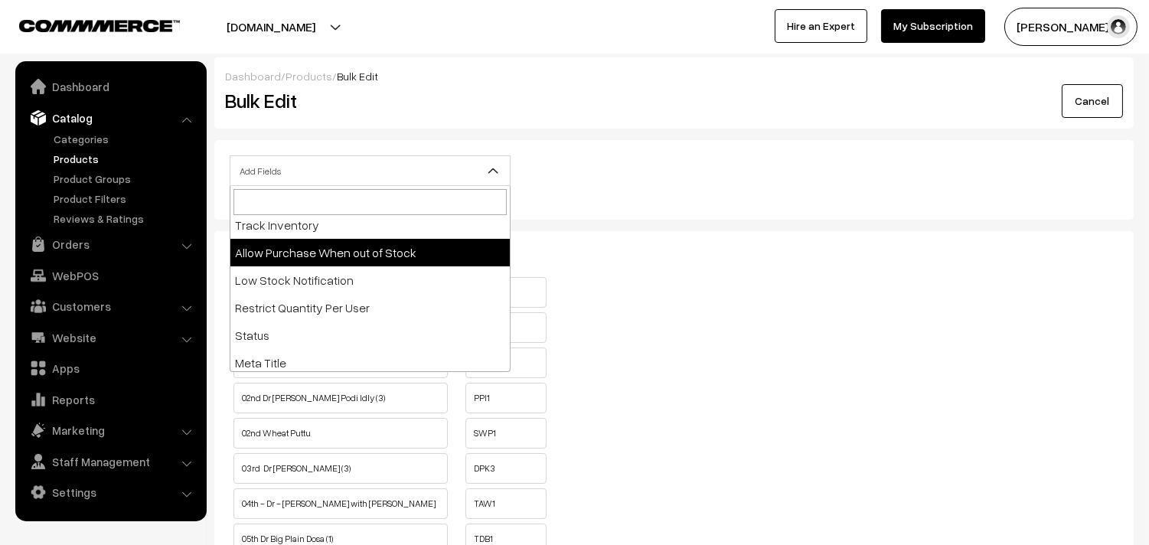
select select "allow-purchase"
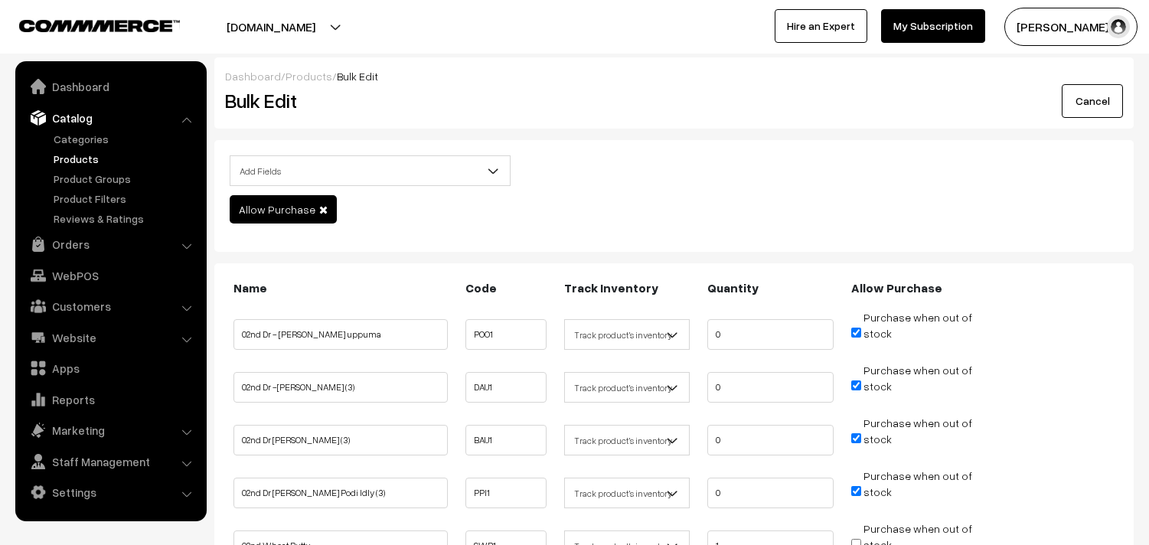
scroll to position [85, 0]
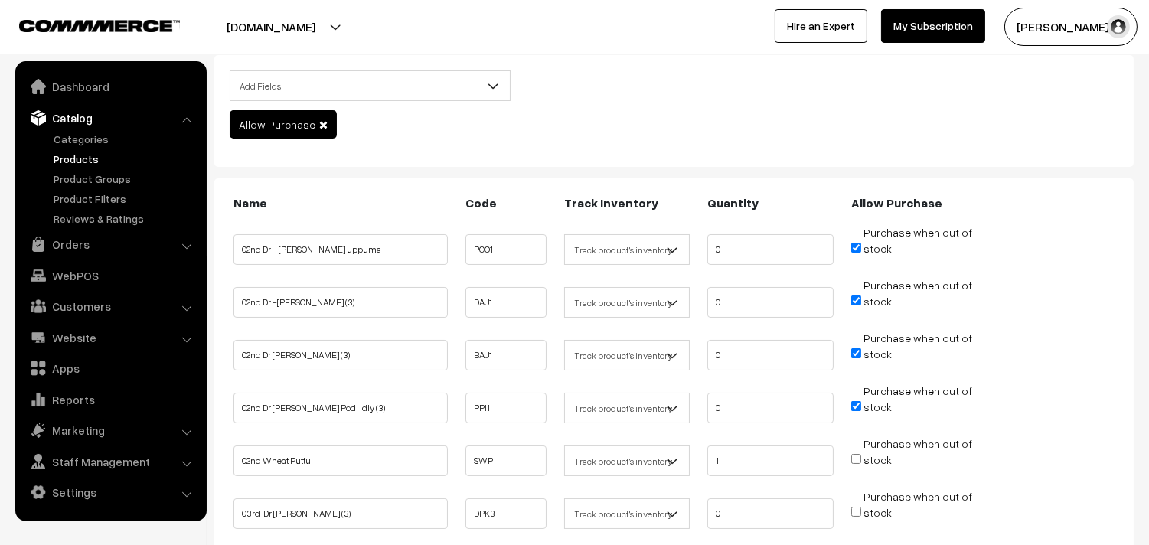
click at [859, 246] on input "Purchase when out of stock" at bounding box center [856, 248] width 10 height 10
checkbox input "false"
click at [859, 298] on input "Purchase when out of stock" at bounding box center [856, 300] width 10 height 10
checkbox input "false"
click at [854, 350] on input "Purchase when out of stock" at bounding box center [856, 353] width 10 height 10
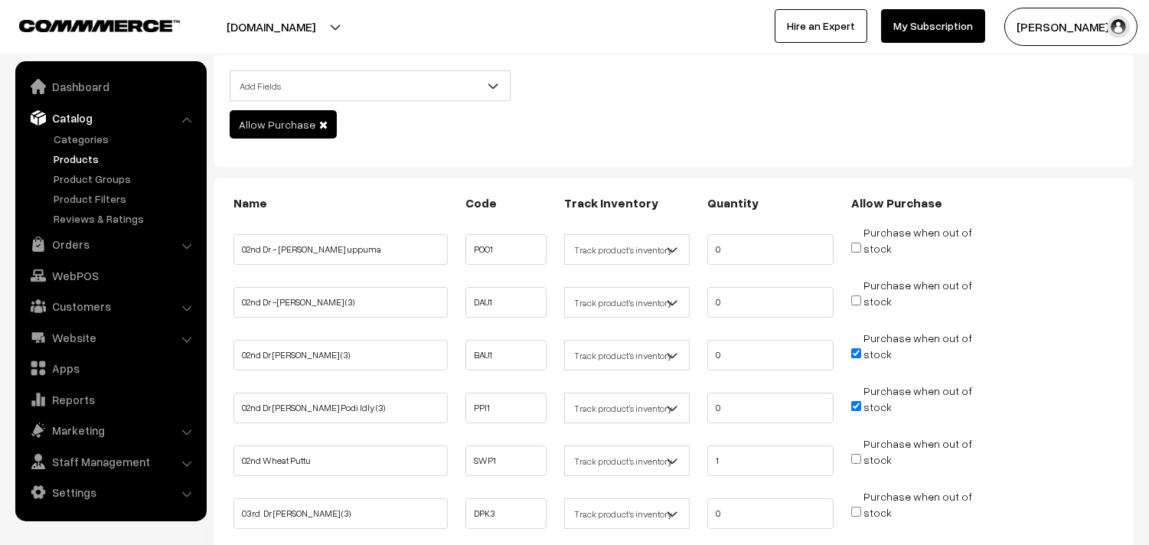
checkbox input "false"
click at [856, 410] on span "Purchase when out of stock" at bounding box center [911, 406] width 121 height 15
click at [856, 406] on input "Purchase when out of stock" at bounding box center [856, 406] width 10 height 10
checkbox input "false"
click at [719, 460] on input "1" at bounding box center [770, 460] width 126 height 31
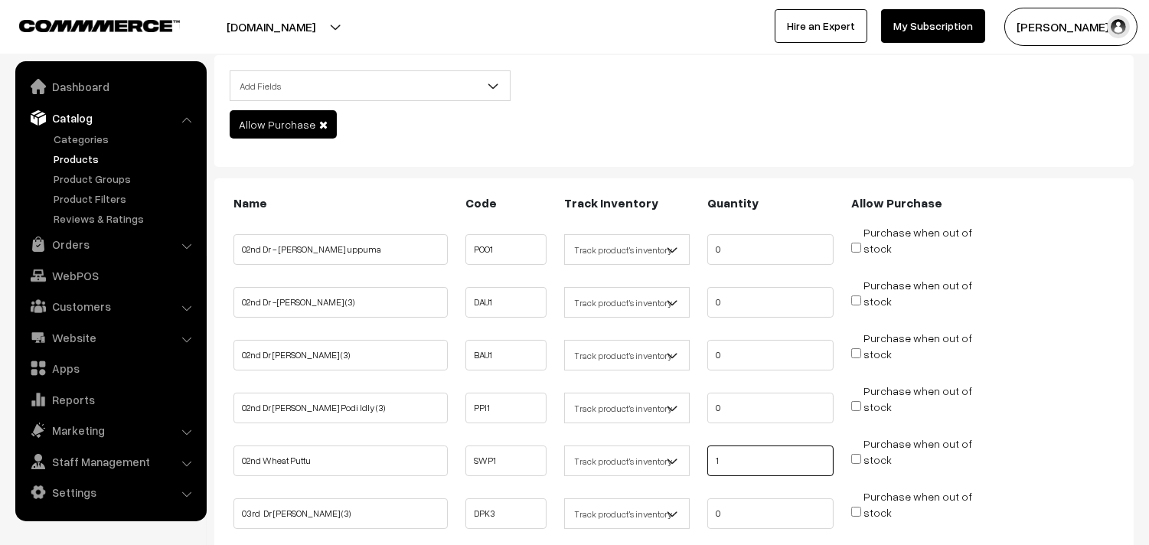
drag, startPoint x: 740, startPoint y: 458, endPoint x: 650, endPoint y: 465, distance: 89.8
click at [650, 465] on ul "02nd Wheat Puttu SWP1 1" at bounding box center [674, 455] width 888 height 41
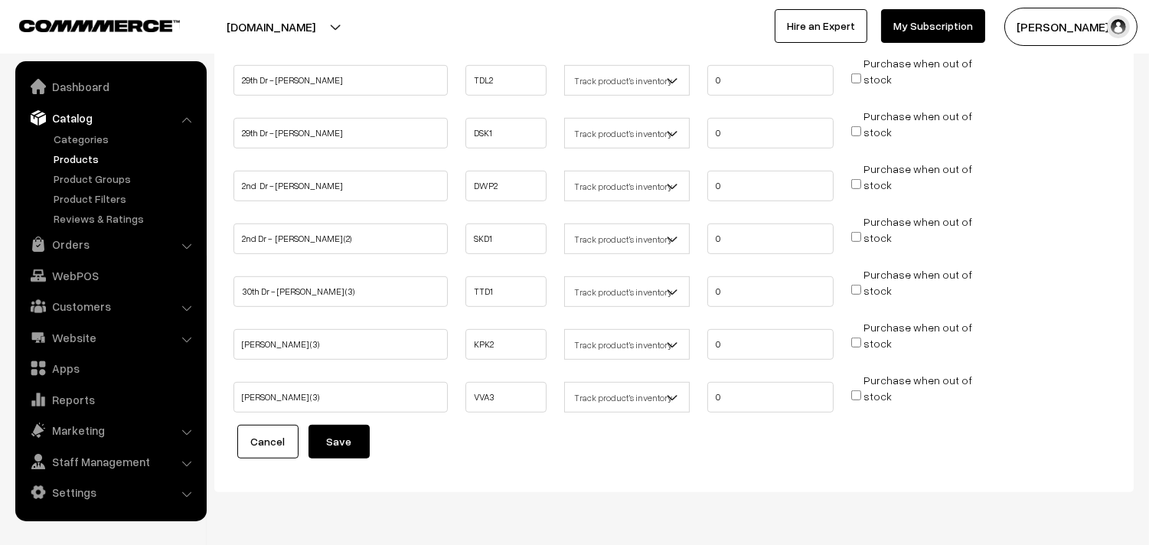
scroll to position [1609, 0]
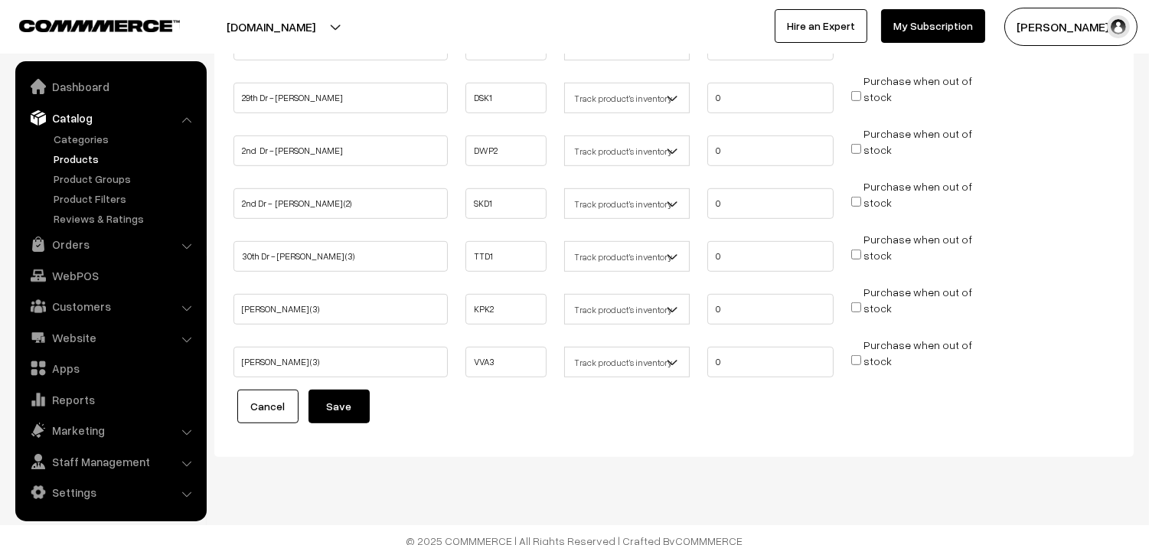
type input "0"
click at [324, 390] on button "Save" at bounding box center [338, 407] width 61 height 34
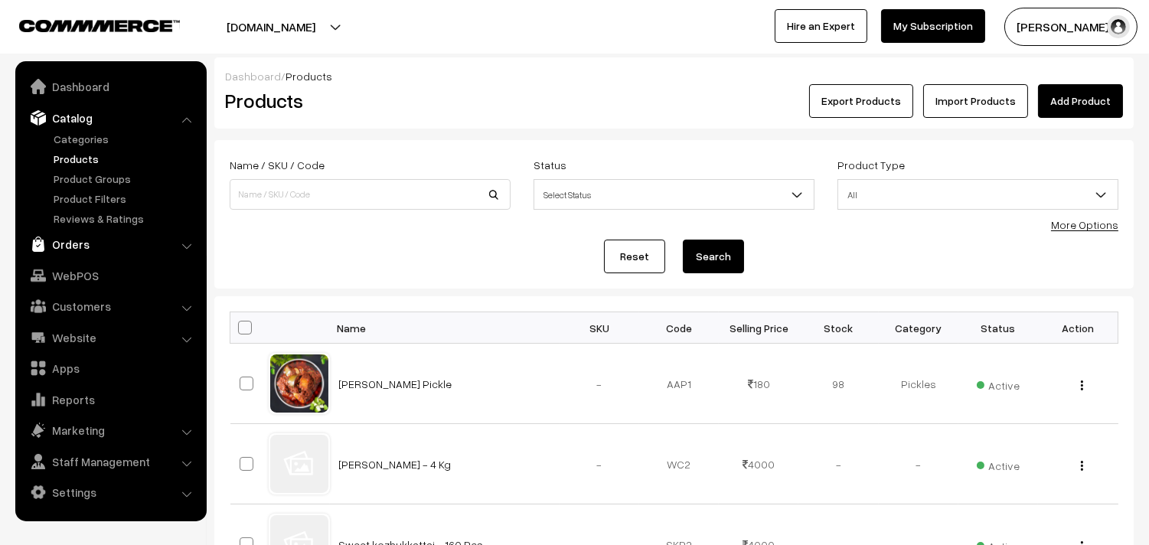
click at [80, 236] on link "Orders" at bounding box center [110, 244] width 182 height 28
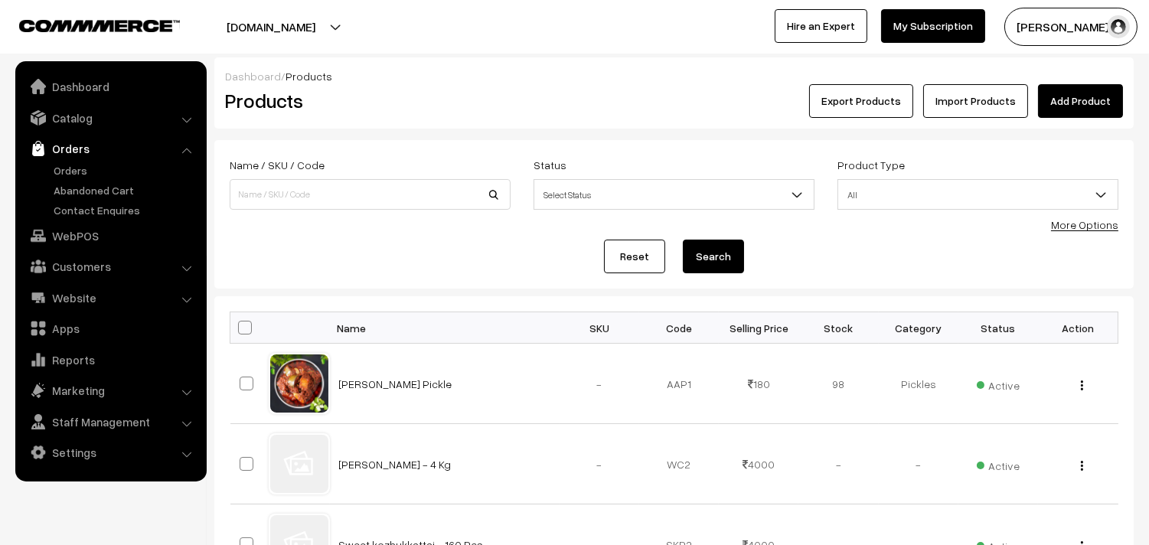
click at [77, 178] on ul "Orders" at bounding box center [111, 190] width 184 height 56
click at [80, 171] on link "Orders" at bounding box center [126, 170] width 152 height 16
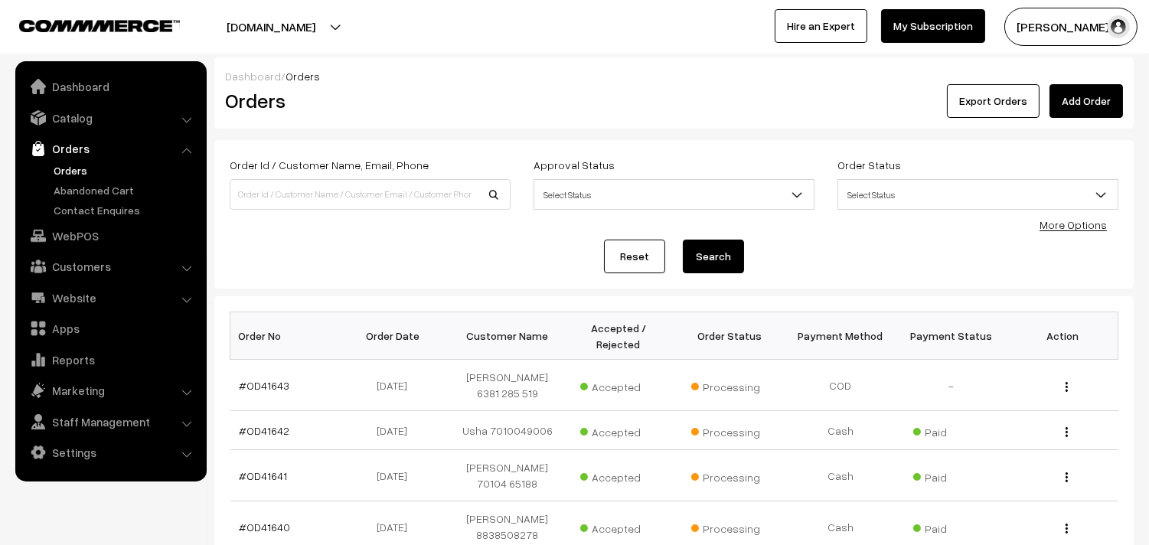
click at [77, 165] on link "Orders" at bounding box center [126, 170] width 152 height 16
click at [64, 163] on link "Orders" at bounding box center [126, 170] width 152 height 16
